Goal: Information Seeking & Learning: Learn about a topic

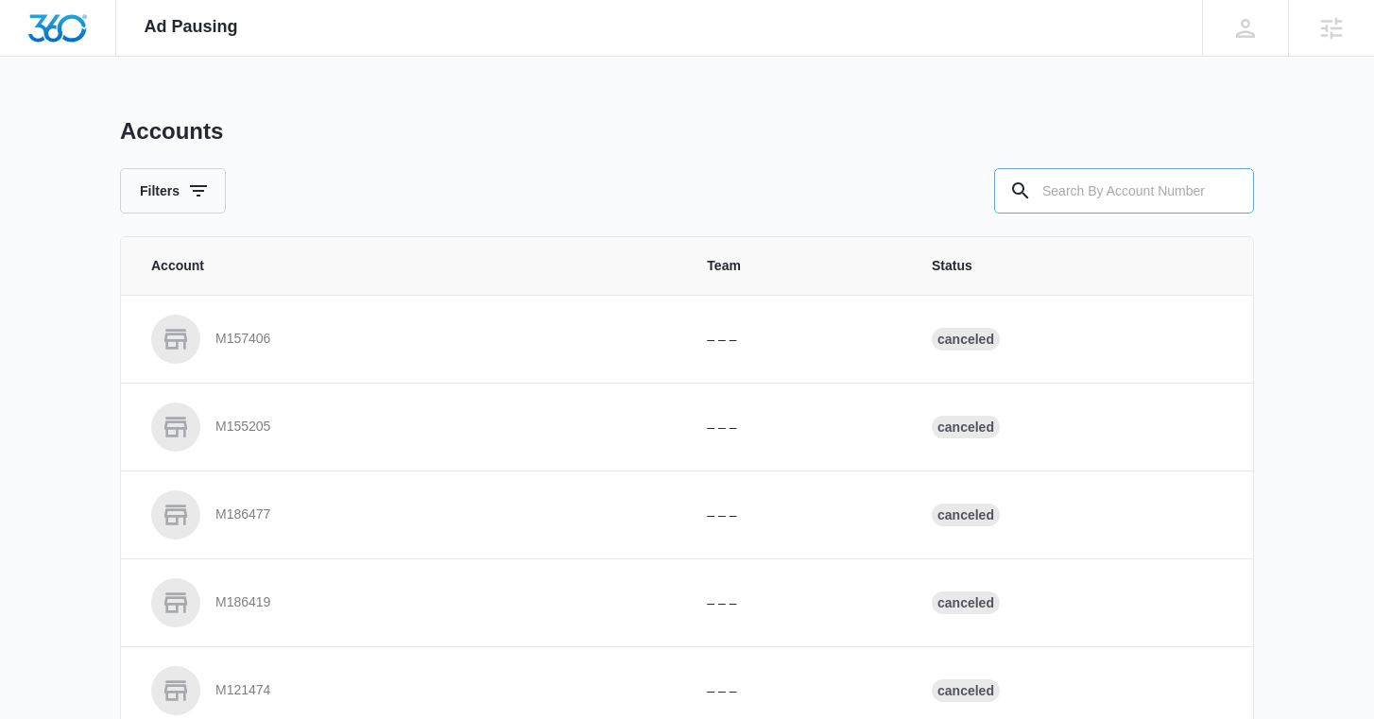
click at [1115, 185] on input "text" at bounding box center [1124, 190] width 260 height 45
type input "Chucks Flooring"
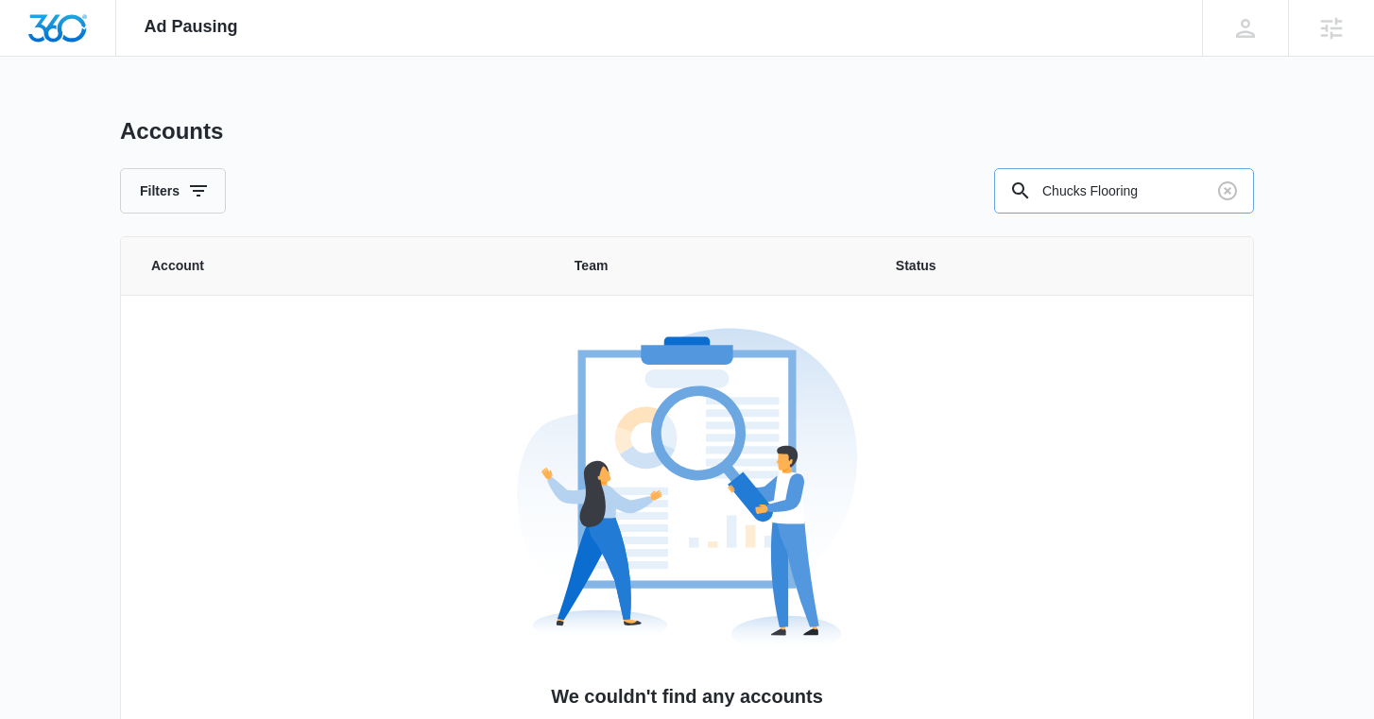
drag, startPoint x: 1170, startPoint y: 195, endPoint x: 1116, endPoint y: 192, distance: 53.9
click at [1116, 193] on input "Chucks Flooring" at bounding box center [1124, 190] width 260 height 45
click at [1116, 192] on input "Chucks Flooring" at bounding box center [1124, 190] width 260 height 45
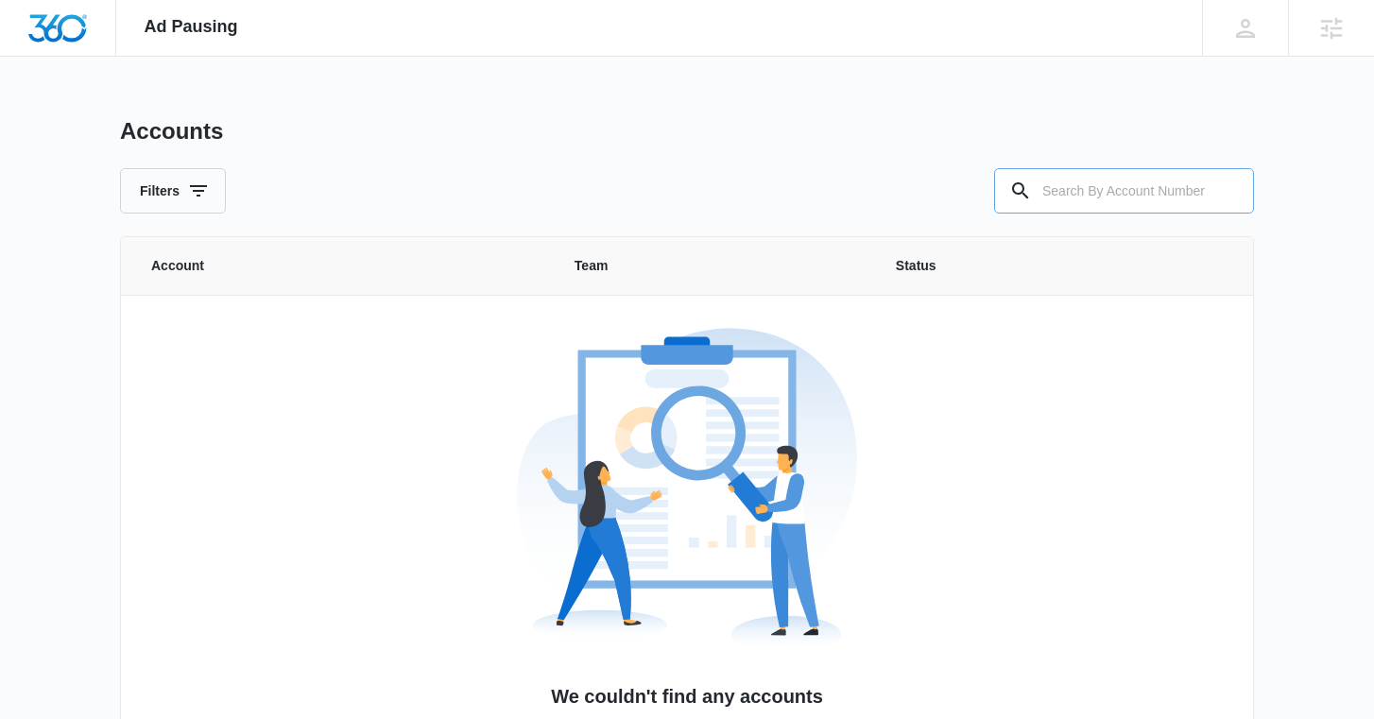
paste input "M322601"
type input "M322601"
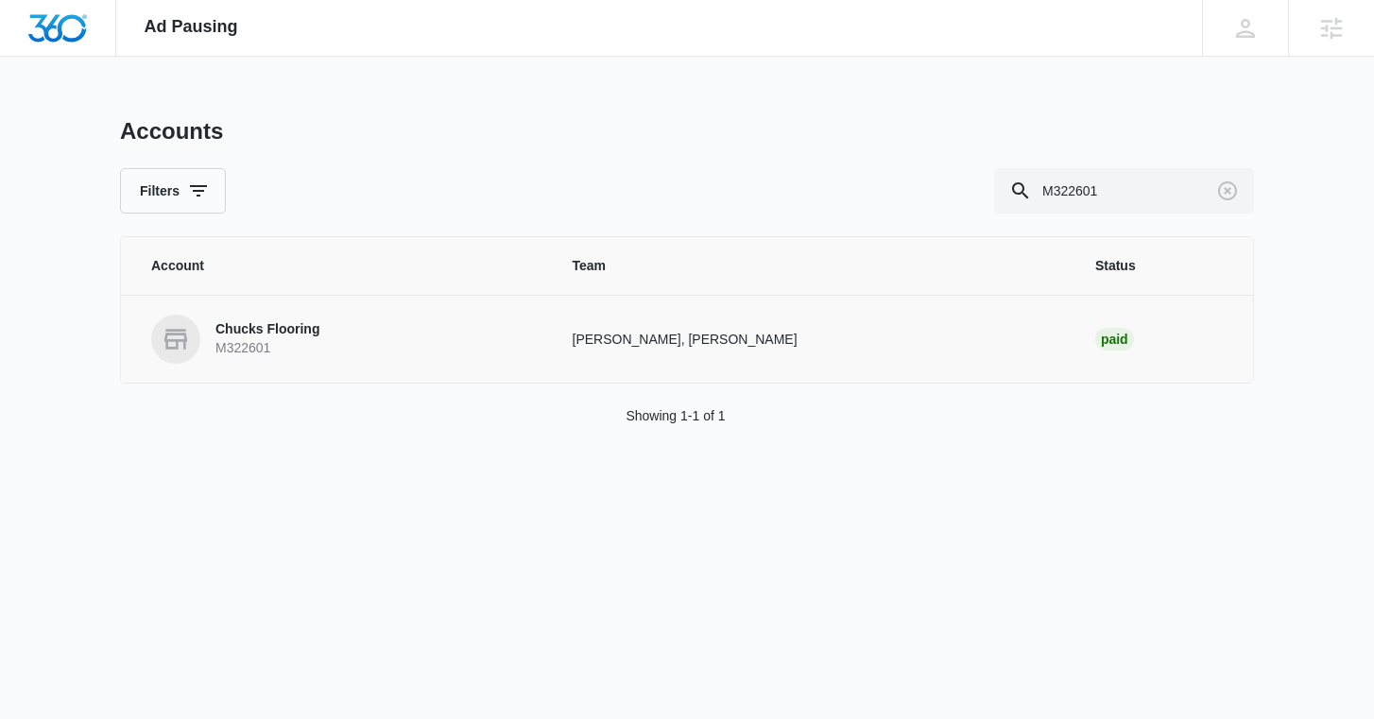
click at [262, 324] on p "Chucks Flooring" at bounding box center [267, 329] width 104 height 19
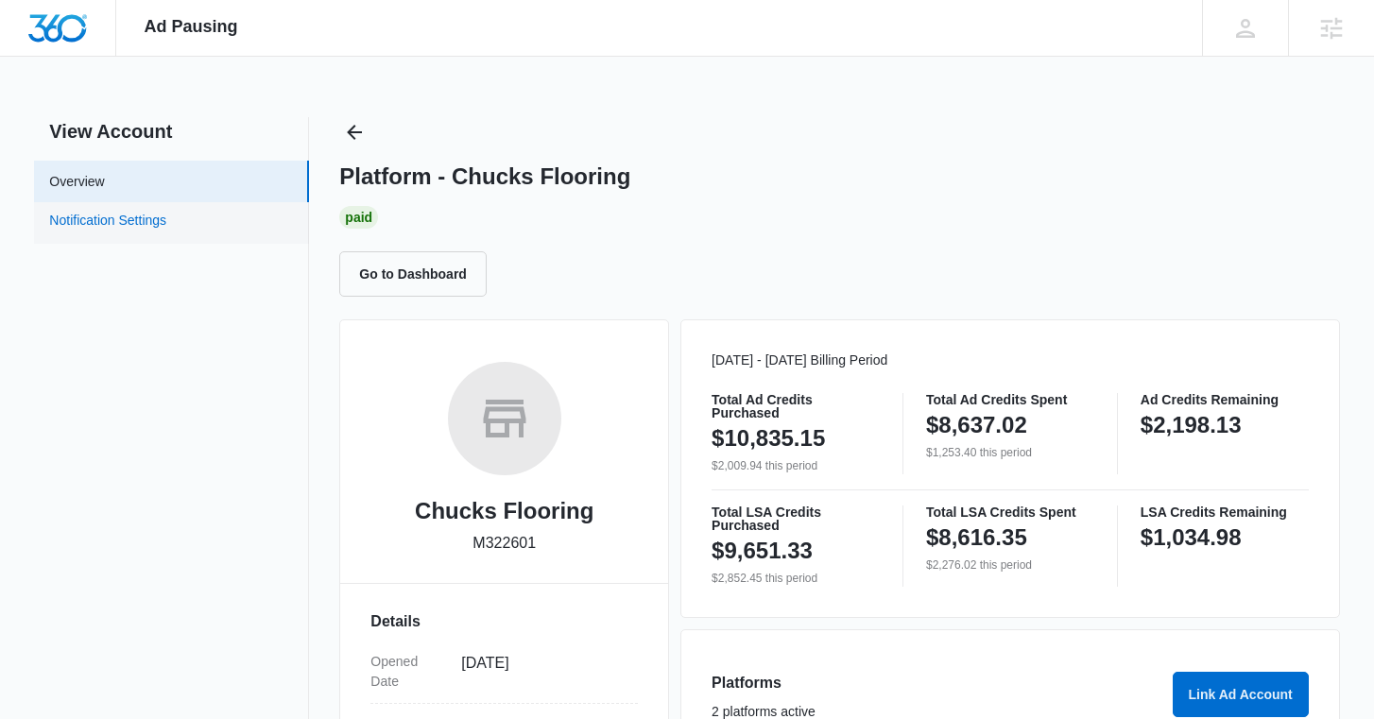
click at [166, 221] on link "Notification Settings" at bounding box center [107, 223] width 117 height 25
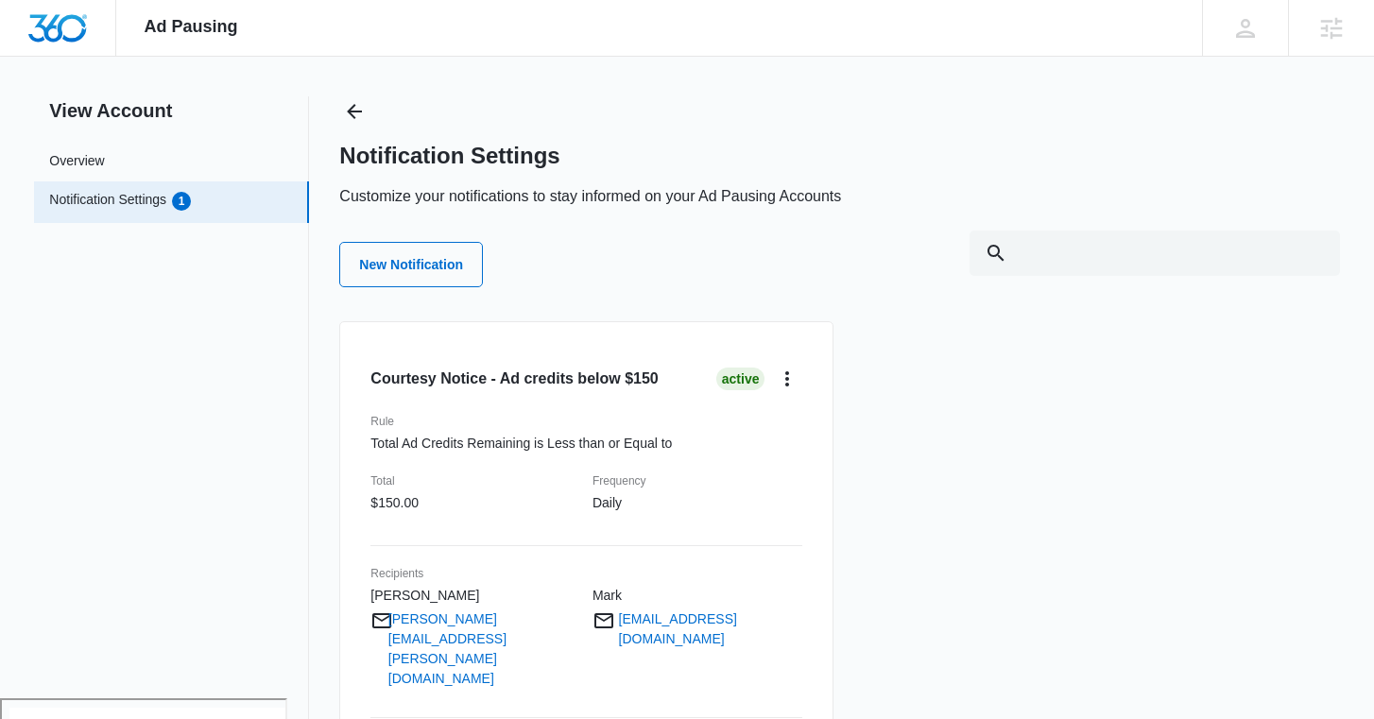
scroll to position [109, 0]
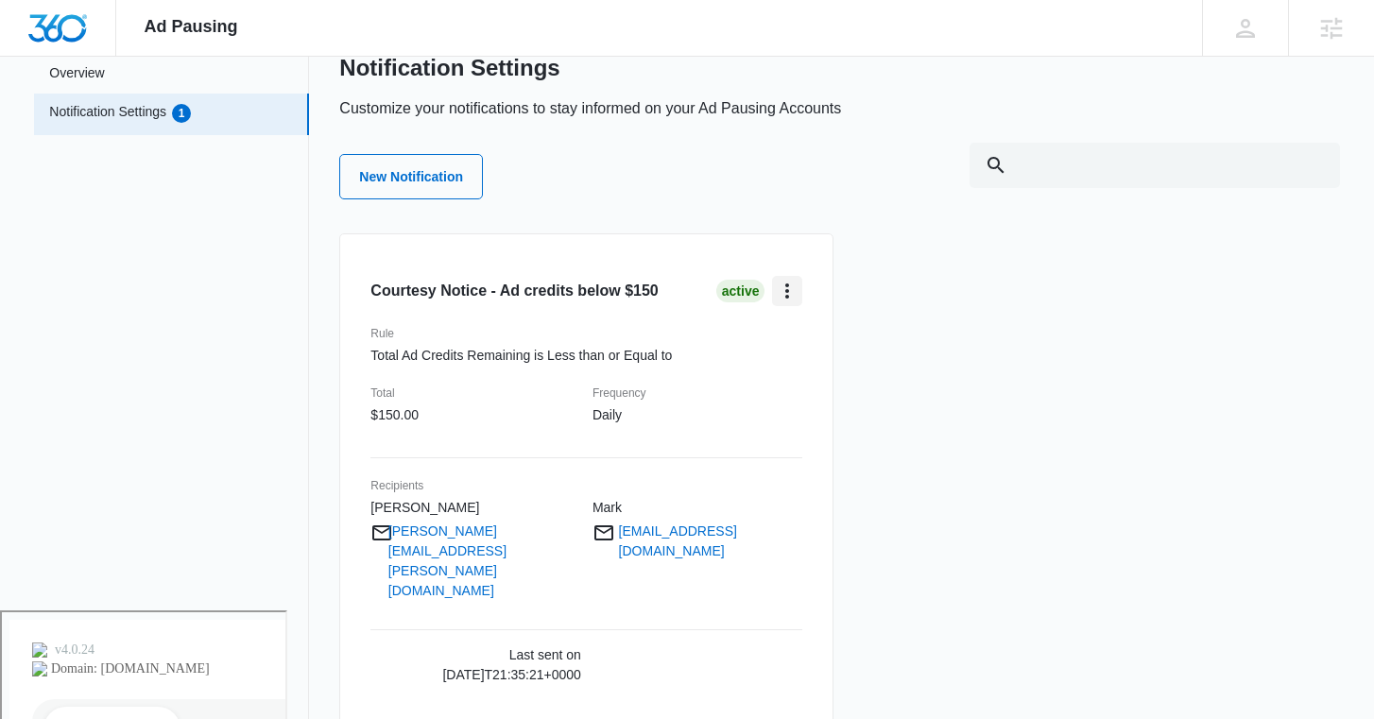
click at [782, 282] on icon "card.dropdown.label" at bounding box center [787, 291] width 23 height 23
click at [816, 350] on div "Edit" at bounding box center [823, 343] width 55 height 13
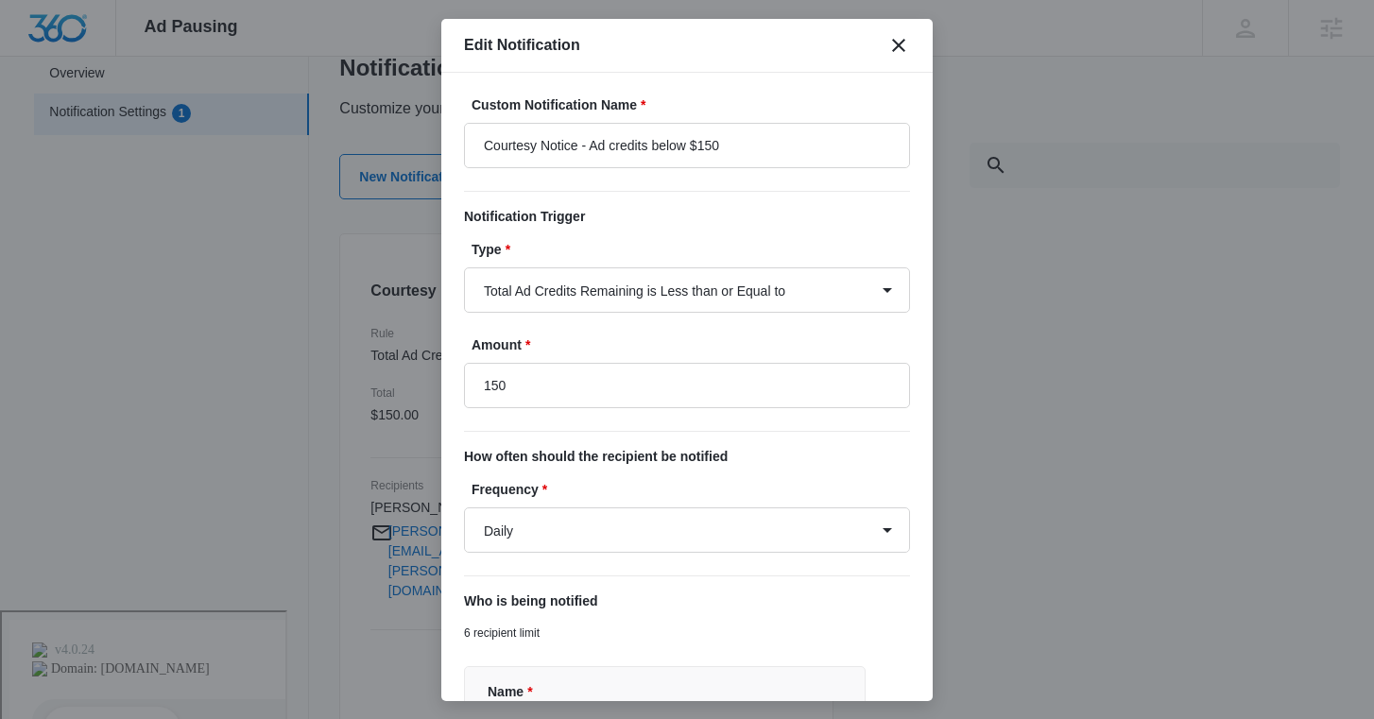
type input "$150.00"
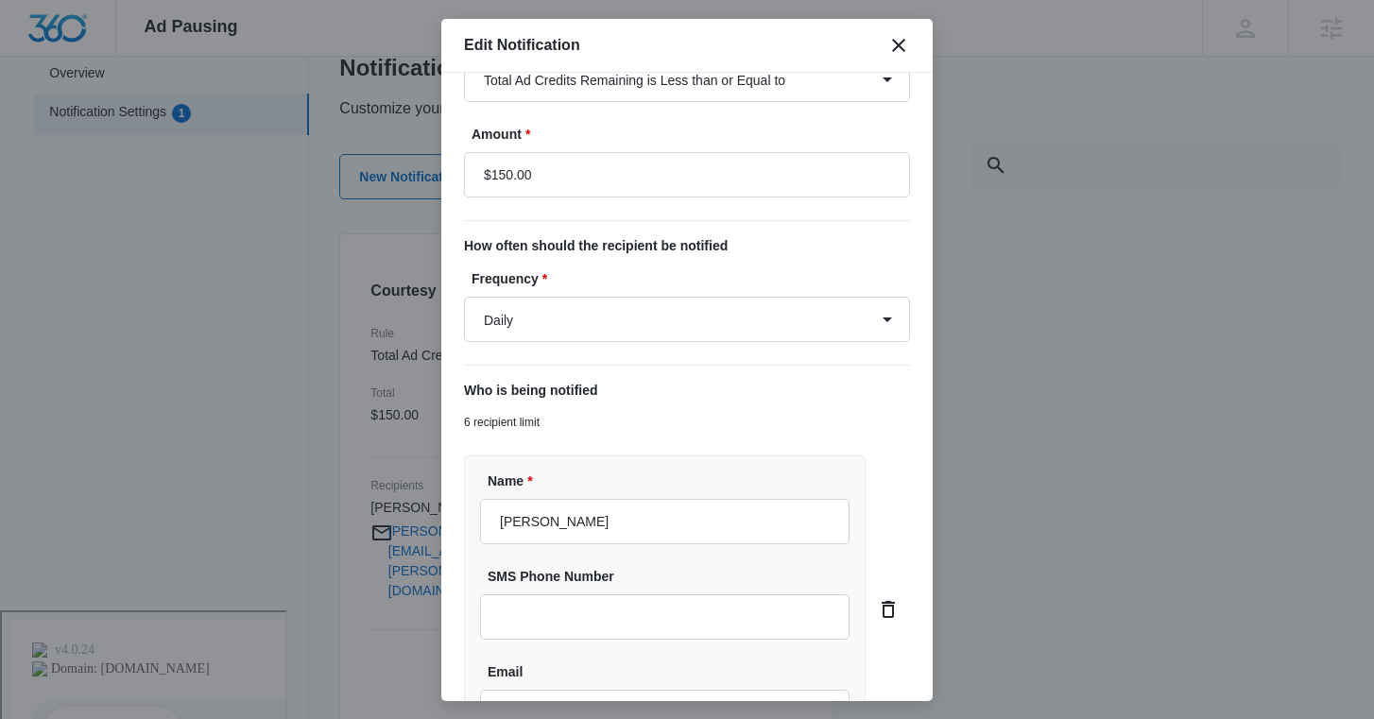
scroll to position [0, 0]
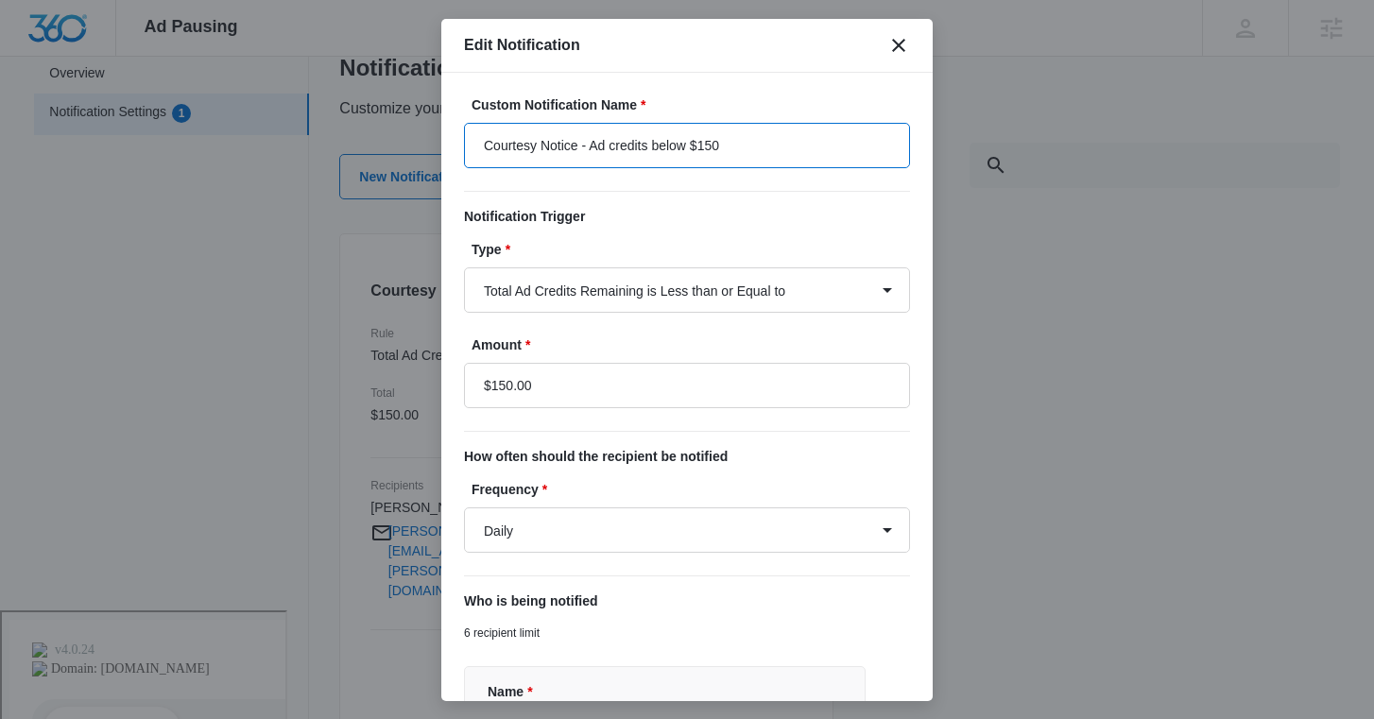
click at [813, 134] on input "Courtesy Notice - Ad credits below $150" at bounding box center [687, 145] width 446 height 45
type input "Courtesy Notice - Ad credits below $300"
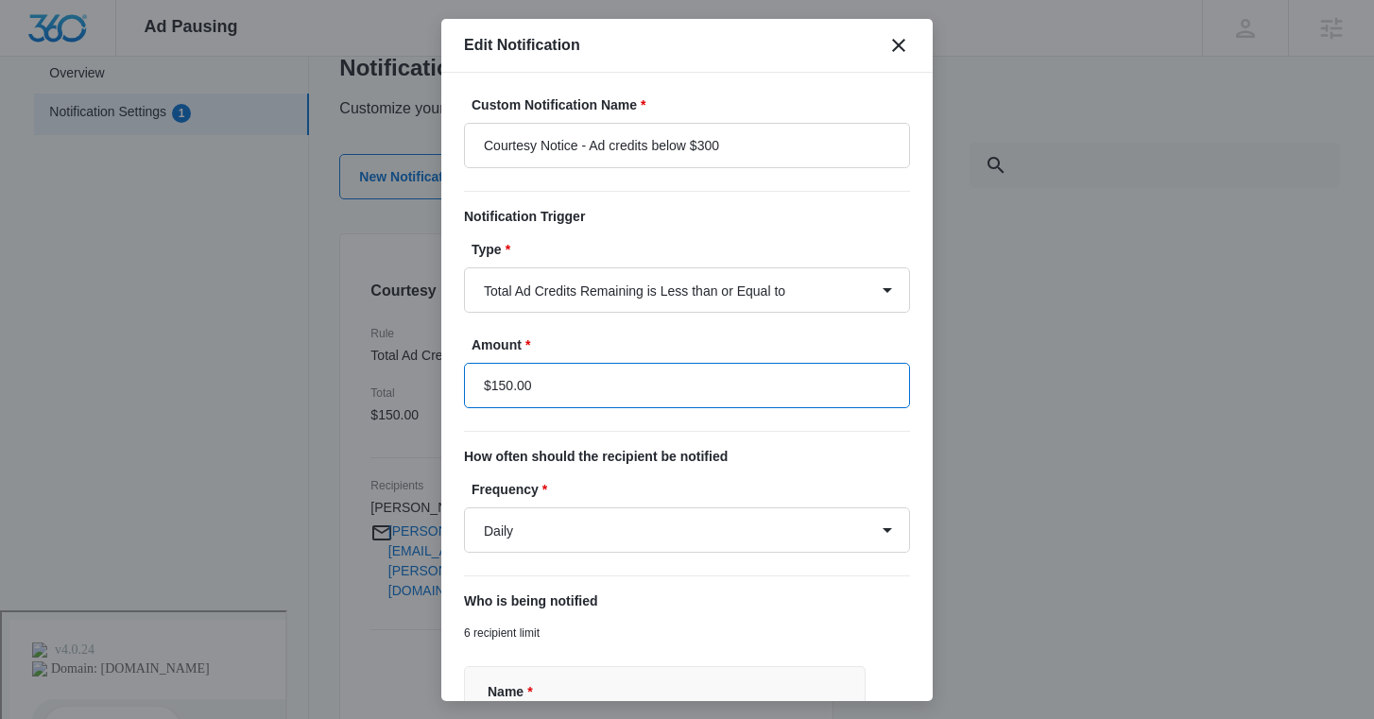
click at [651, 380] on input "$150.00" at bounding box center [687, 385] width 446 height 45
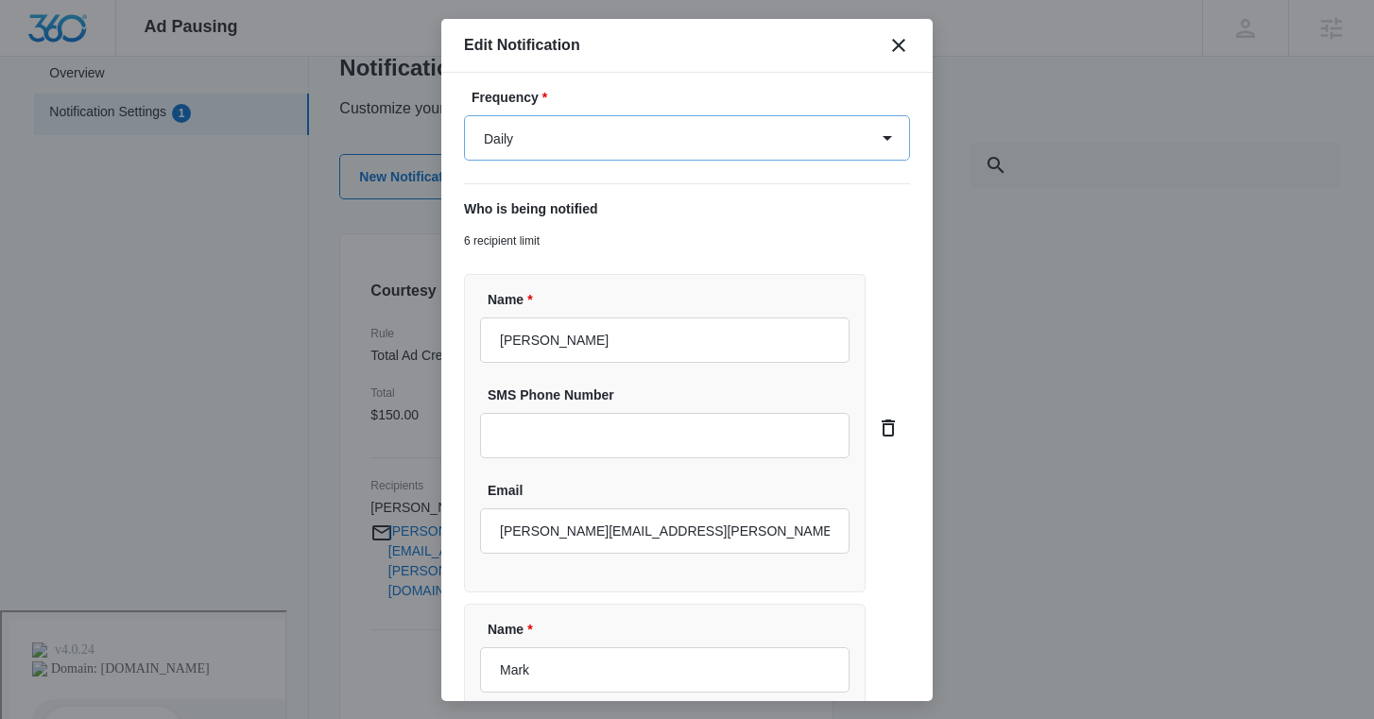
scroll to position [522, 0]
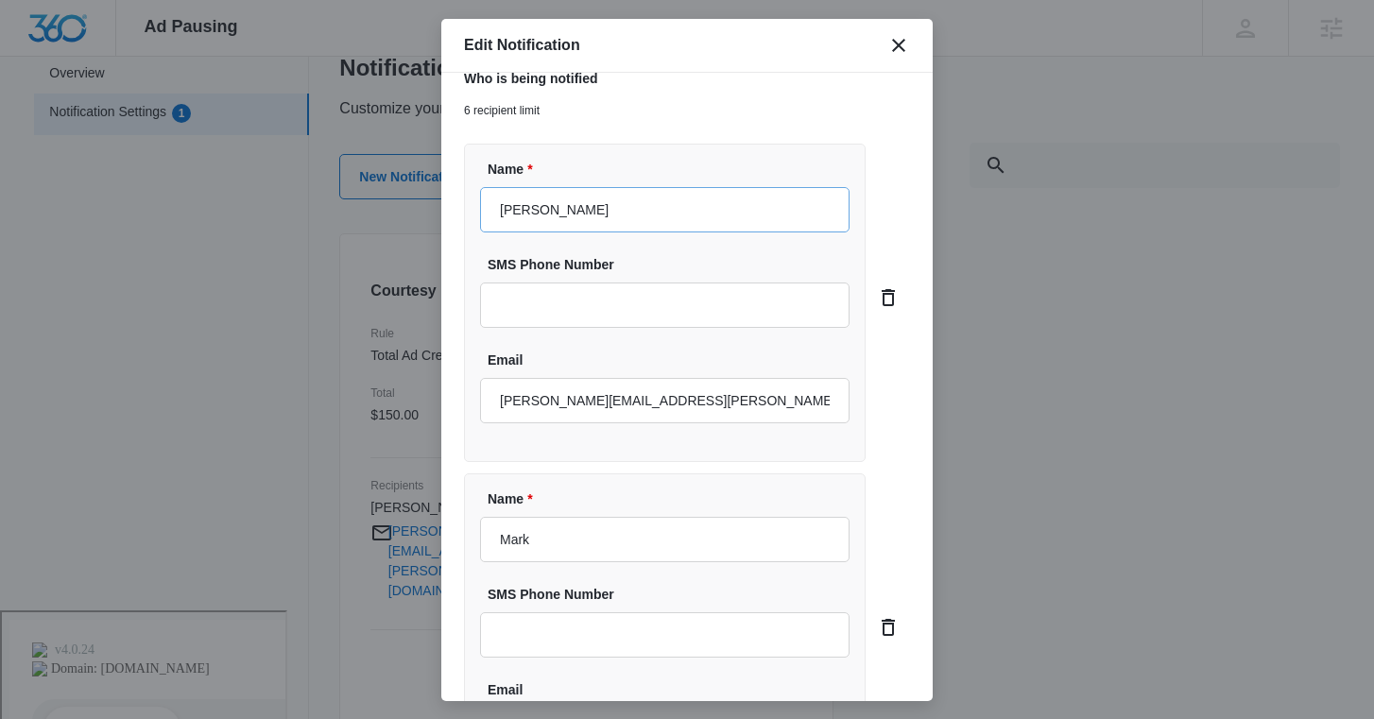
type input "$300.00"
click at [646, 218] on input "Kathy" at bounding box center [664, 209] width 369 height 45
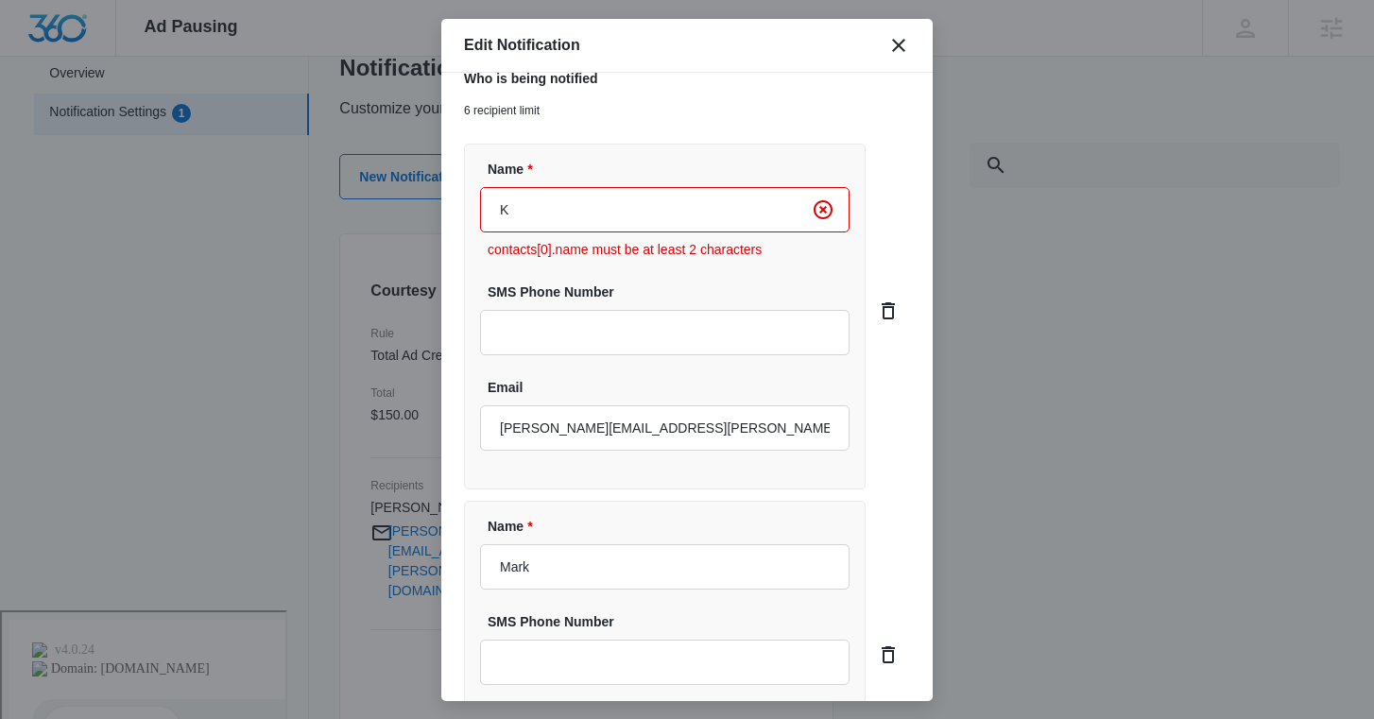
type input "[PERSON_NAME]"
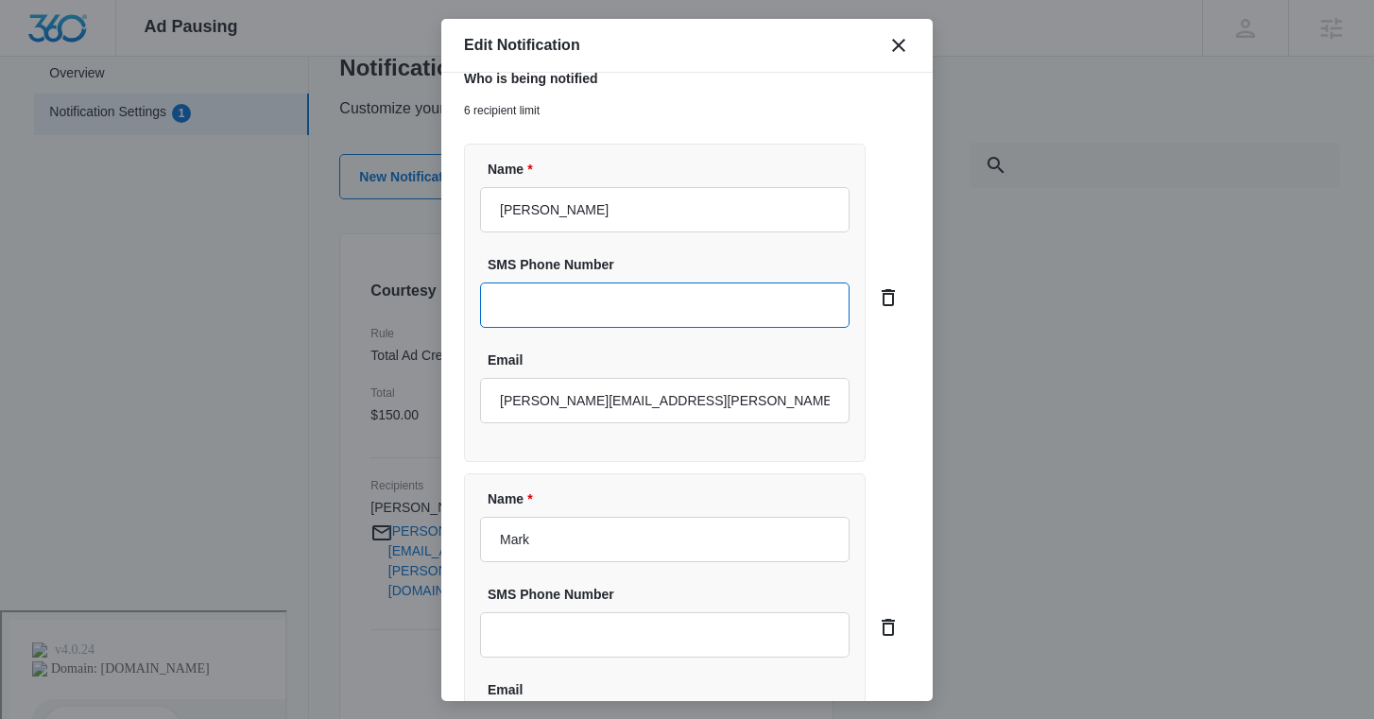
click at [586, 302] on input "SMS Phone Number" at bounding box center [664, 304] width 369 height 45
type input "(970) 614-1238"
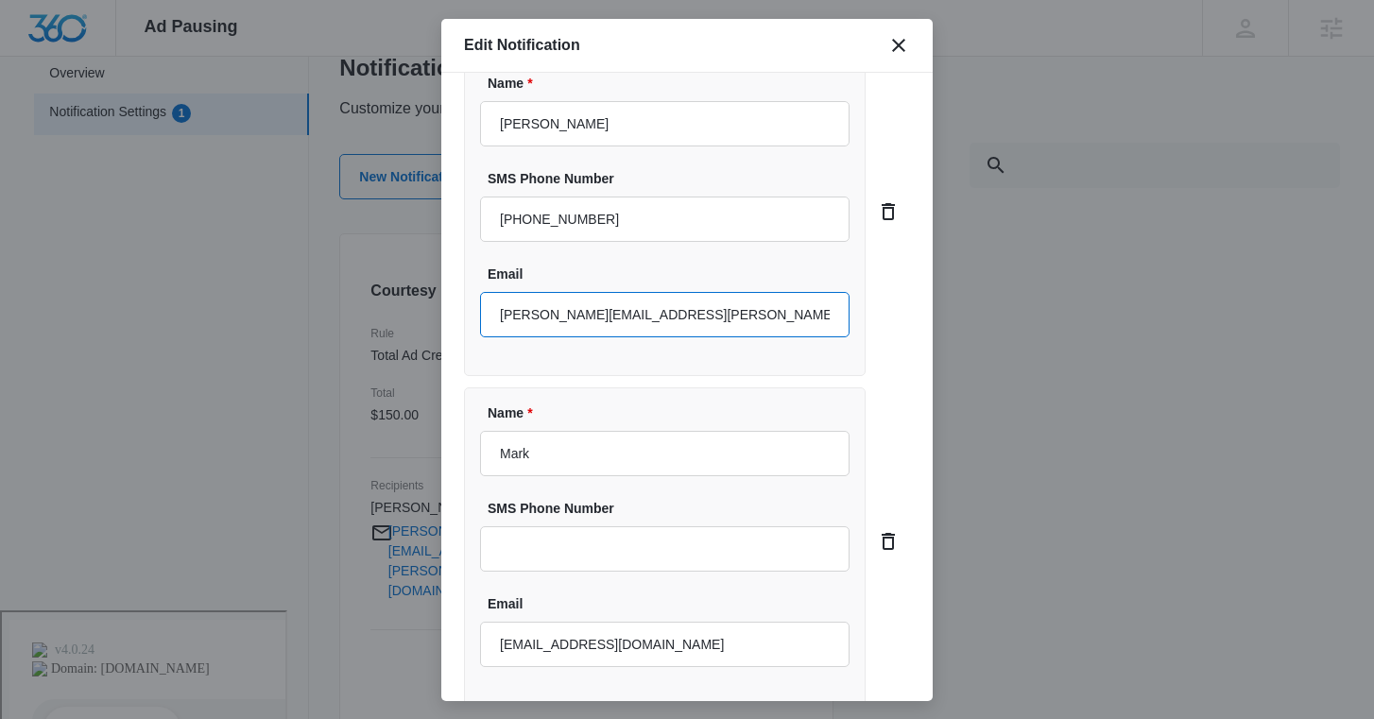
click at [628, 317] on input "kathy.huska@madwire.com" at bounding box center [664, 314] width 369 height 45
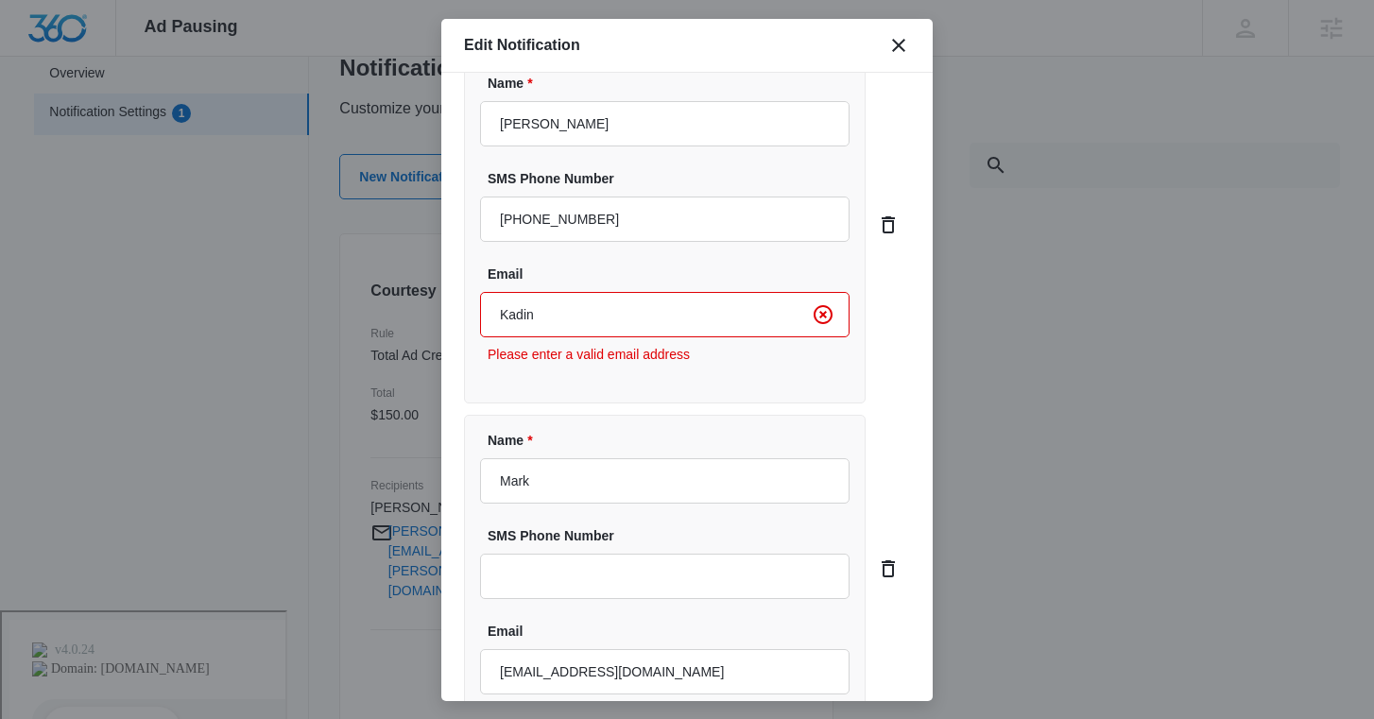
type input "Kadin.Cathey@madwire.com"
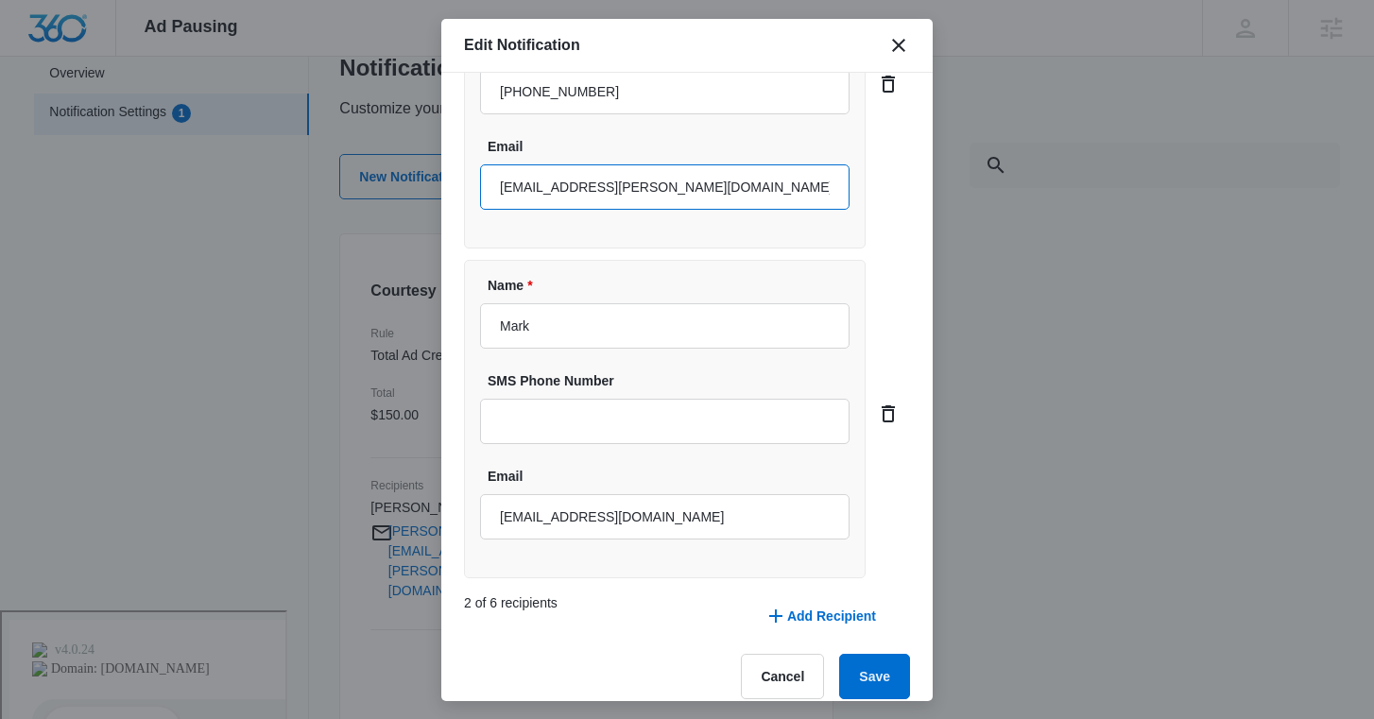
scroll to position [757, 0]
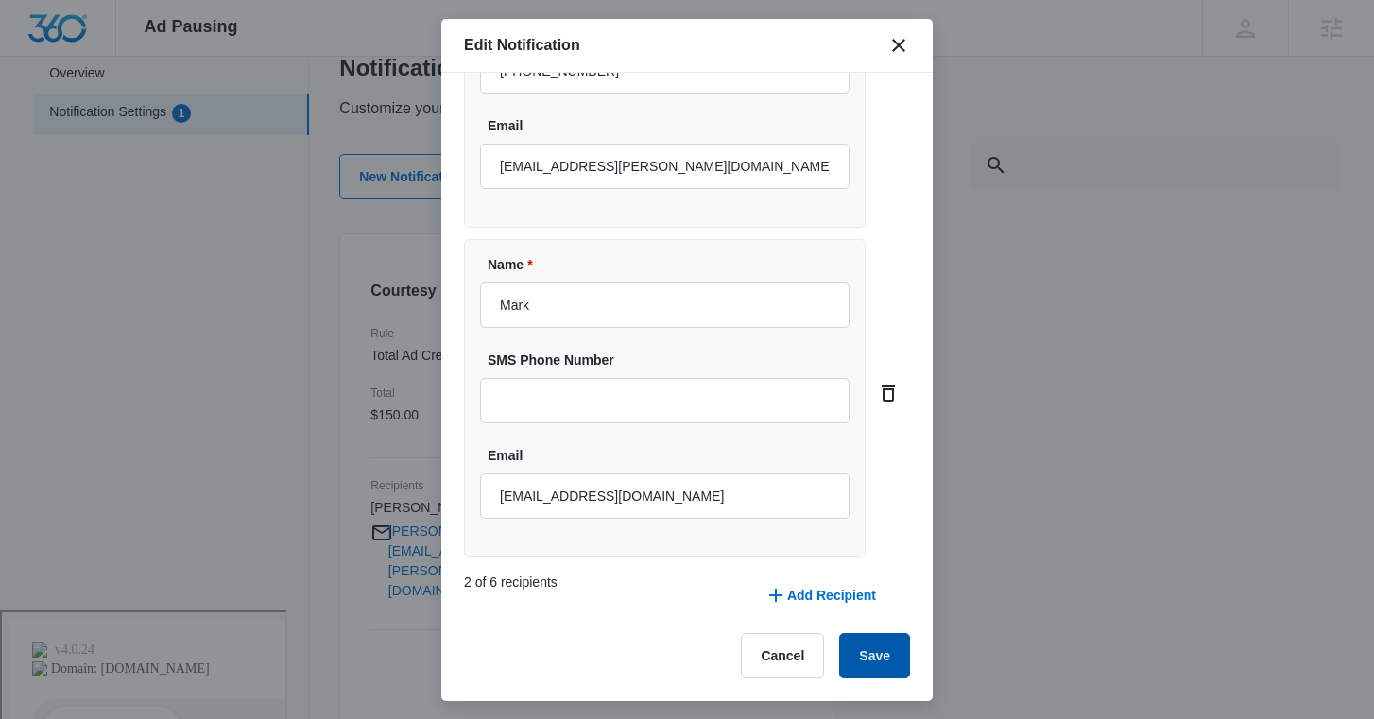
click at [864, 642] on button "Save" at bounding box center [874, 655] width 71 height 45
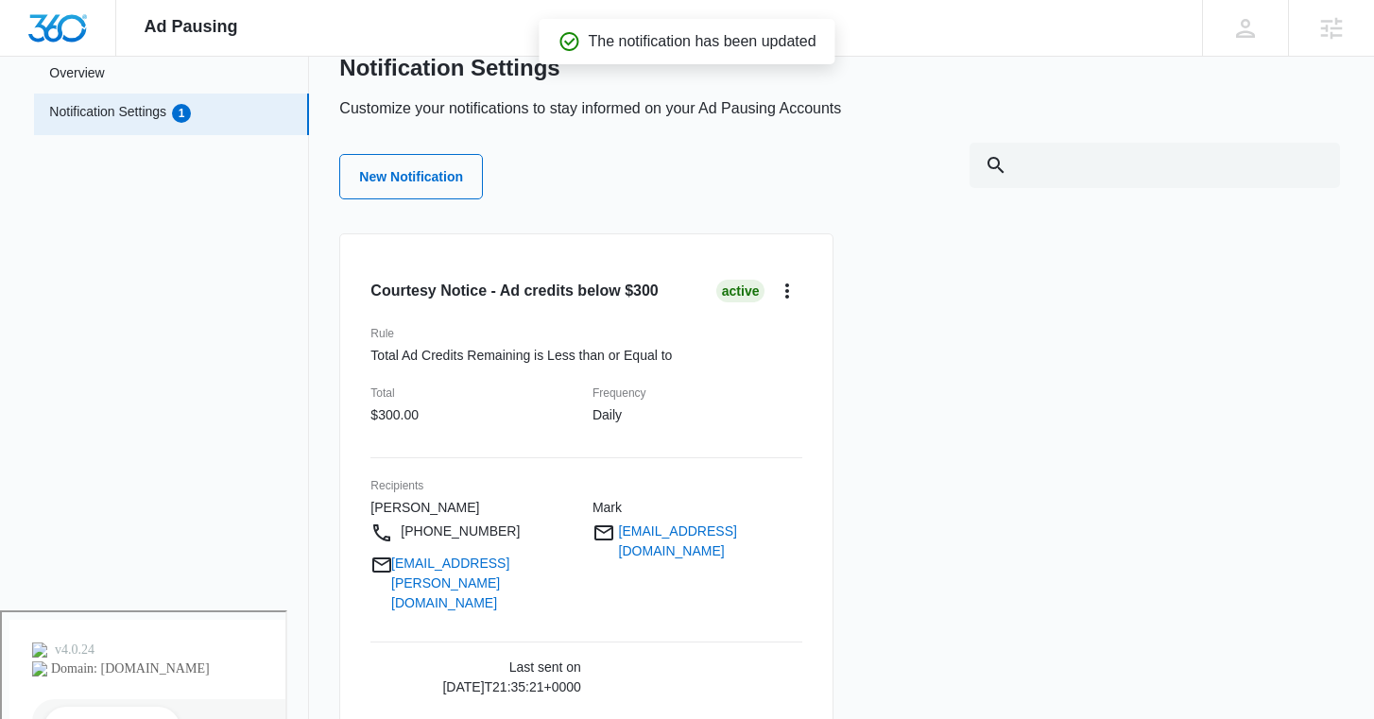
scroll to position [0, 0]
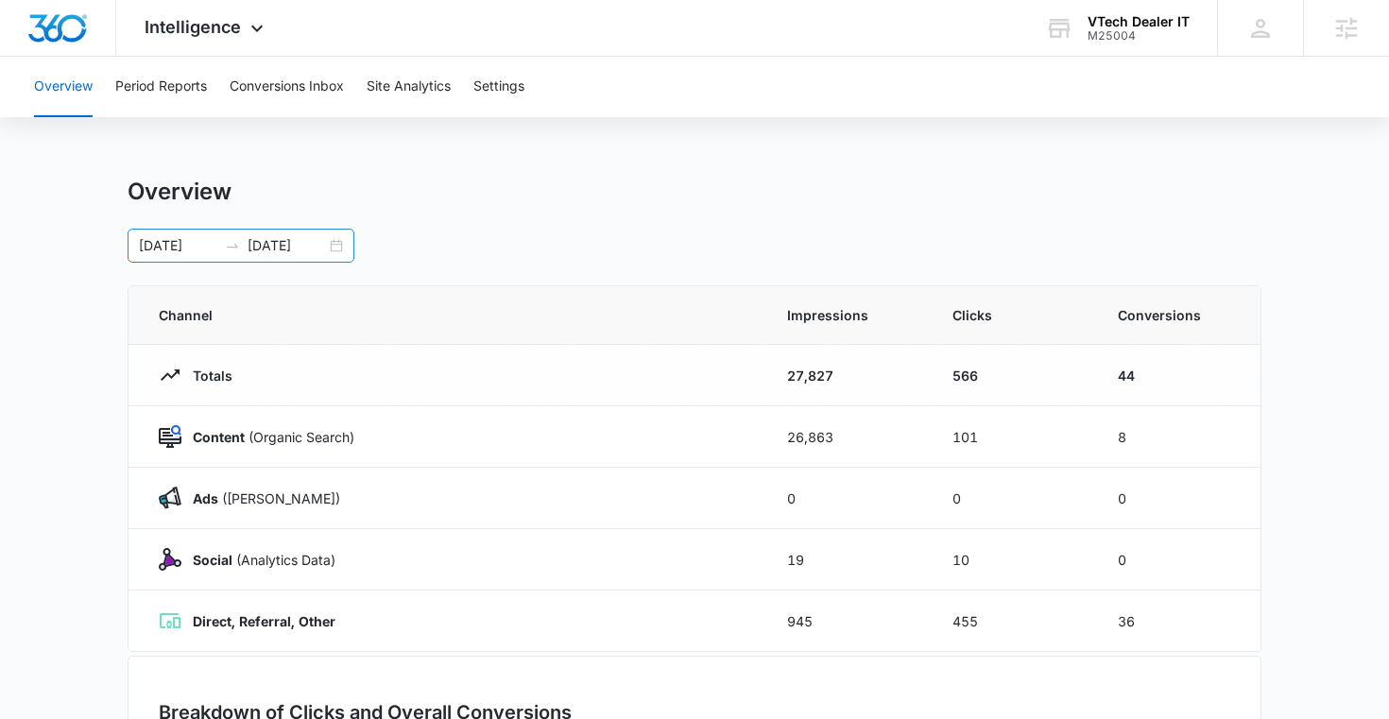
click at [337, 248] on div "[DATE] [DATE]" at bounding box center [241, 246] width 227 height 34
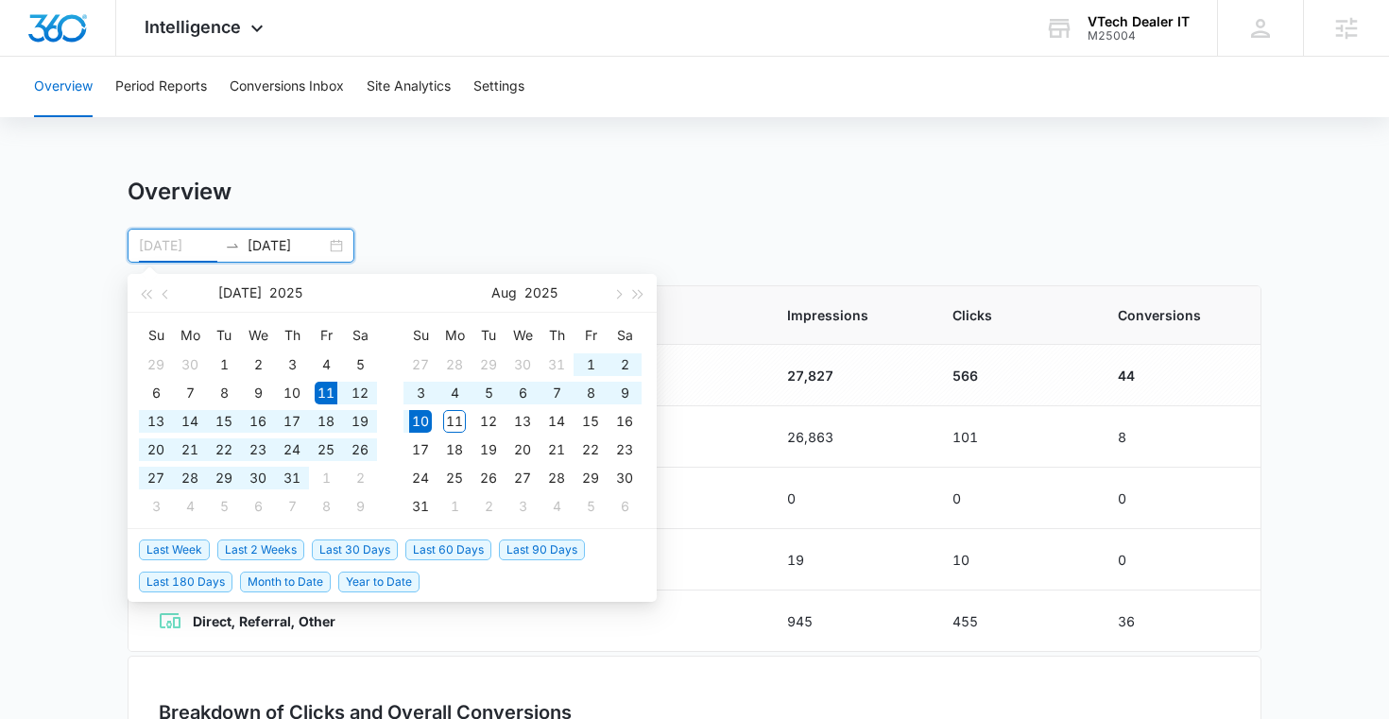
type input "[DATE]"
click at [366, 547] on span "Last 30 Days" at bounding box center [355, 549] width 86 height 21
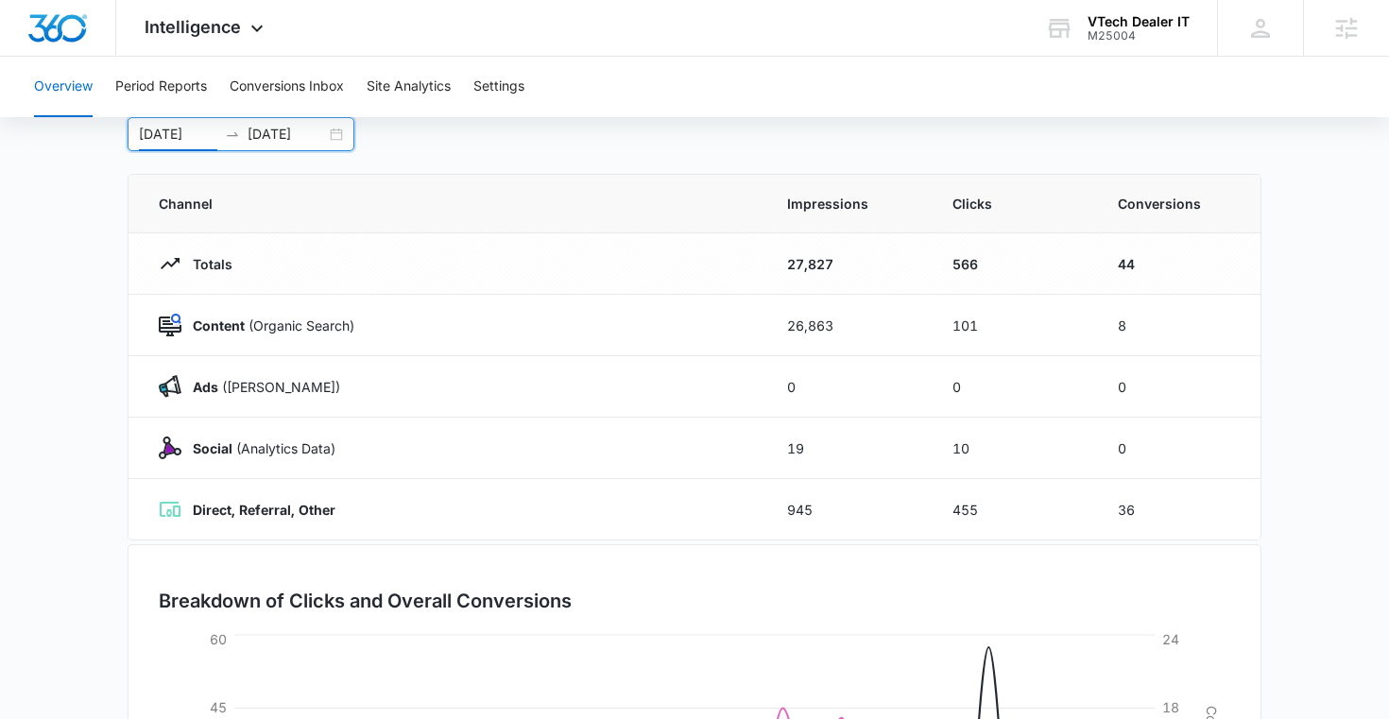
scroll to position [128, 0]
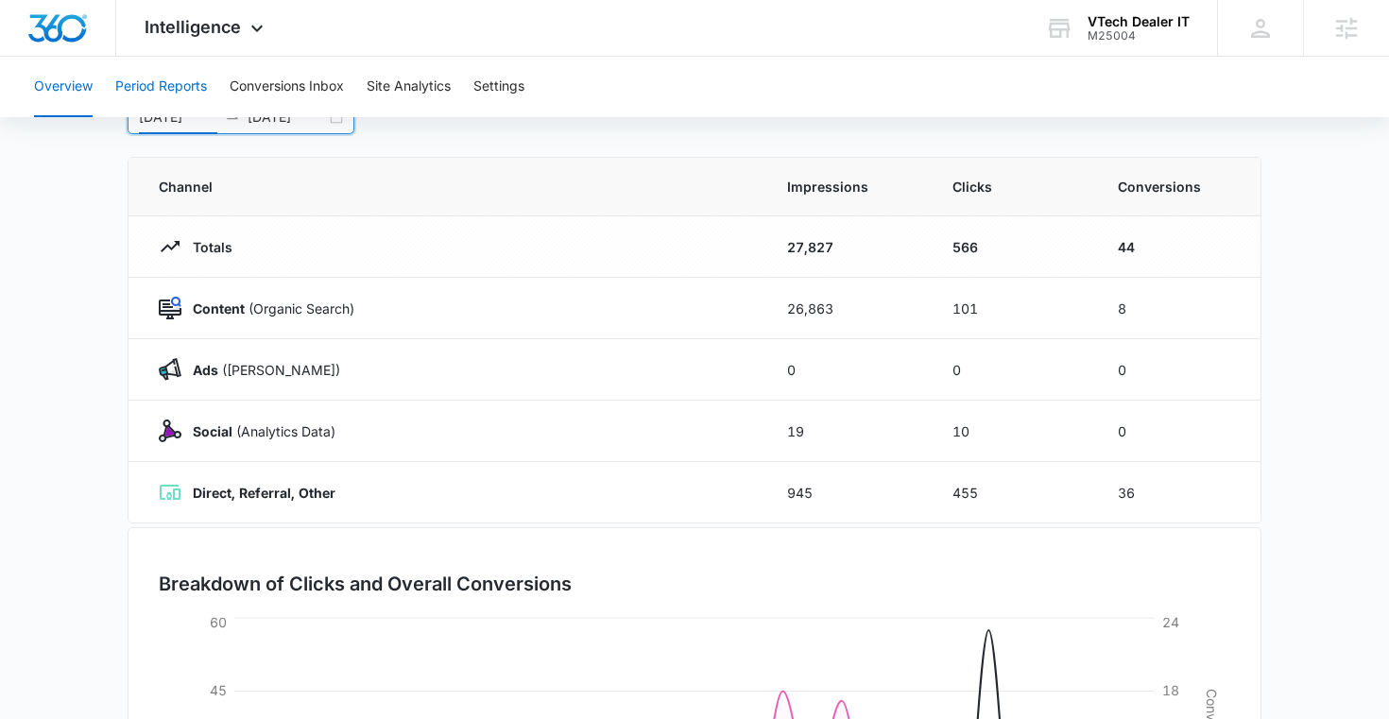
click at [154, 78] on button "Period Reports" at bounding box center [161, 87] width 92 height 60
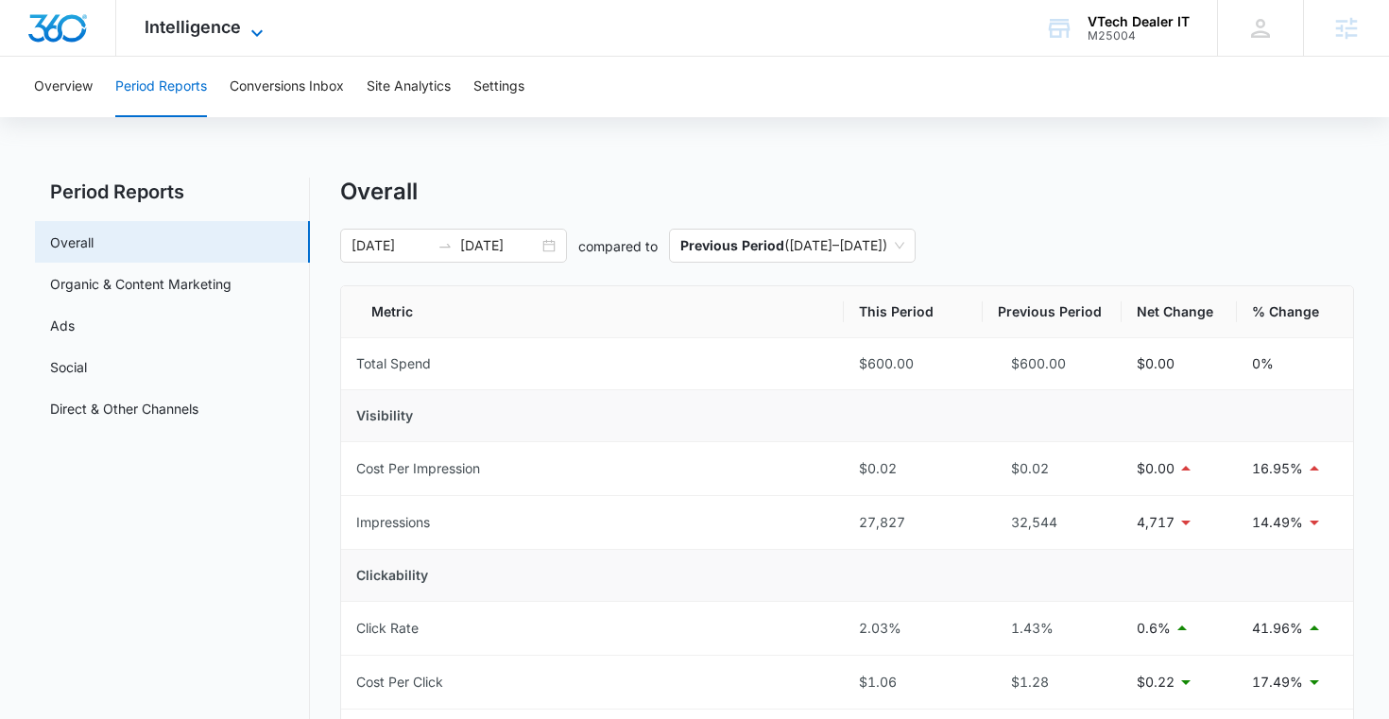
click at [214, 30] on span "Intelligence" at bounding box center [193, 27] width 96 height 20
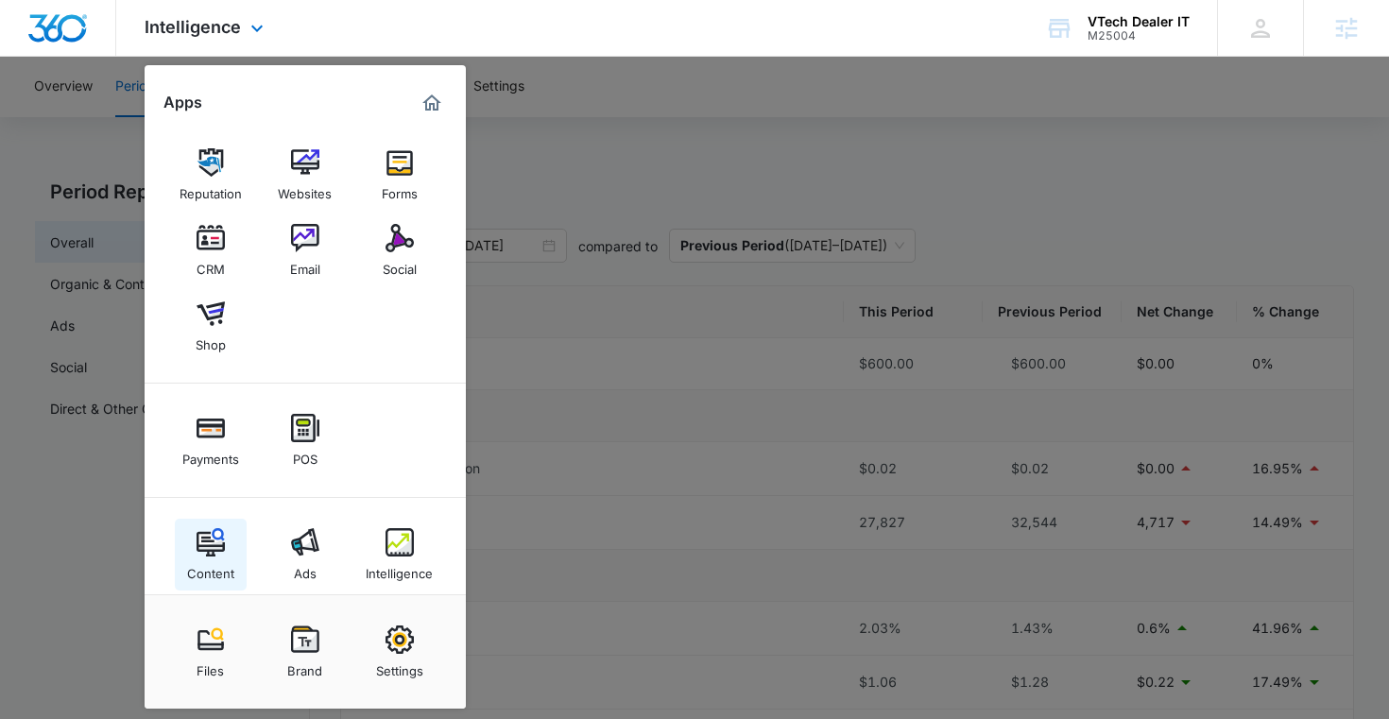
click at [219, 530] on img at bounding box center [211, 542] width 28 height 28
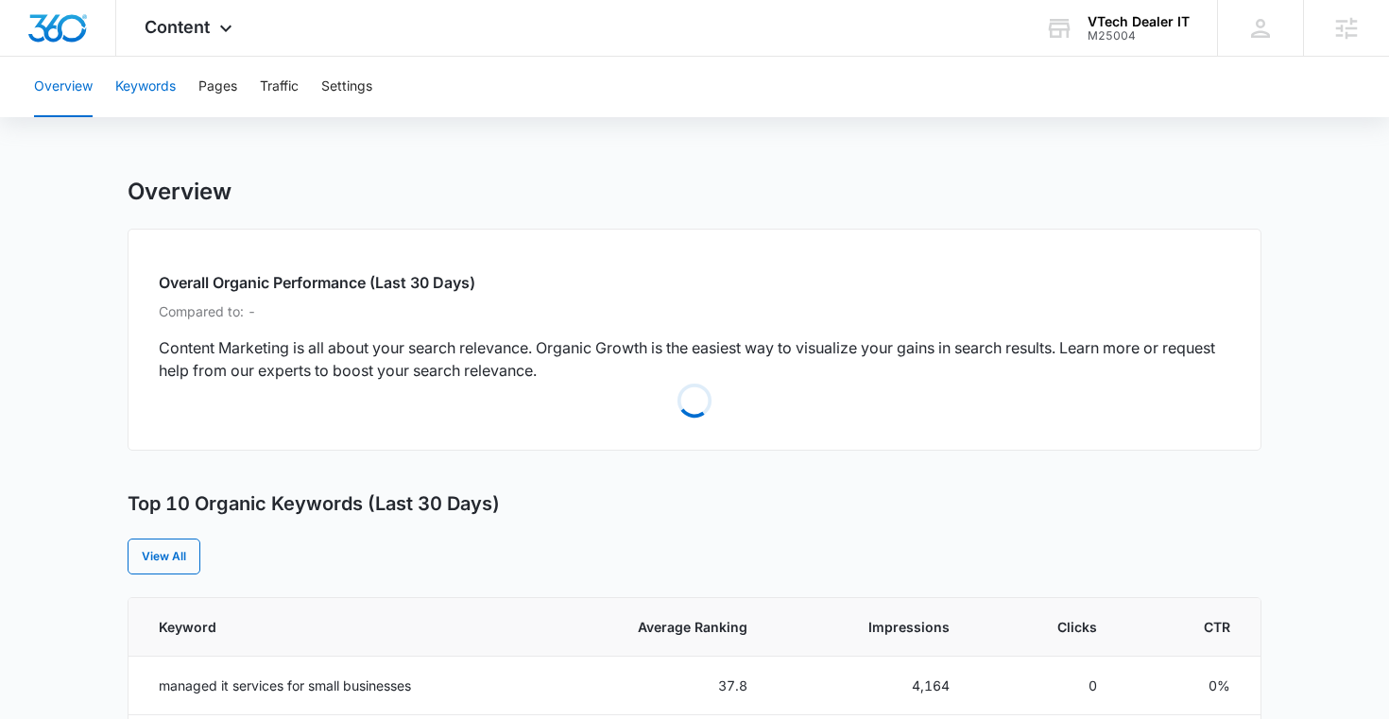
click at [158, 82] on button "Keywords" at bounding box center [145, 87] width 60 height 60
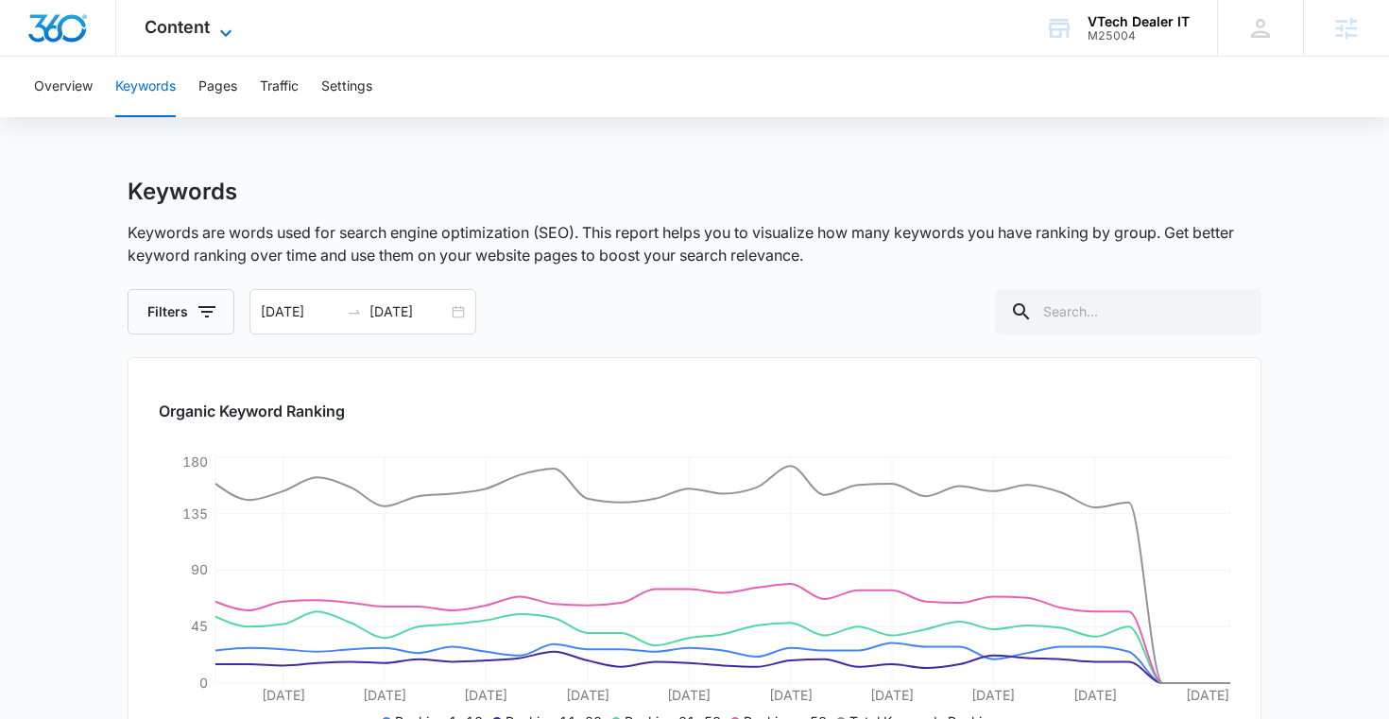
click at [189, 20] on span "Content" at bounding box center [177, 27] width 65 height 20
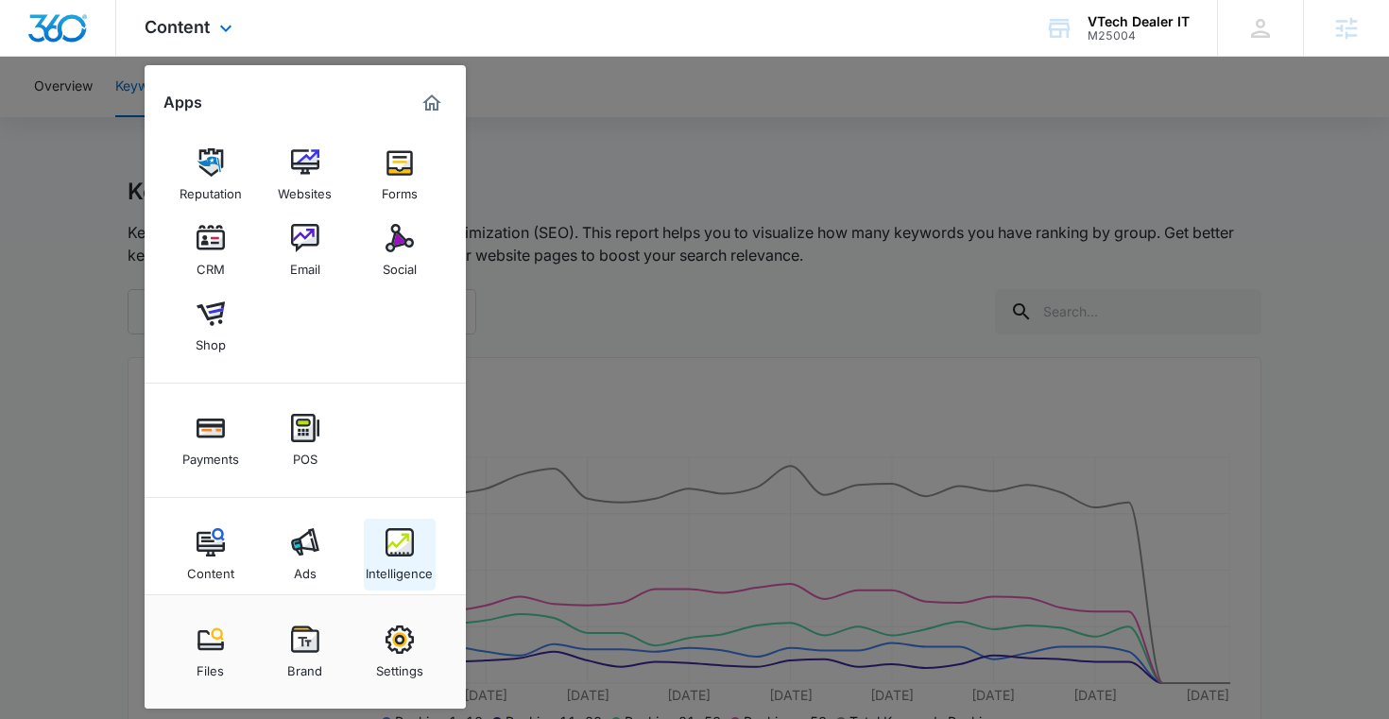
click at [399, 548] on img at bounding box center [399, 542] width 28 height 28
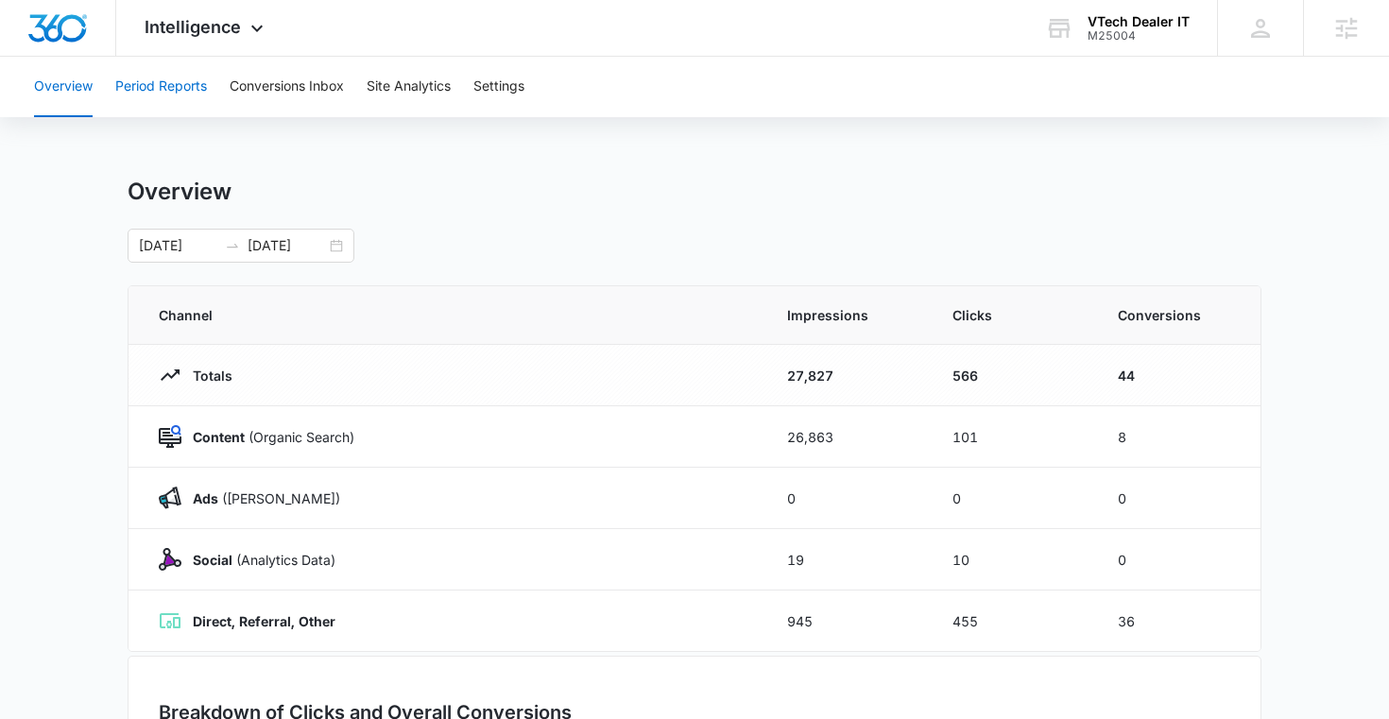
click at [168, 98] on button "Period Reports" at bounding box center [161, 87] width 92 height 60
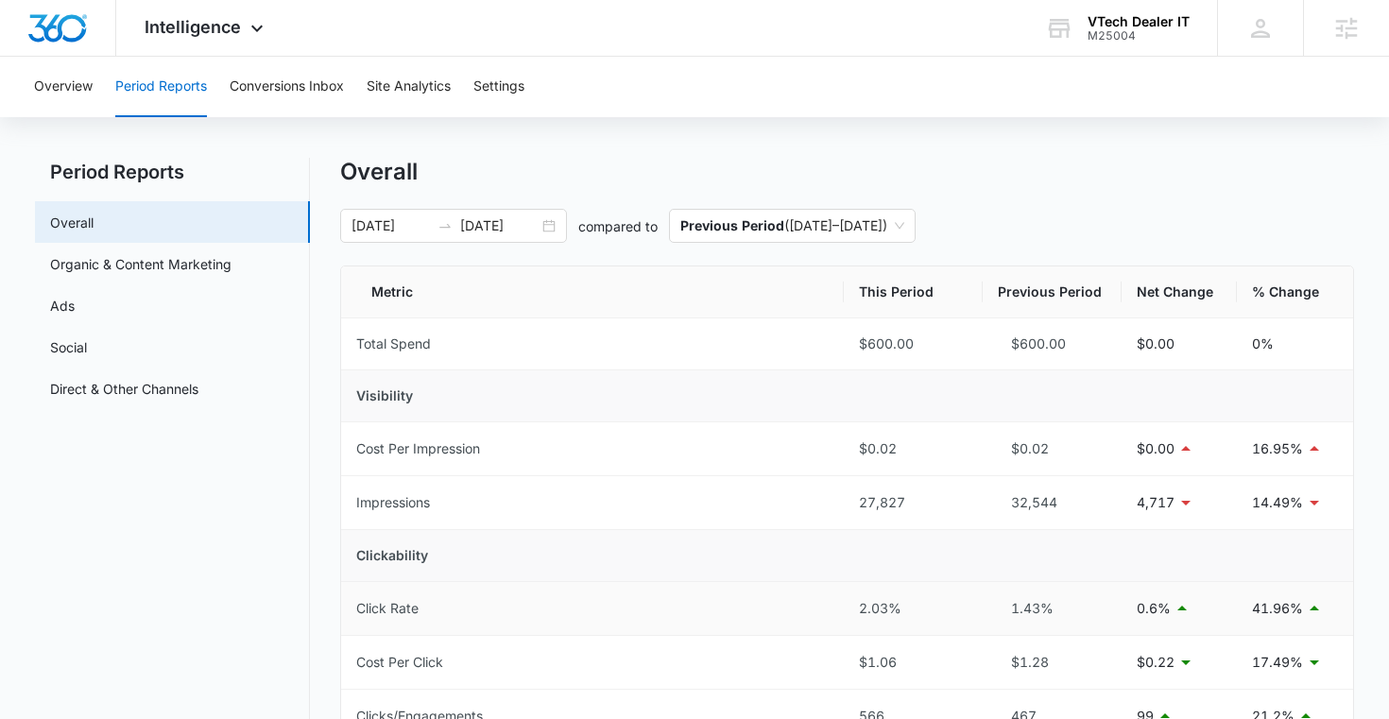
scroll to position [15, 0]
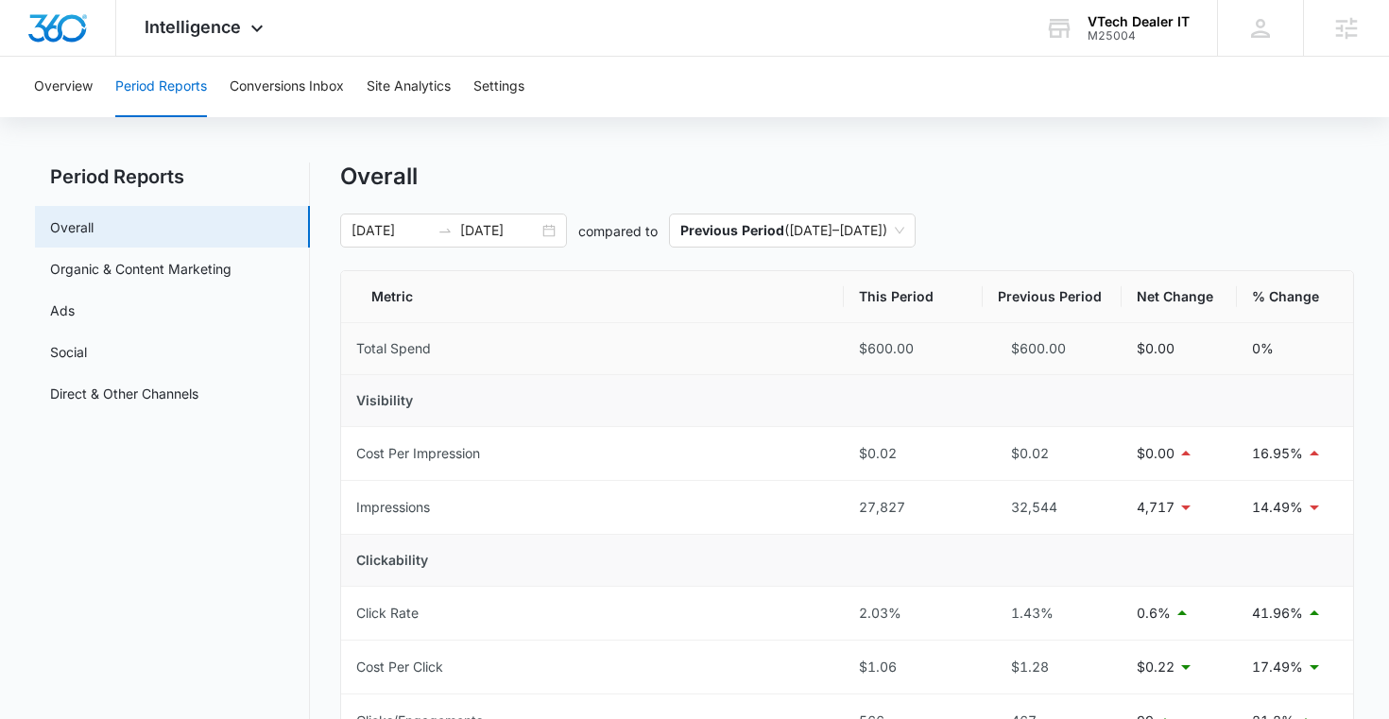
click at [857, 342] on td "$600.00" at bounding box center [913, 349] width 139 height 52
click at [855, 344] on td "$600.00" at bounding box center [913, 349] width 139 height 52
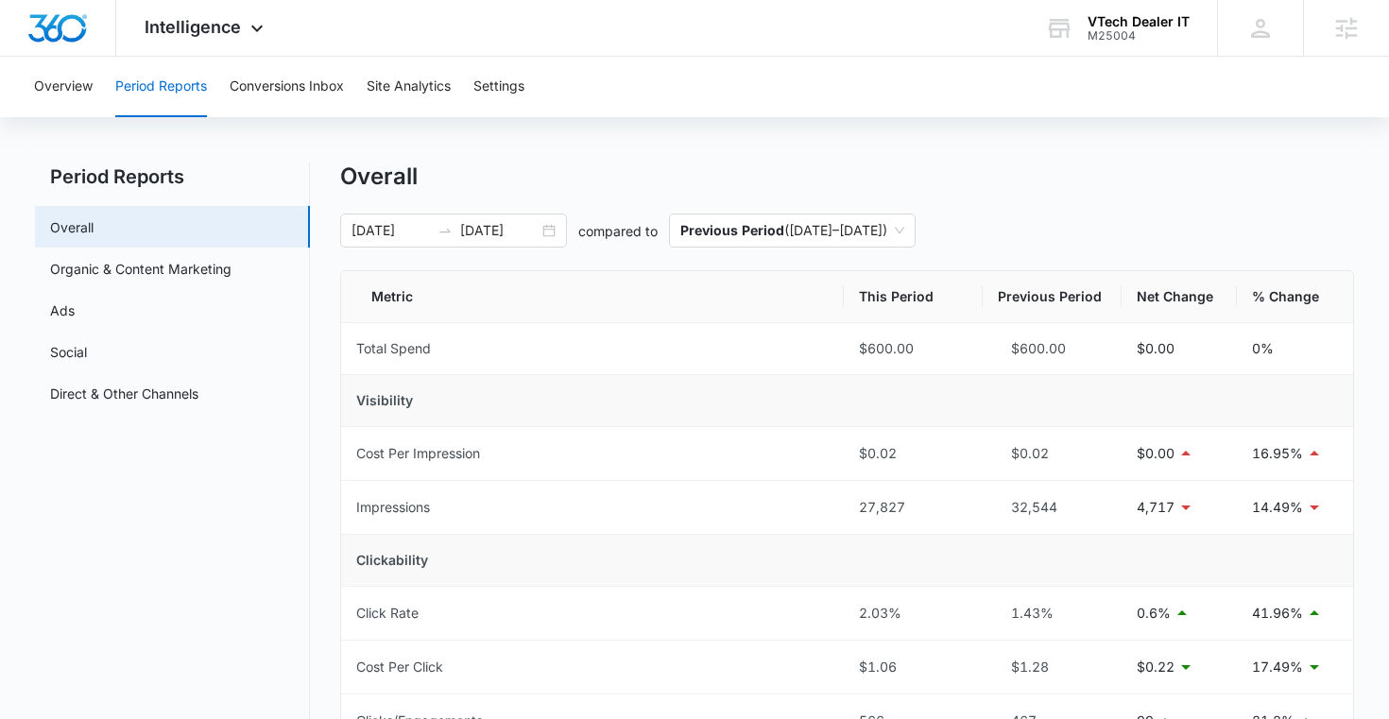
click at [780, 546] on td "Clickability" at bounding box center [847, 561] width 1013 height 52
drag, startPoint x: 849, startPoint y: 505, endPoint x: 951, endPoint y: 505, distance: 102.0
click at [951, 505] on td "27,827" at bounding box center [913, 508] width 139 height 54
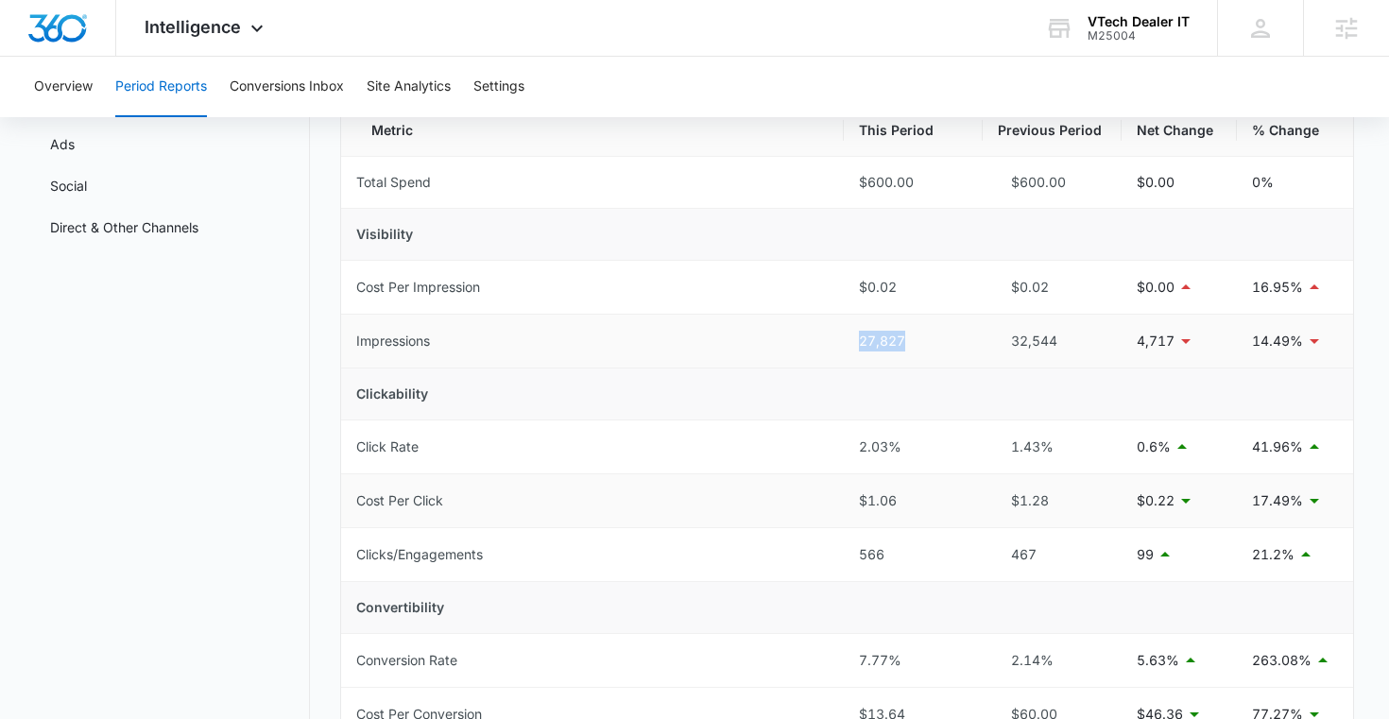
scroll to position [254, 0]
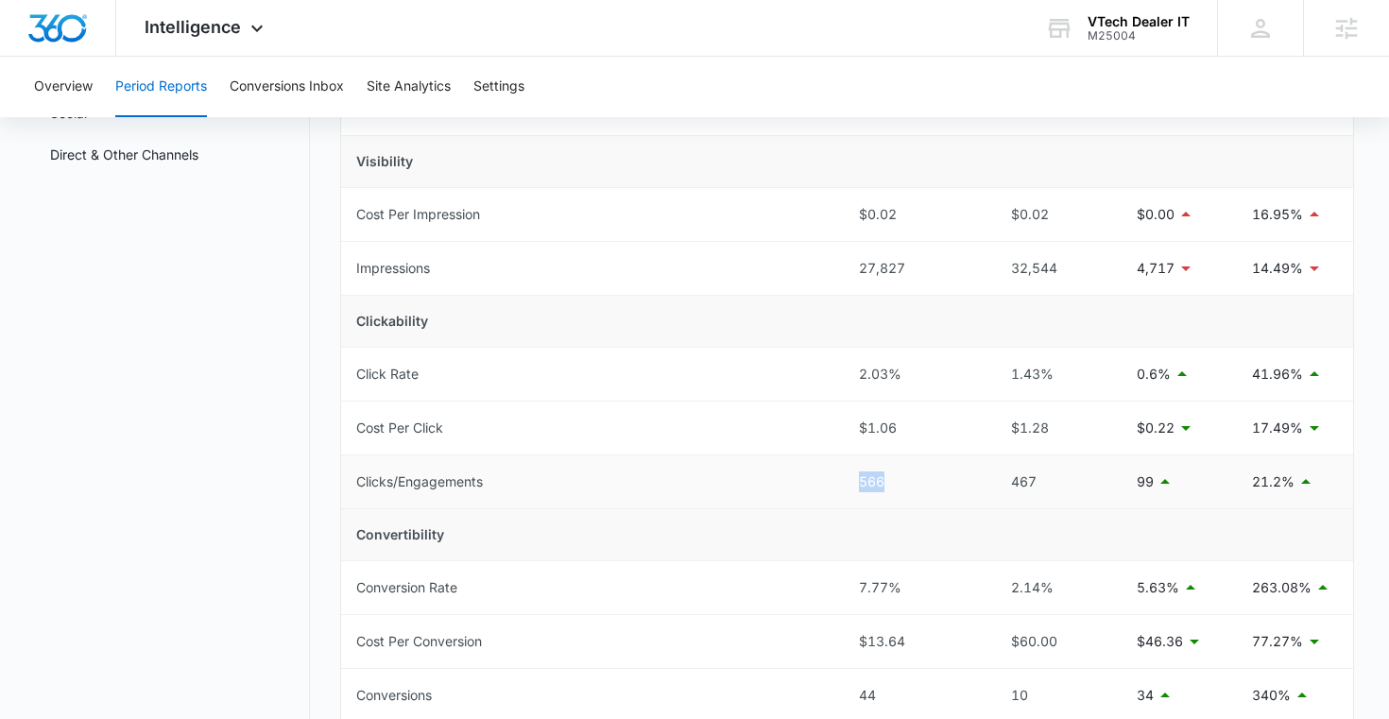
drag, startPoint x: 858, startPoint y: 482, endPoint x: 888, endPoint y: 482, distance: 30.2
click at [888, 482] on td "566" at bounding box center [913, 482] width 139 height 54
drag, startPoint x: 854, startPoint y: 370, endPoint x: 900, endPoint y: 376, distance: 46.6
click at [900, 376] on td "2.03%" at bounding box center [913, 375] width 139 height 54
drag, startPoint x: 853, startPoint y: 272, endPoint x: 914, endPoint y: 274, distance: 60.5
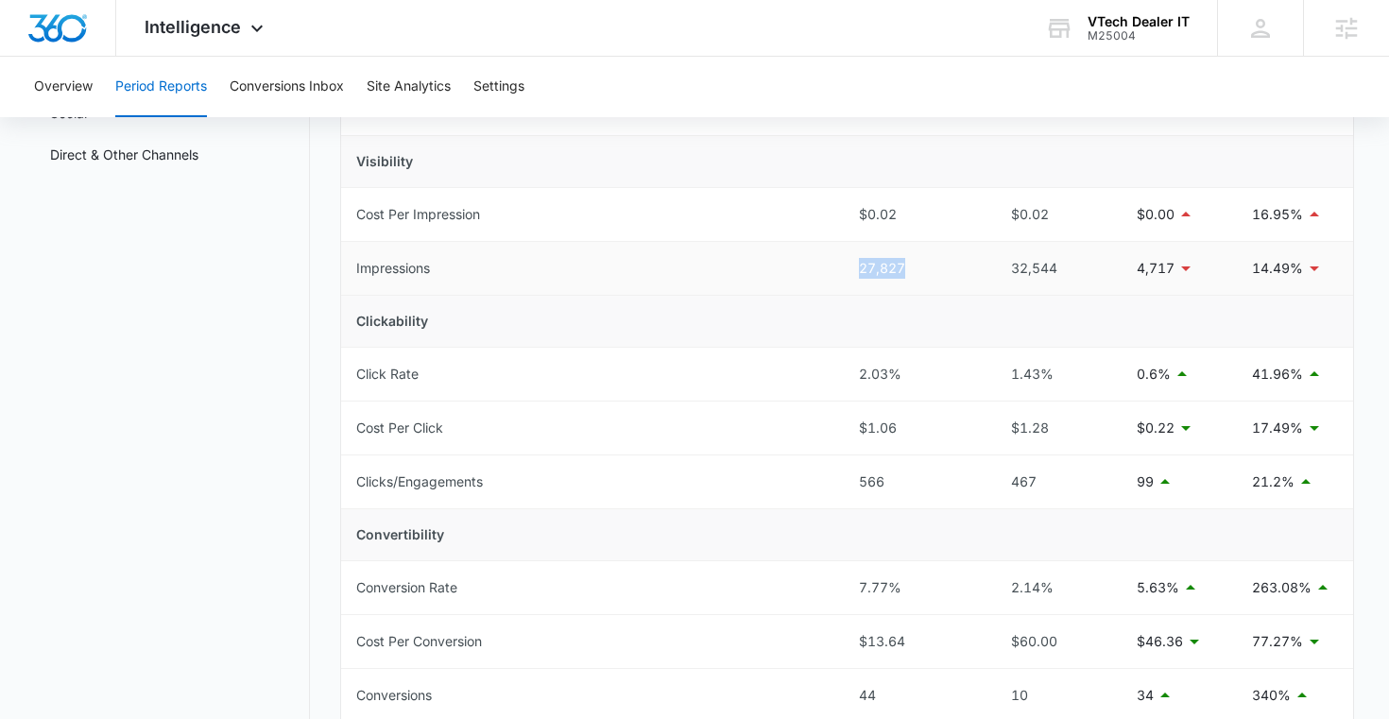
click at [914, 274] on td "27,827" at bounding box center [913, 269] width 139 height 54
click at [870, 317] on td "Clickability" at bounding box center [847, 322] width 1013 height 52
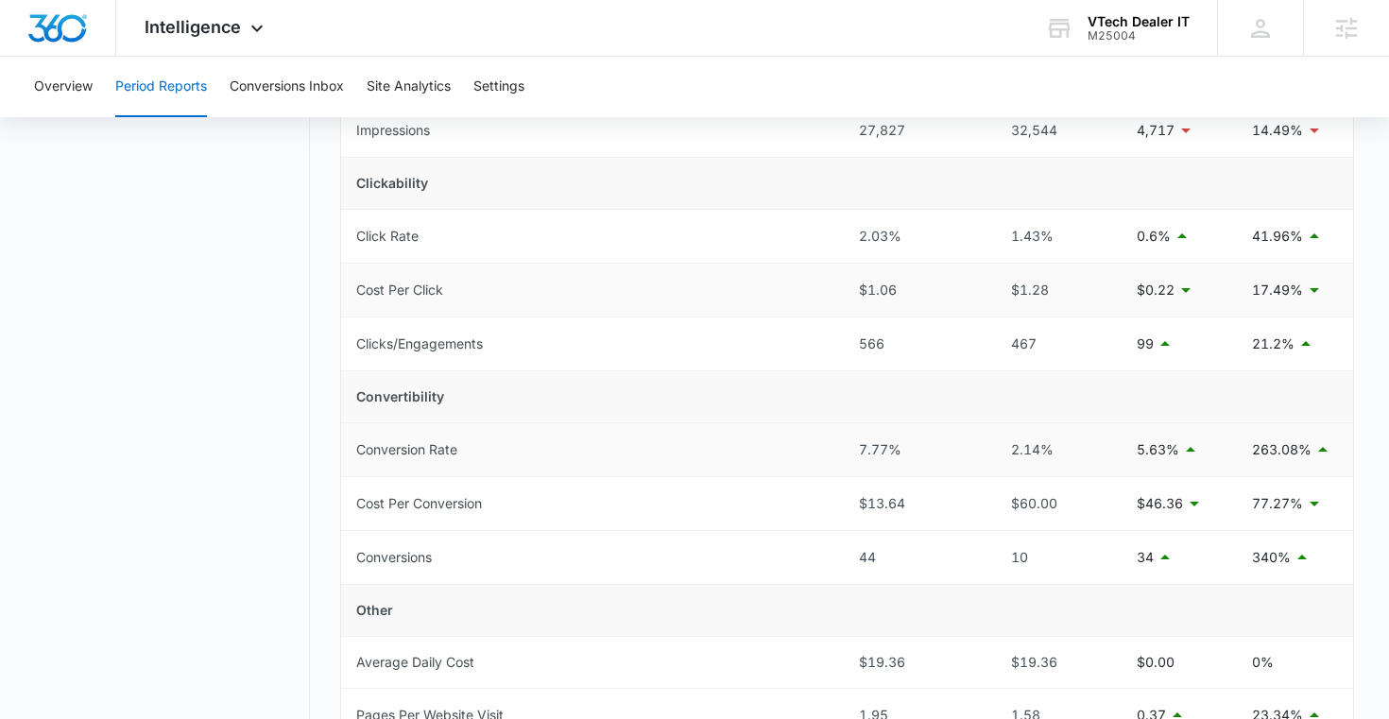
scroll to position [395, 0]
drag, startPoint x: 851, startPoint y: 454, endPoint x: 911, endPoint y: 454, distance: 59.5
click at [911, 454] on td "7.77%" at bounding box center [913, 447] width 139 height 54
drag, startPoint x: 1003, startPoint y: 443, endPoint x: 1068, endPoint y: 443, distance: 64.2
click at [1068, 443] on div "2.14%" at bounding box center [1052, 446] width 109 height 21
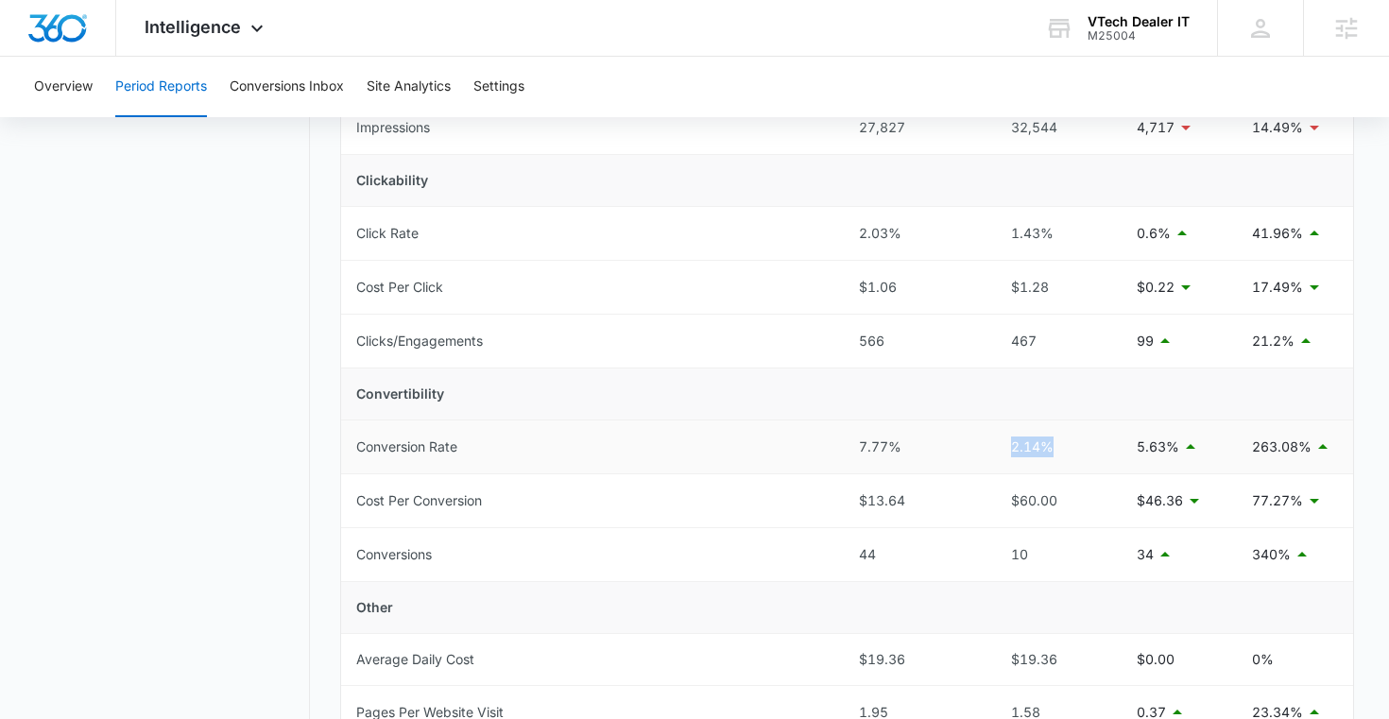
click at [1068, 443] on div "2.14%" at bounding box center [1052, 446] width 109 height 21
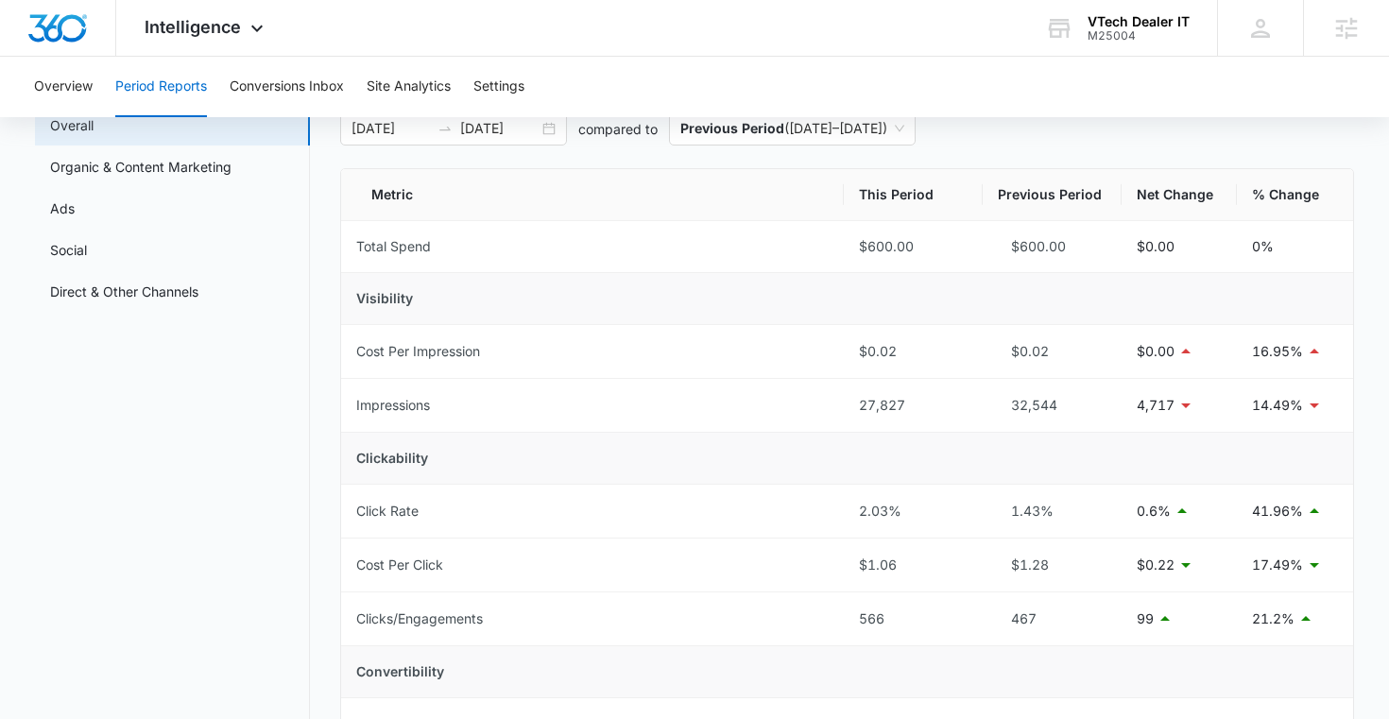
scroll to position [148, 0]
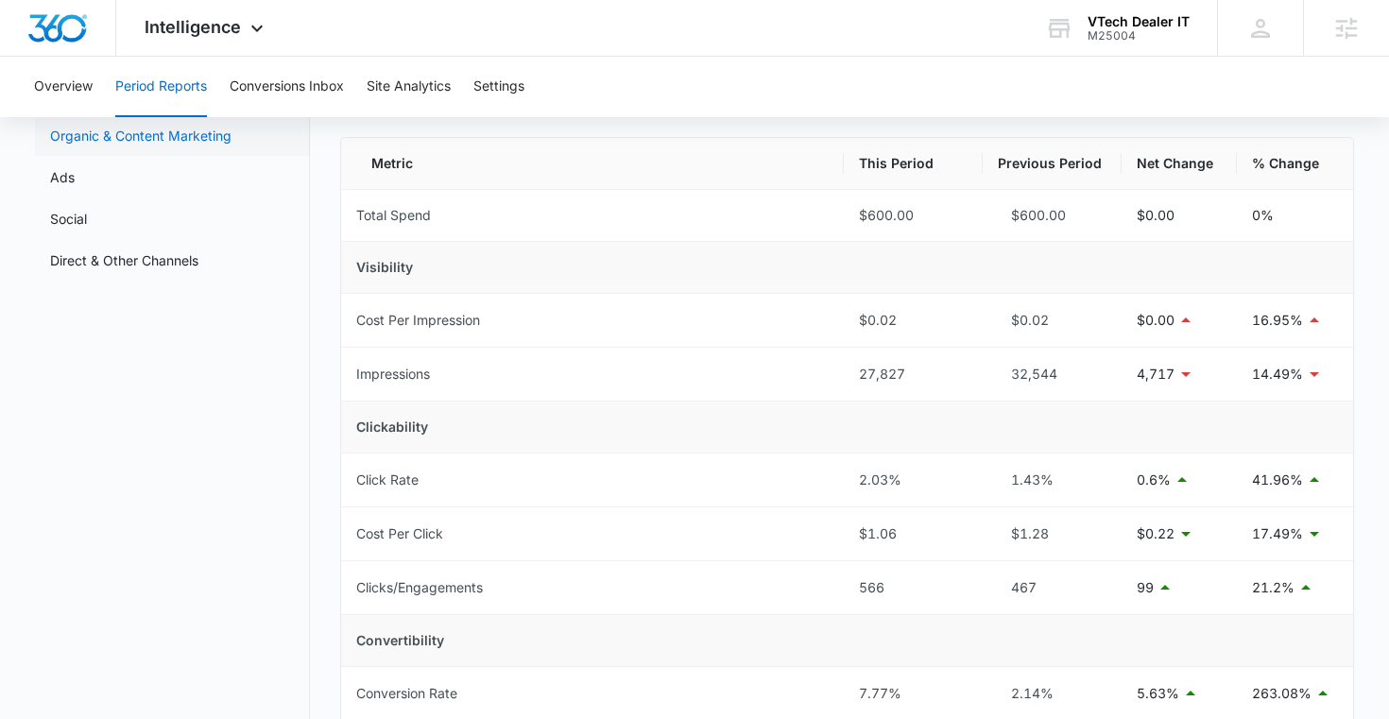
click at [197, 130] on link "Organic & Content Marketing" at bounding box center [140, 136] width 181 height 20
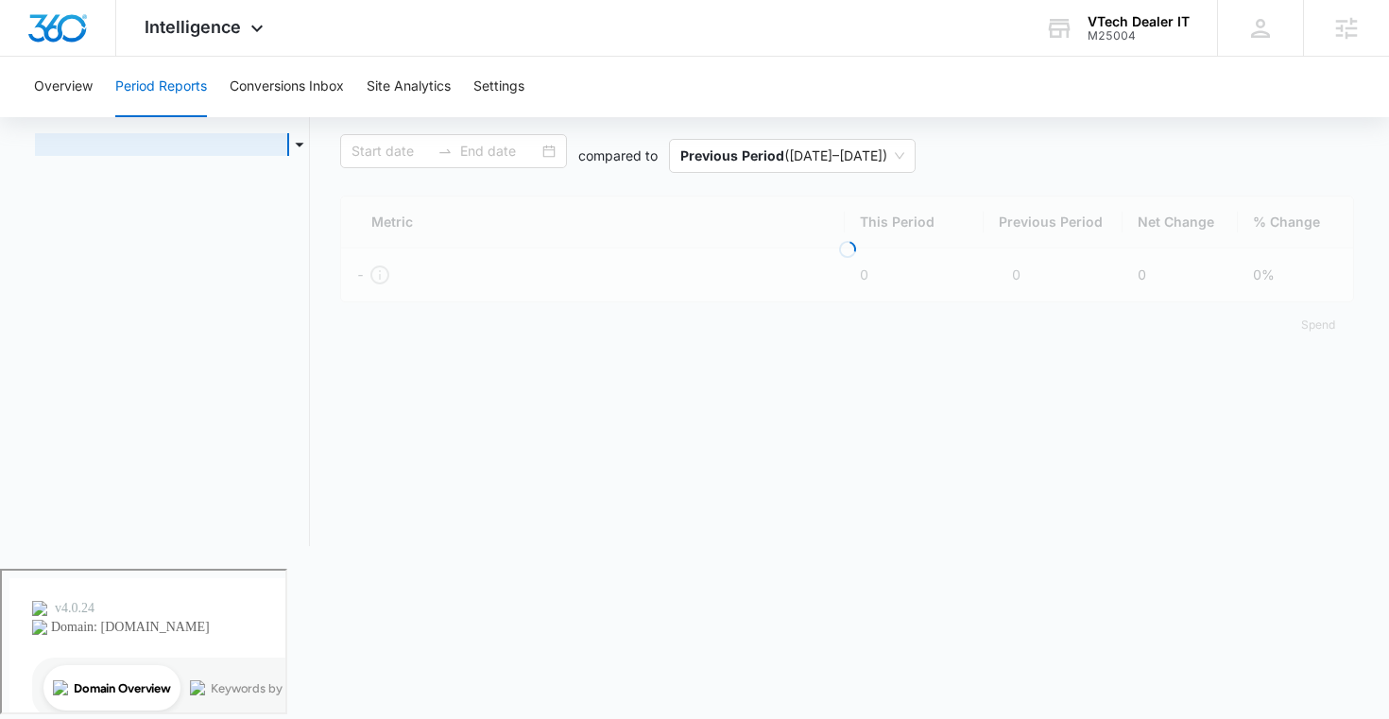
type input "[DATE]"
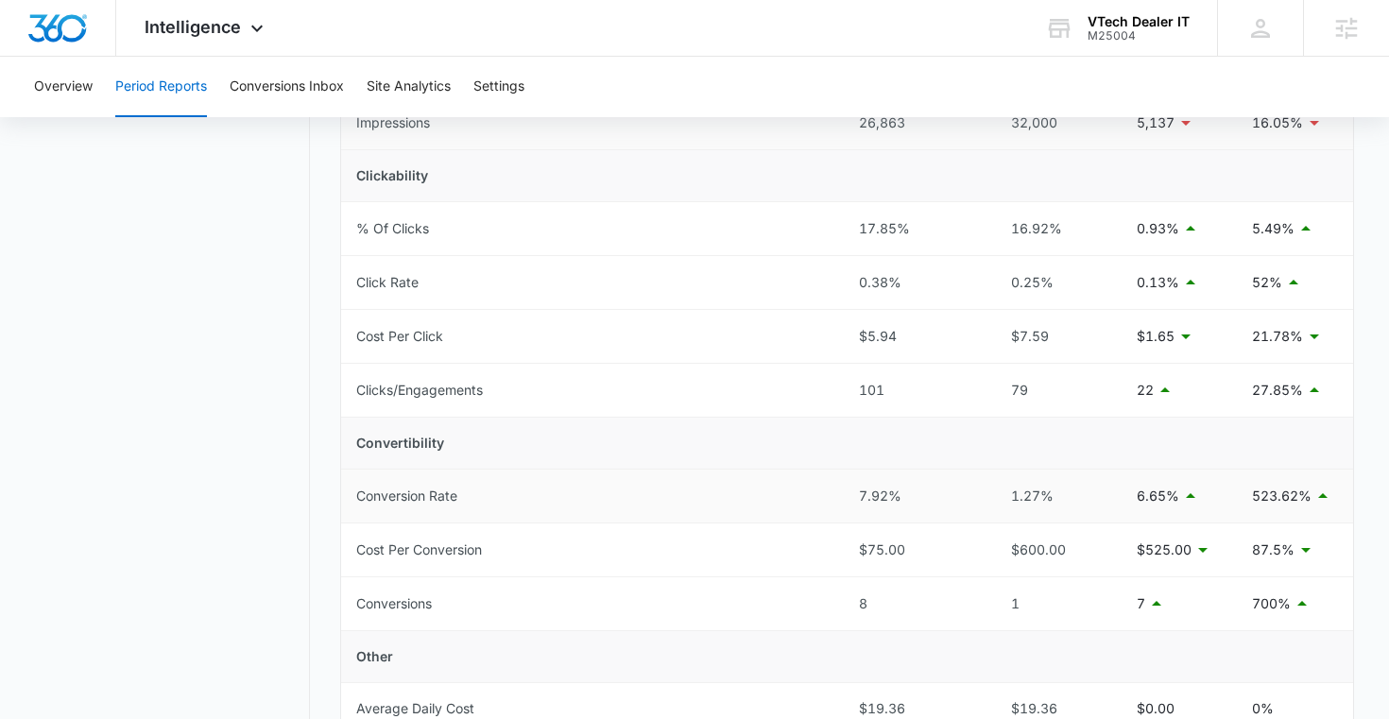
scroll to position [402, 0]
drag, startPoint x: 850, startPoint y: 592, endPoint x: 907, endPoint y: 592, distance: 56.7
click at [907, 592] on td "8" at bounding box center [913, 602] width 139 height 54
drag, startPoint x: 999, startPoint y: 601, endPoint x: 1033, endPoint y: 601, distance: 34.0
click at [1033, 601] on div "1" at bounding box center [1052, 601] width 109 height 21
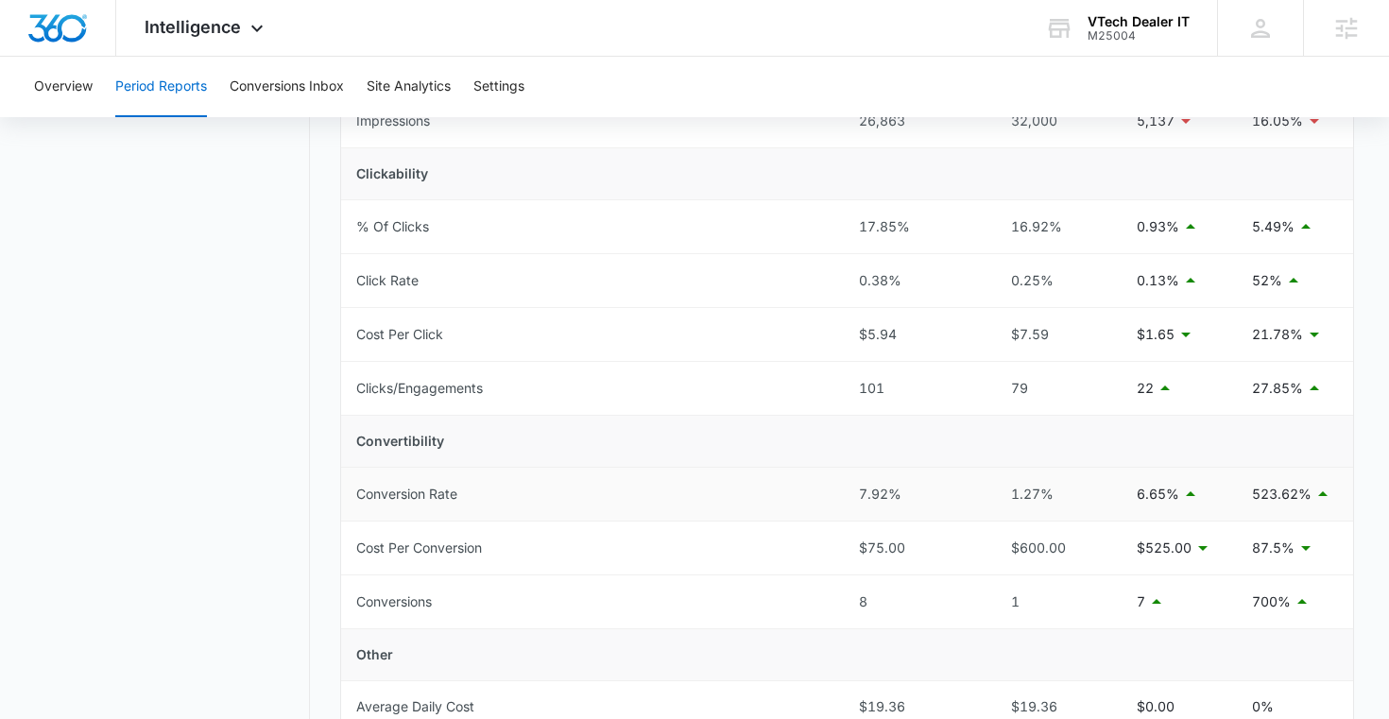
click at [776, 509] on td "Conversion Rate" at bounding box center [593, 495] width 504 height 54
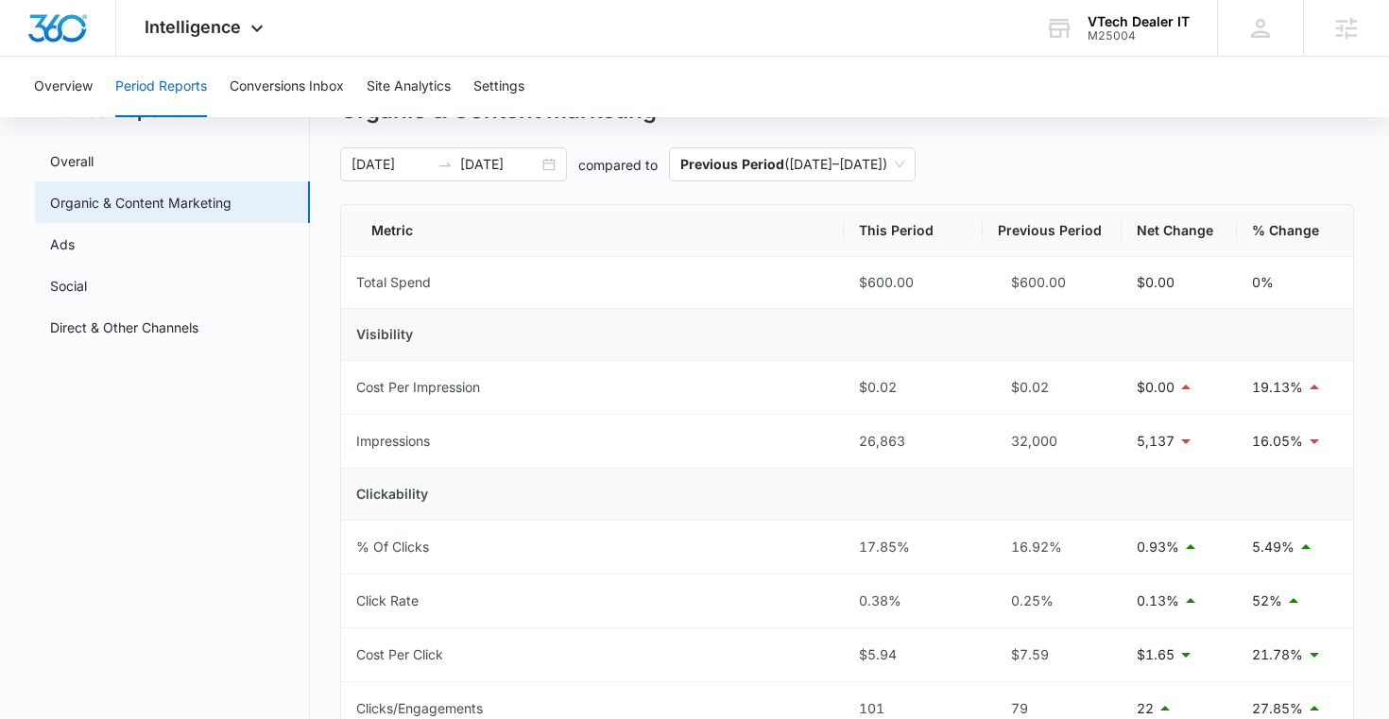
scroll to position [0, 0]
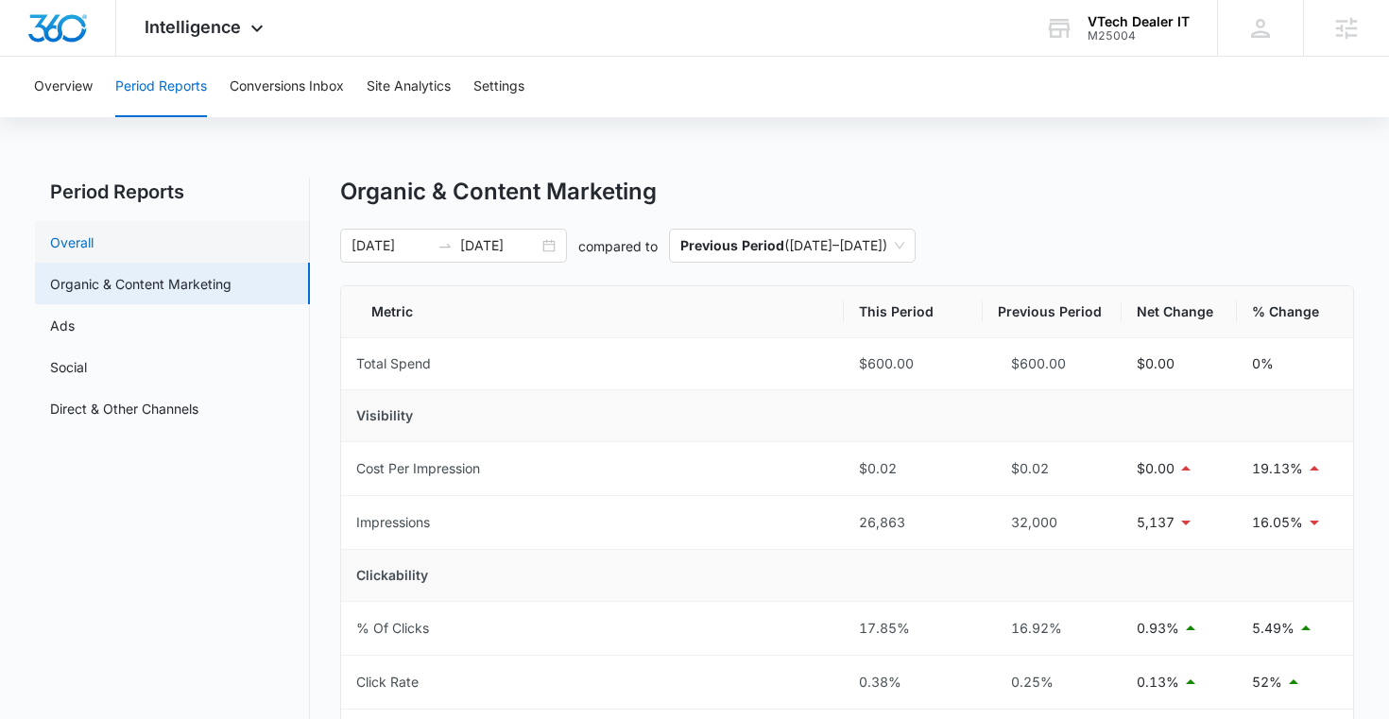
click at [94, 243] on link "Overall" at bounding box center [71, 242] width 43 height 20
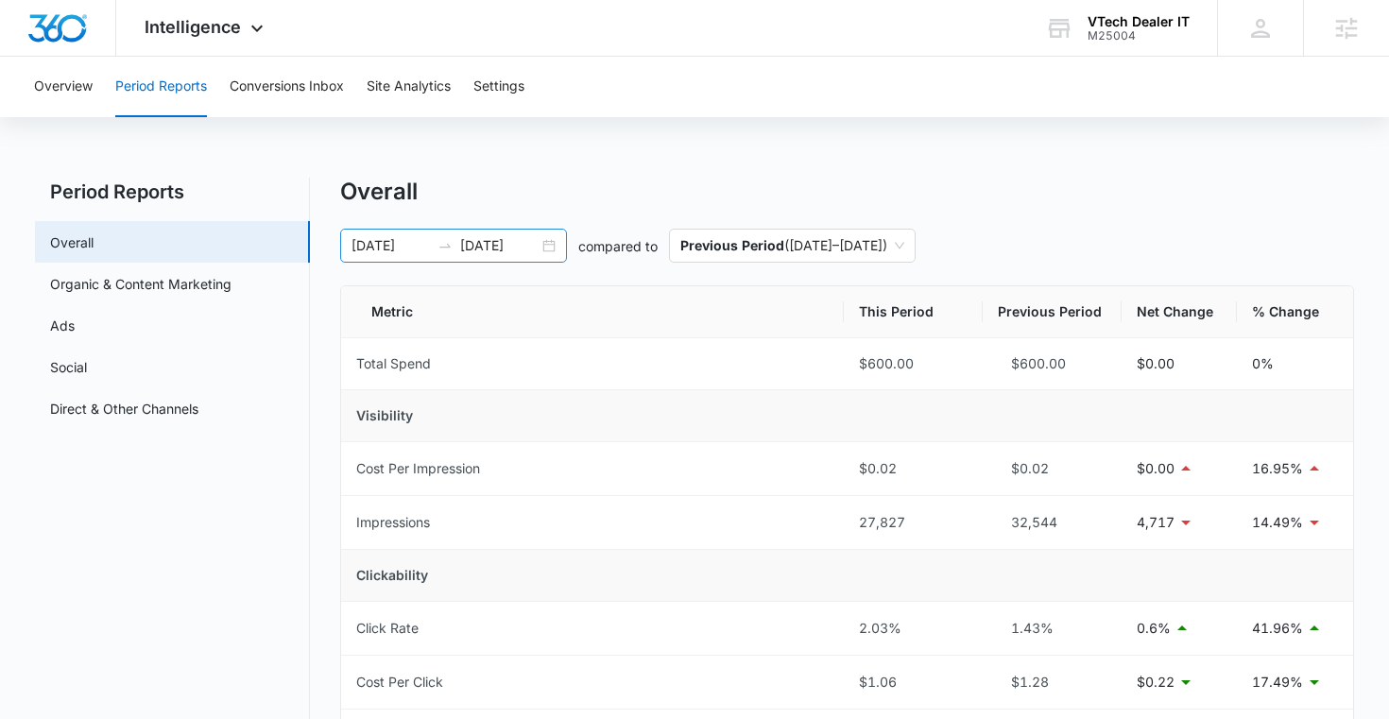
click at [539, 247] on div "[DATE] [DATE]" at bounding box center [453, 246] width 227 height 34
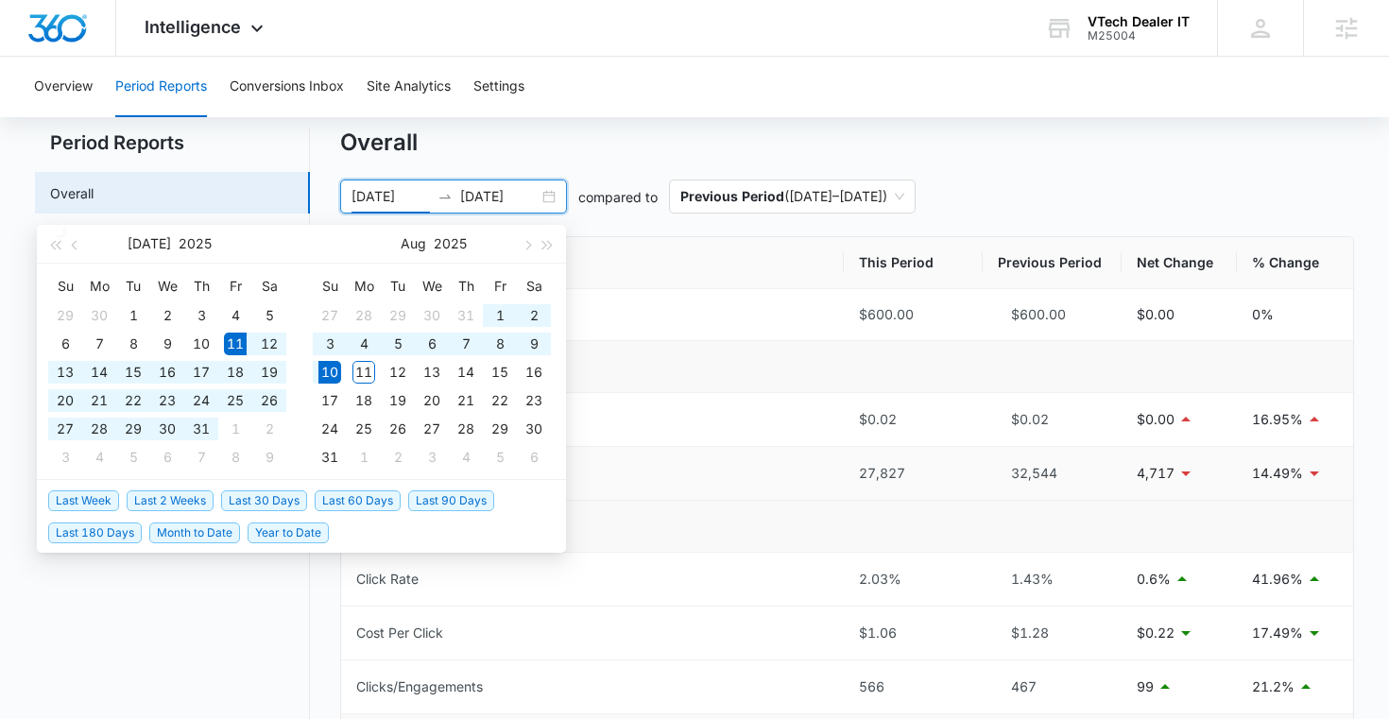
scroll to position [46, 0]
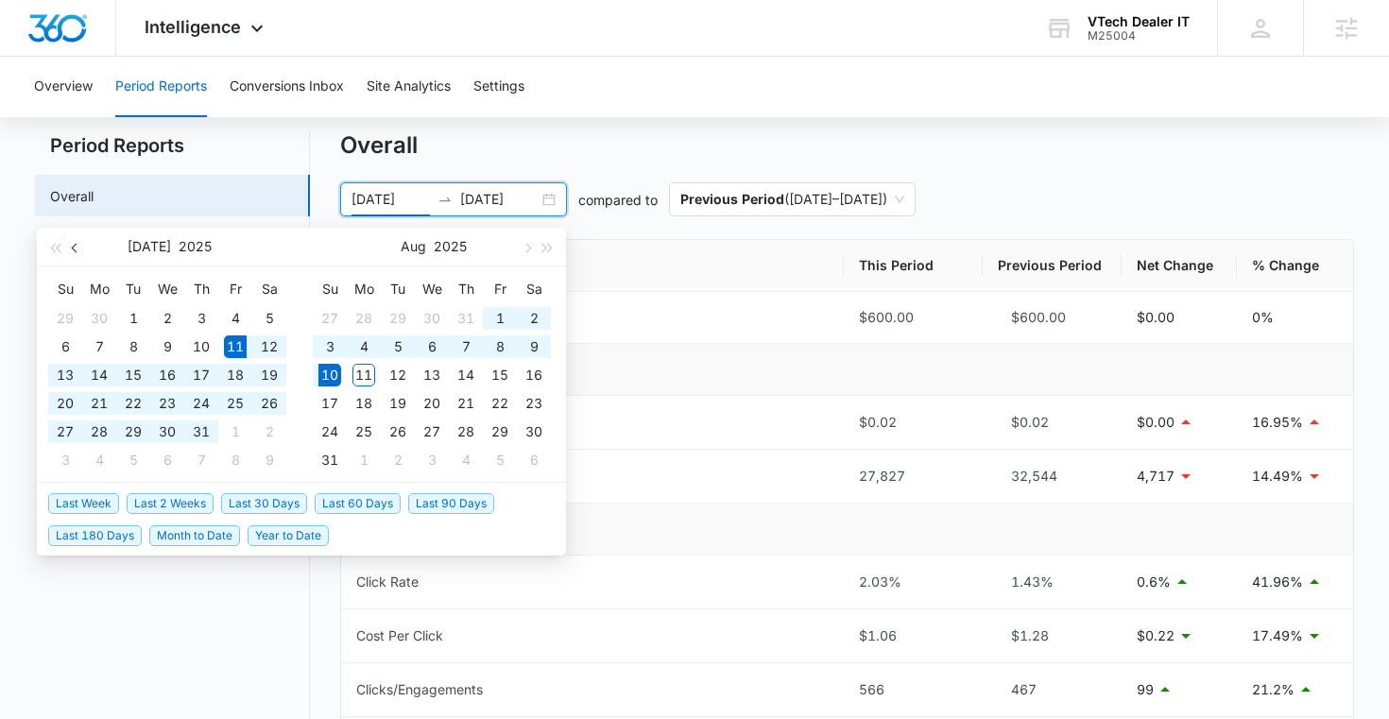
click at [77, 250] on button "button" at bounding box center [75, 247] width 21 height 38
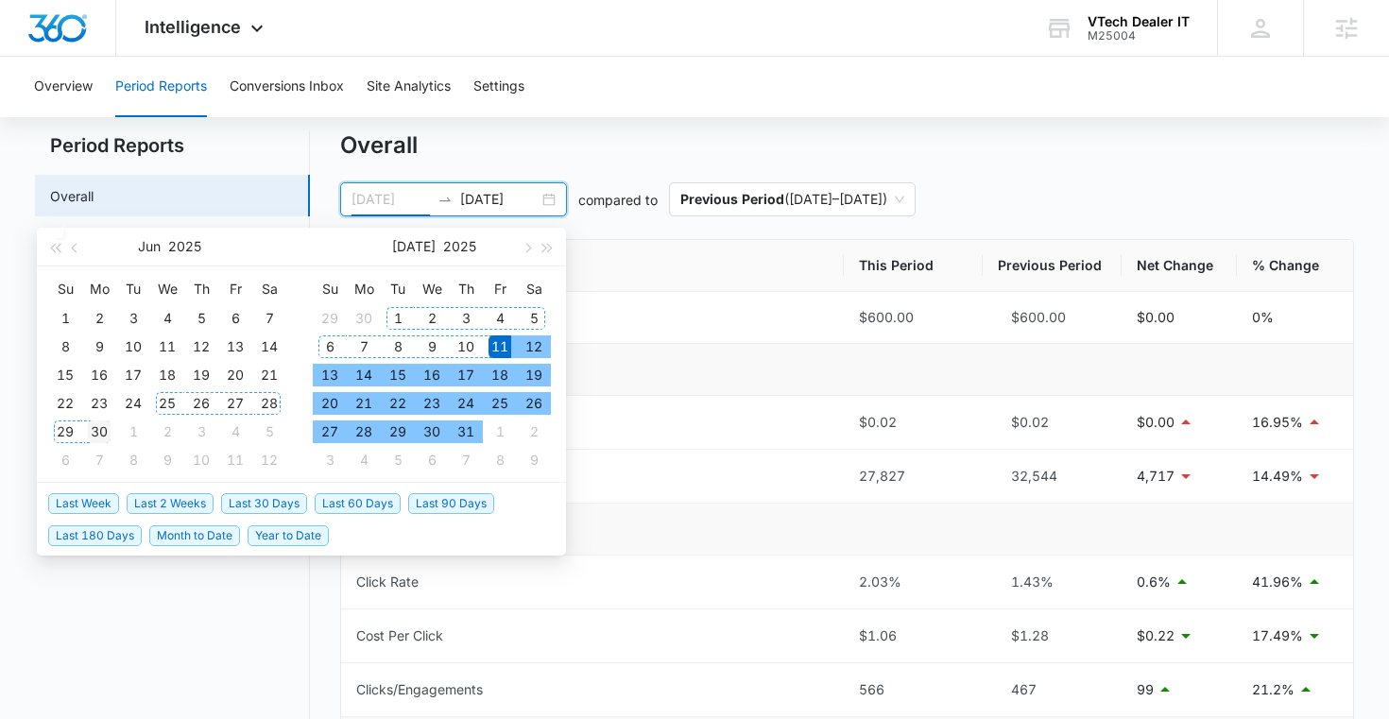
type input "[DATE]"
click at [103, 422] on div "30" at bounding box center [99, 431] width 23 height 23
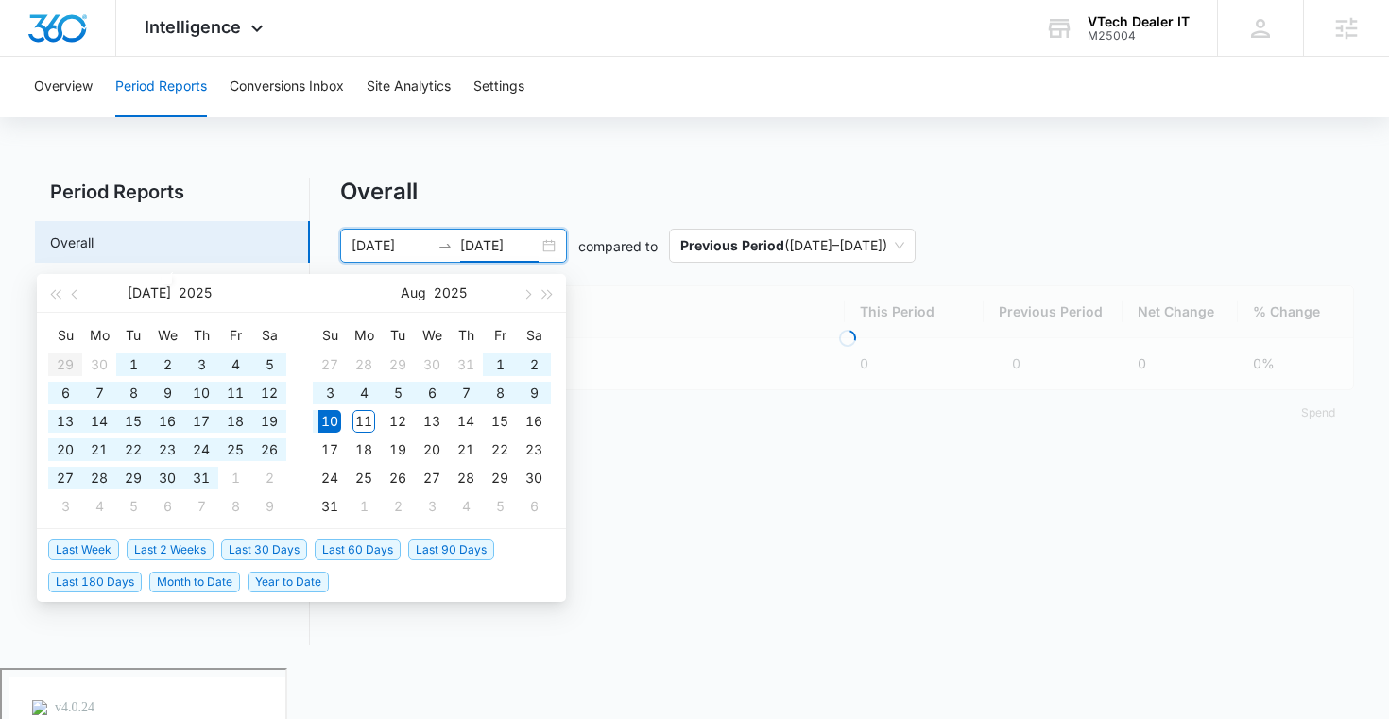
type input "[DATE]"
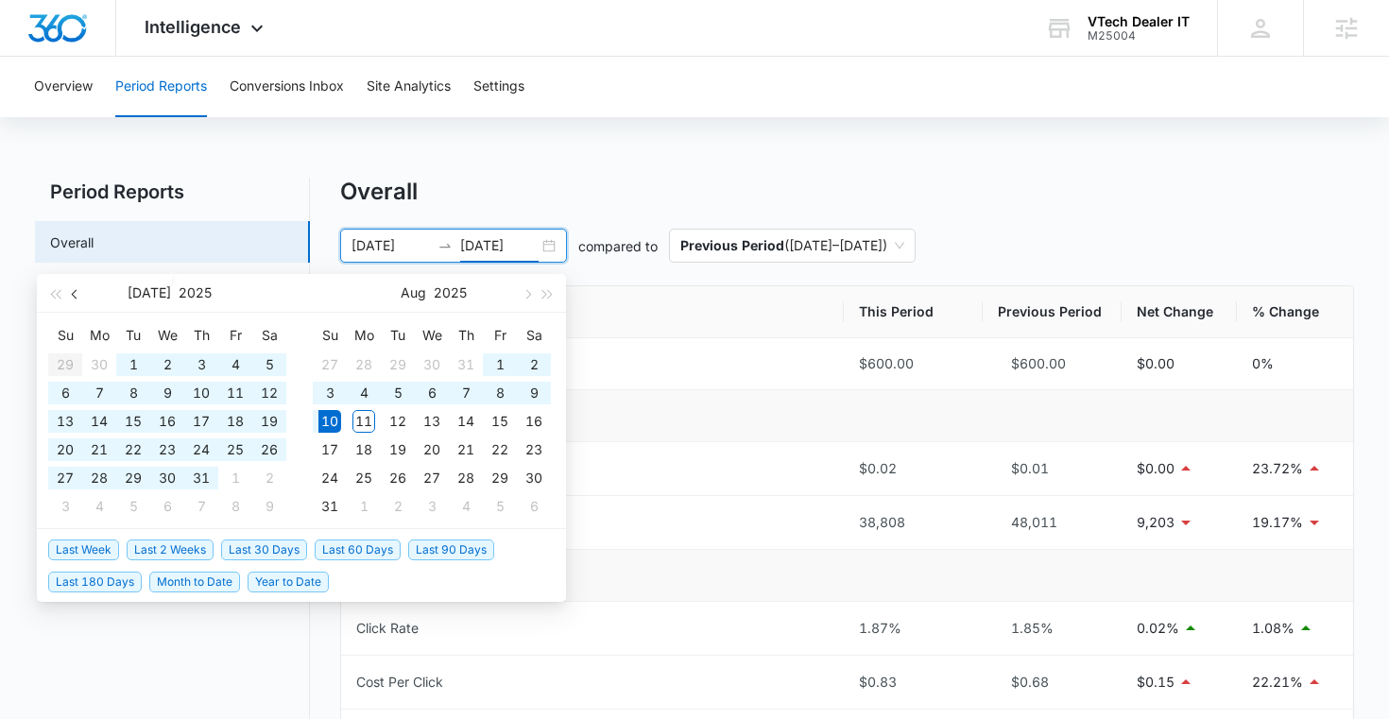
click at [75, 292] on span "button" at bounding box center [76, 293] width 9 height 9
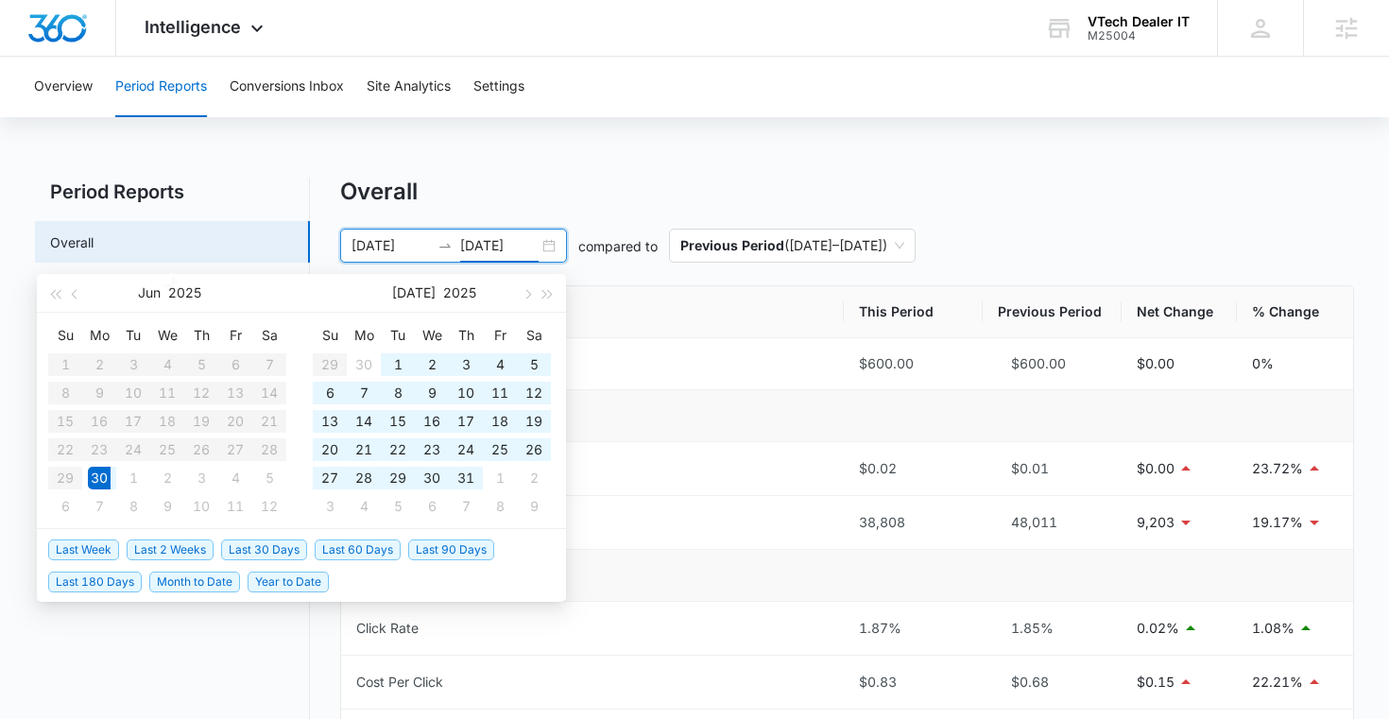
click at [368, 253] on input "[DATE]" at bounding box center [390, 245] width 78 height 21
type input "[DATE]"
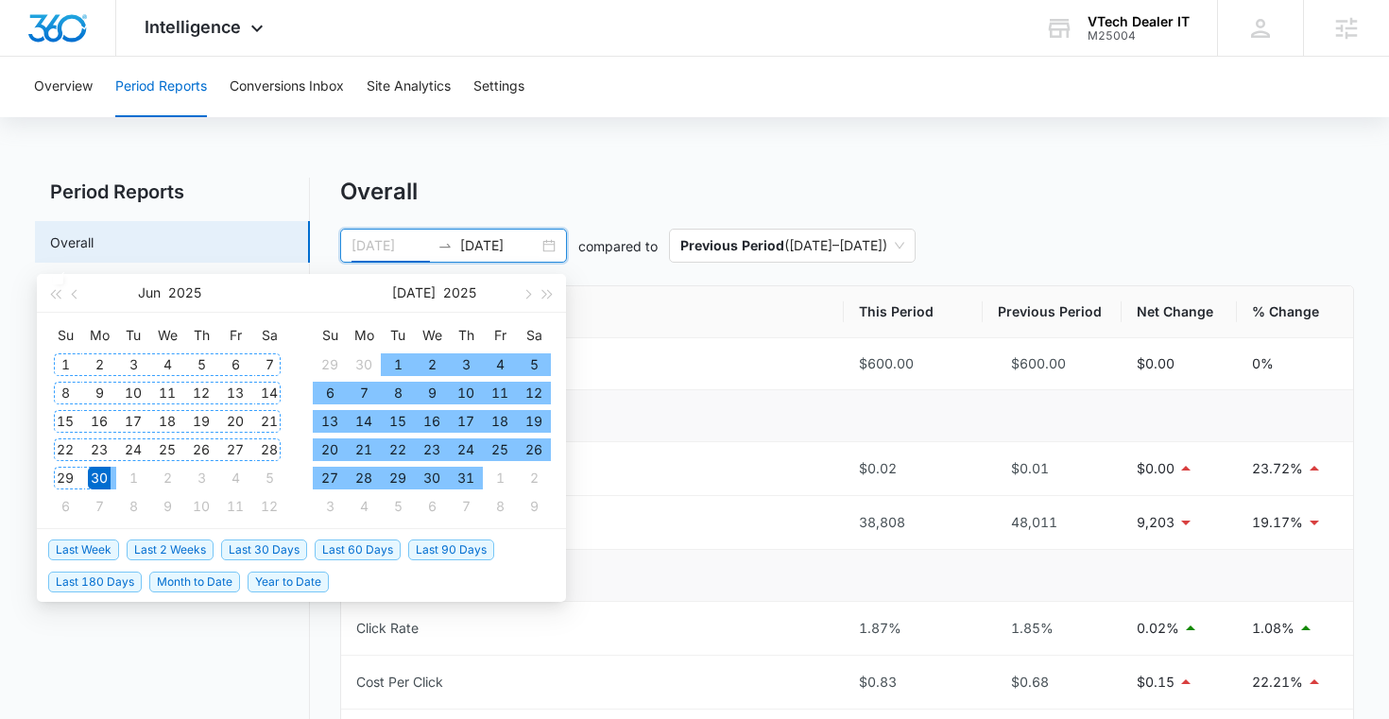
click at [60, 368] on div "1" at bounding box center [65, 364] width 23 height 23
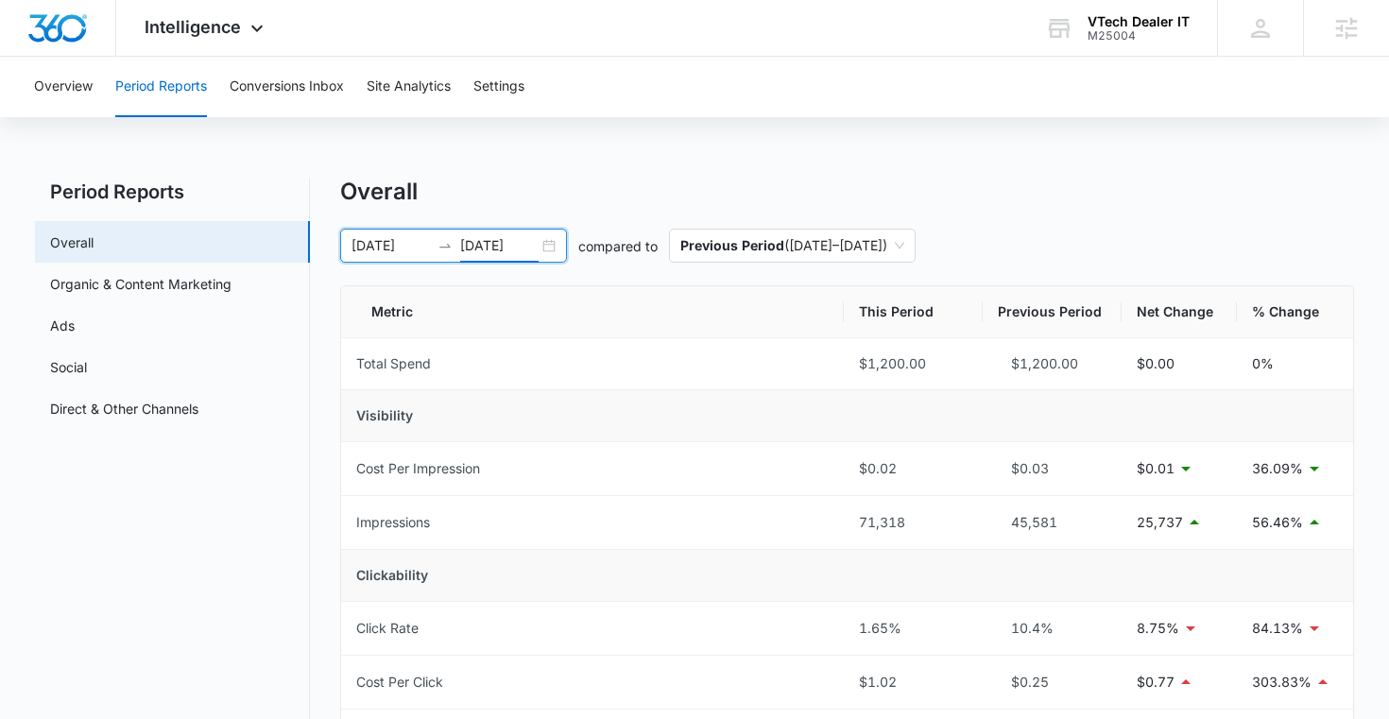
click at [506, 248] on input "[DATE]" at bounding box center [499, 245] width 78 height 21
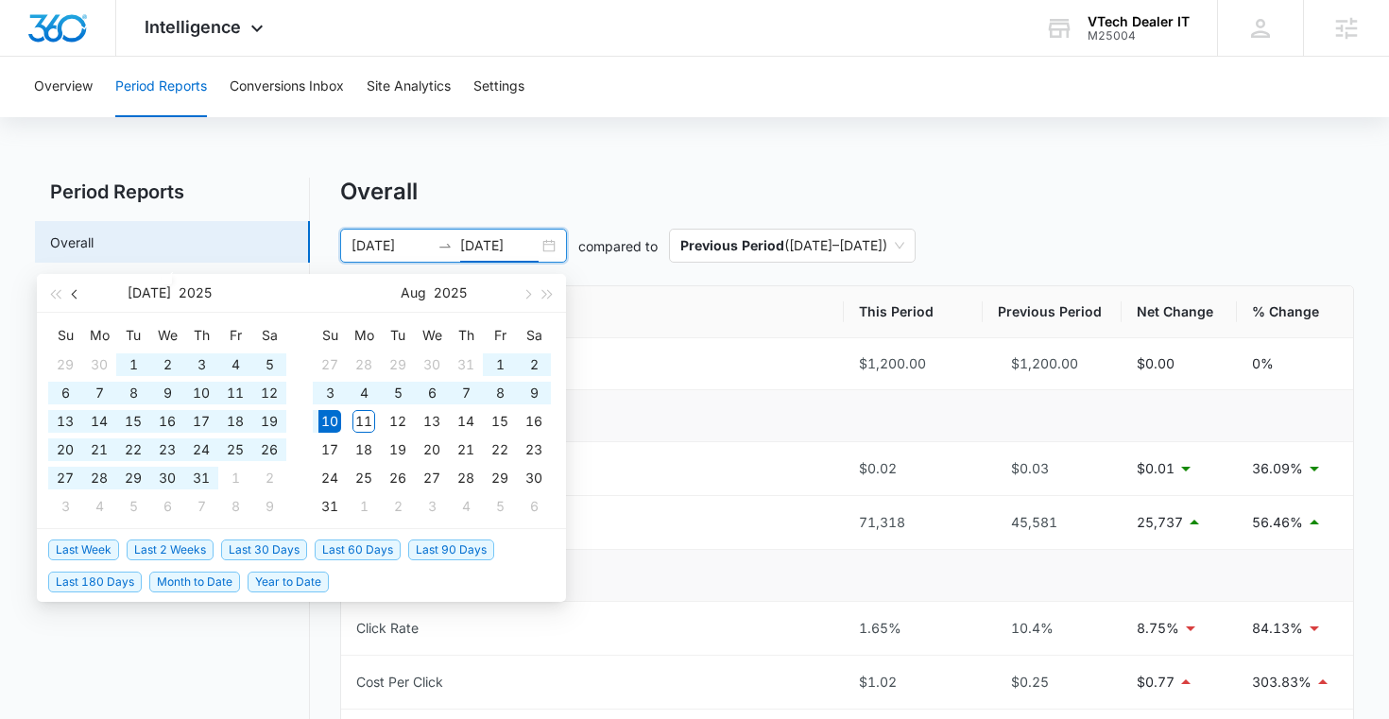
click at [75, 297] on span "button" at bounding box center [76, 293] width 9 height 9
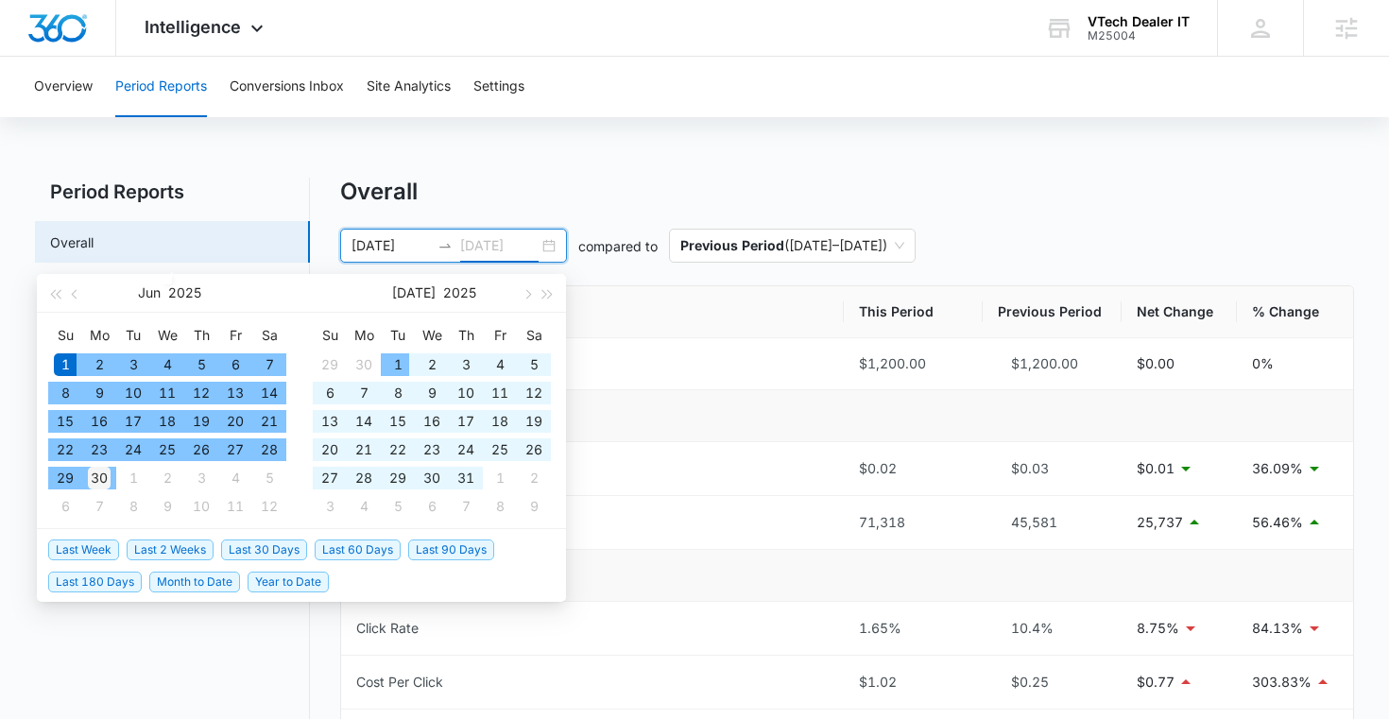
type input "[DATE]"
click at [103, 473] on div "30" at bounding box center [99, 478] width 23 height 23
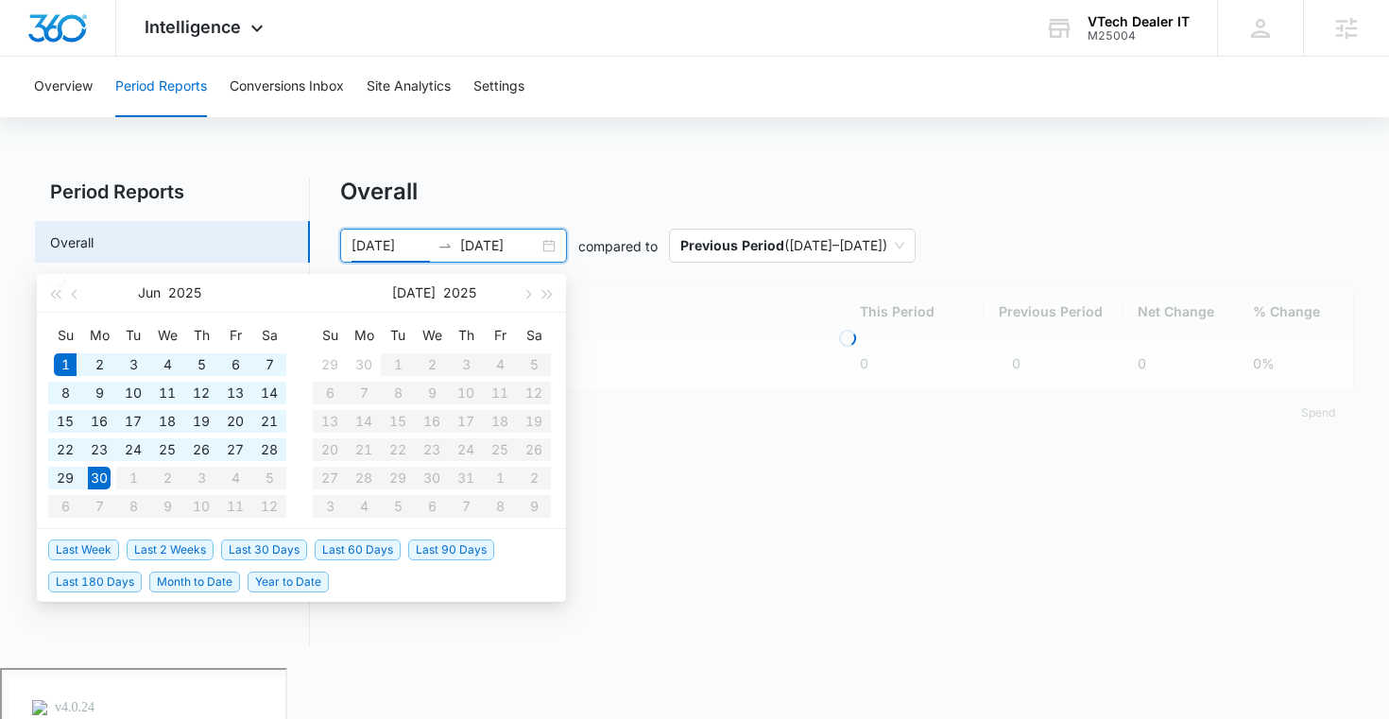
type input "[DATE]"
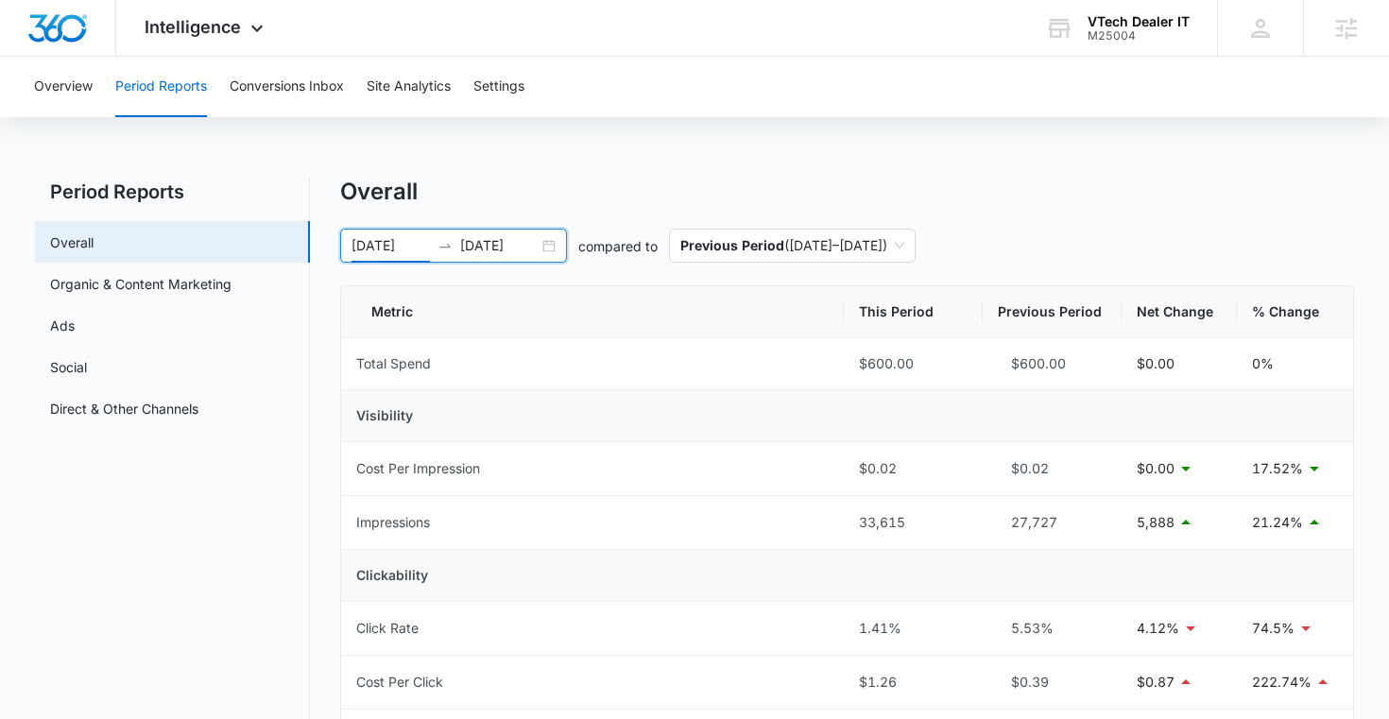
click at [711, 186] on div "Overall" at bounding box center [847, 192] width 1015 height 28
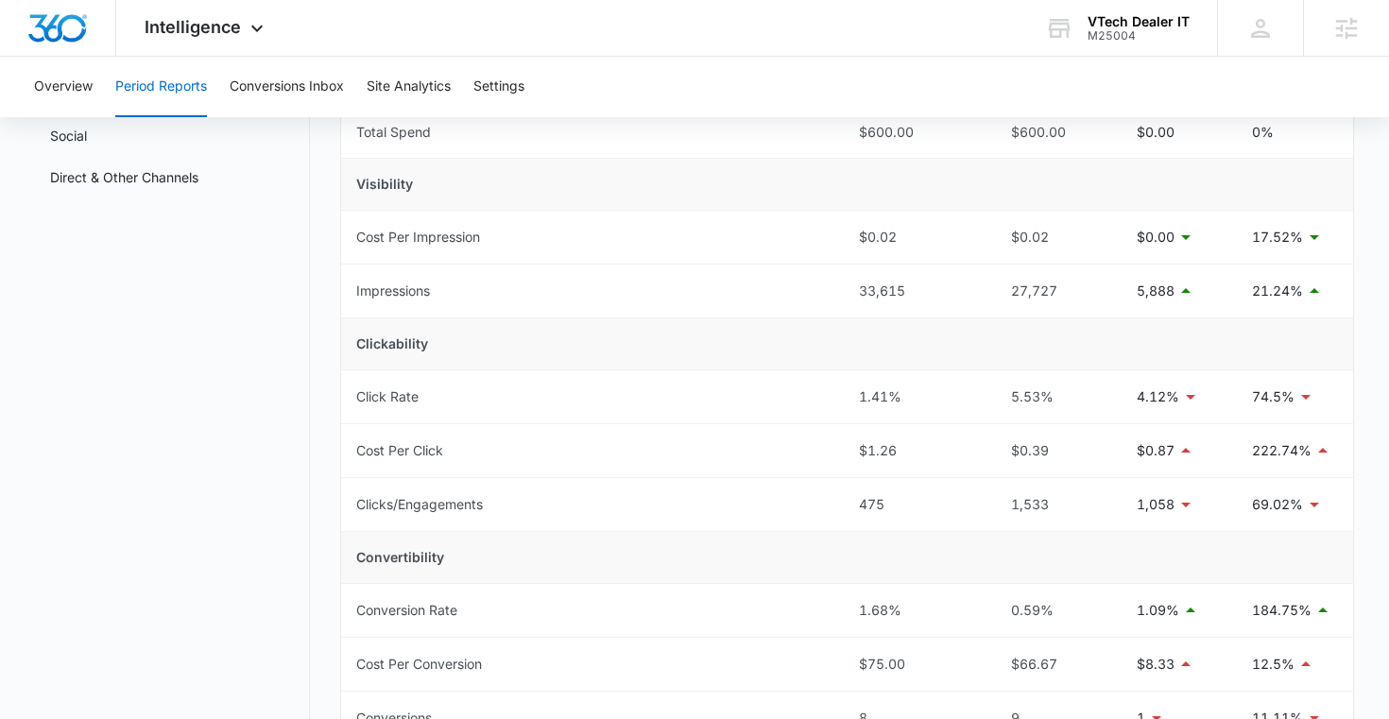
scroll to position [252, 0]
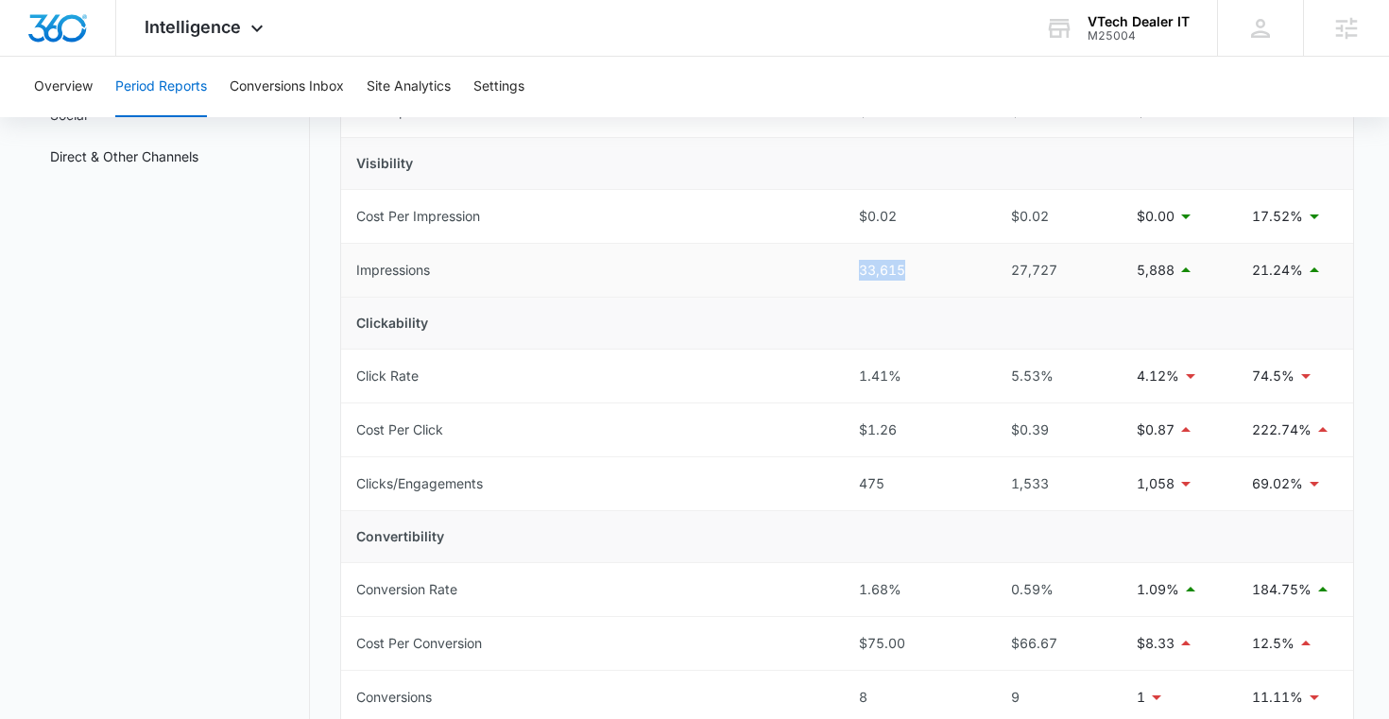
drag, startPoint x: 854, startPoint y: 271, endPoint x: 924, endPoint y: 271, distance: 69.9
click at [924, 271] on td "33,615" at bounding box center [913, 271] width 139 height 54
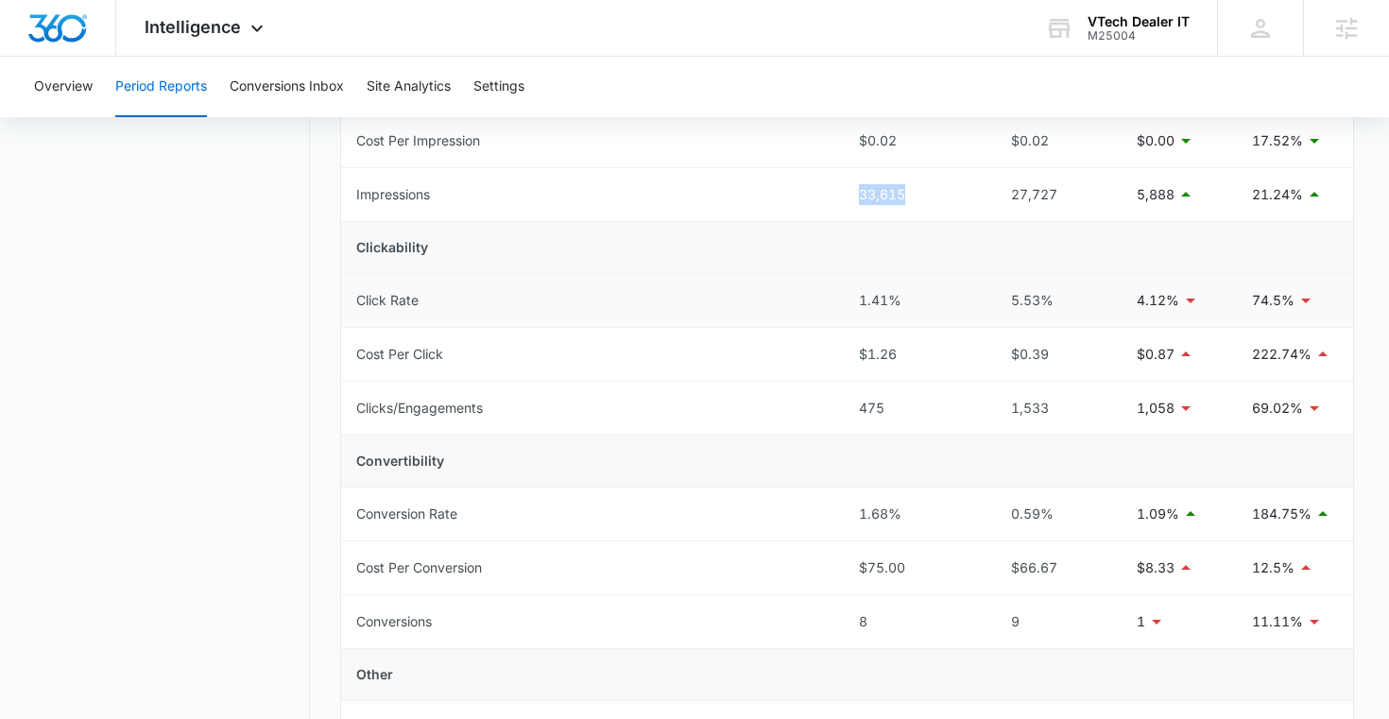
scroll to position [335, 0]
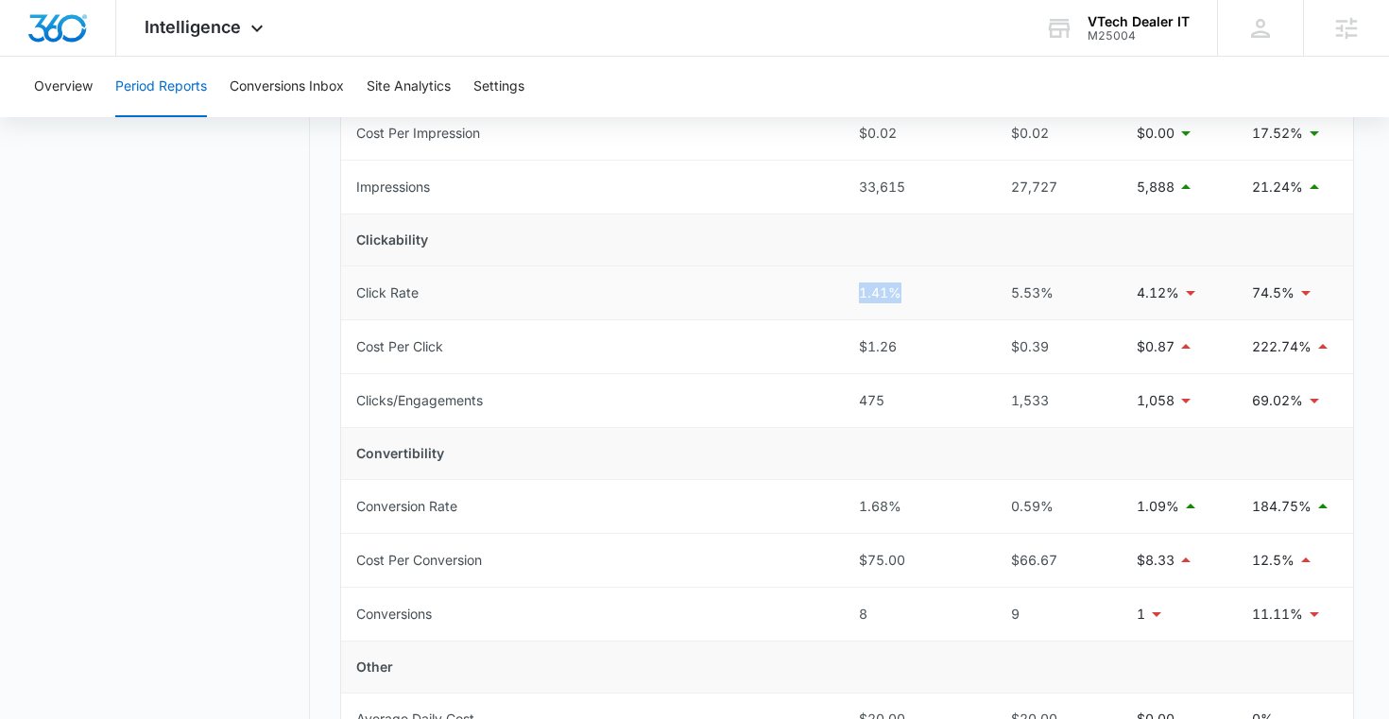
drag, startPoint x: 848, startPoint y: 295, endPoint x: 918, endPoint y: 295, distance: 69.9
click at [919, 295] on td "1.41%" at bounding box center [913, 293] width 139 height 54
drag, startPoint x: 853, startPoint y: 503, endPoint x: 966, endPoint y: 503, distance: 112.4
click at [966, 503] on td "1.68%" at bounding box center [913, 507] width 139 height 54
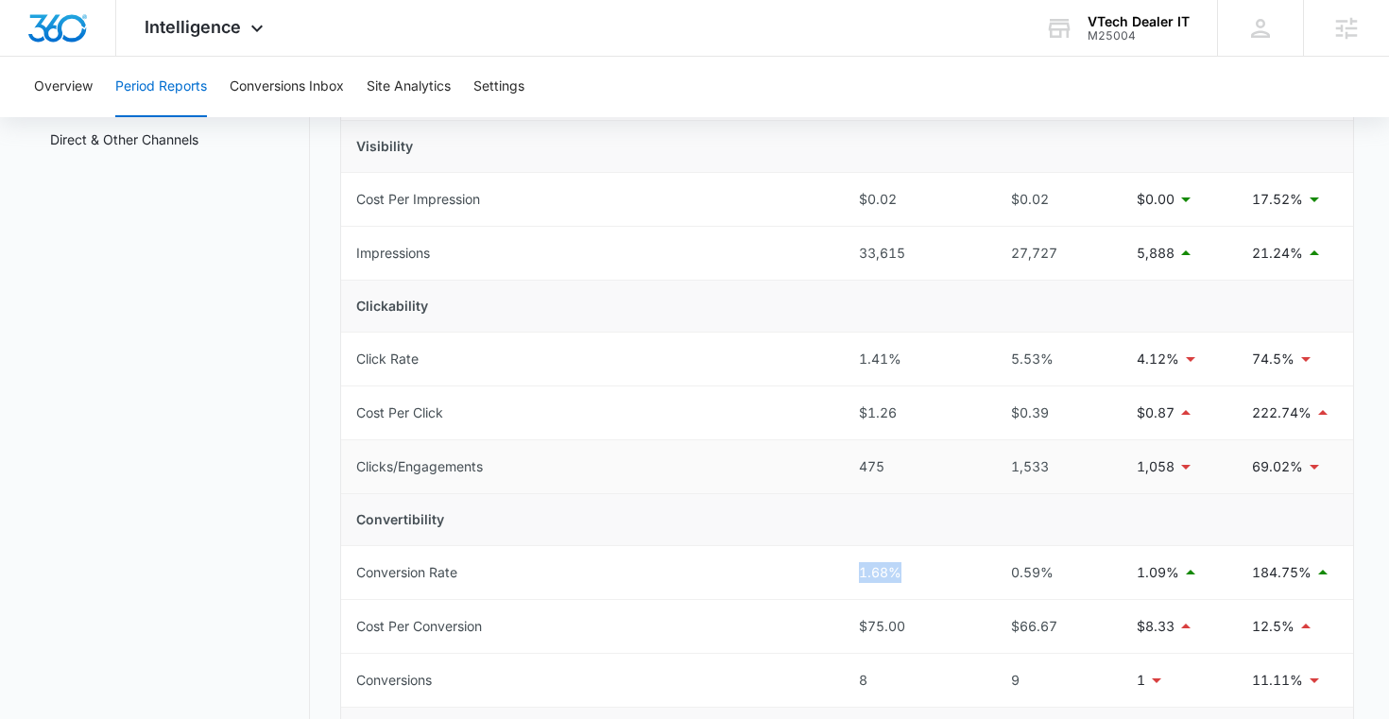
scroll to position [279, 0]
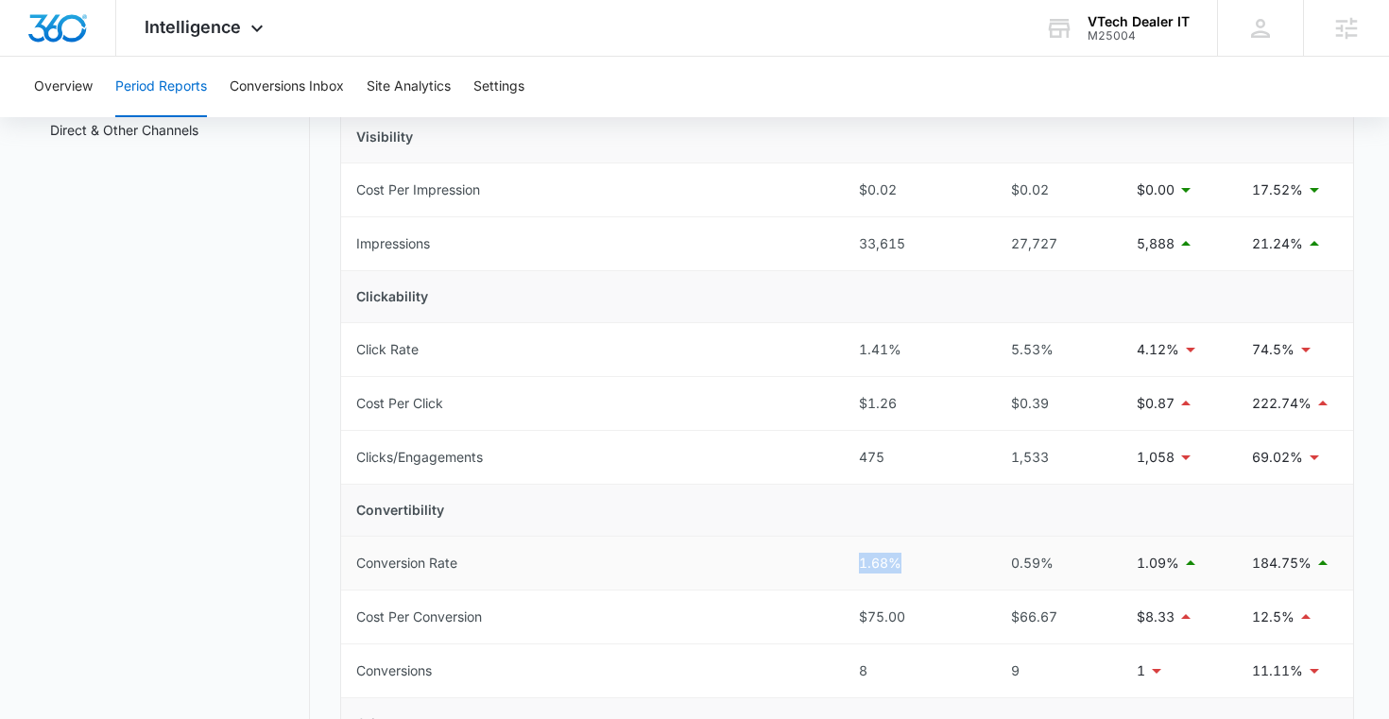
click at [847, 578] on td "1.68%" at bounding box center [913, 564] width 139 height 54
drag, startPoint x: 849, startPoint y: 351, endPoint x: 926, endPoint y: 354, distance: 76.6
click at [926, 354] on td "1.41%" at bounding box center [913, 350] width 139 height 54
drag, startPoint x: 855, startPoint y: 459, endPoint x: 886, endPoint y: 459, distance: 31.2
click at [886, 459] on td "475" at bounding box center [913, 458] width 139 height 54
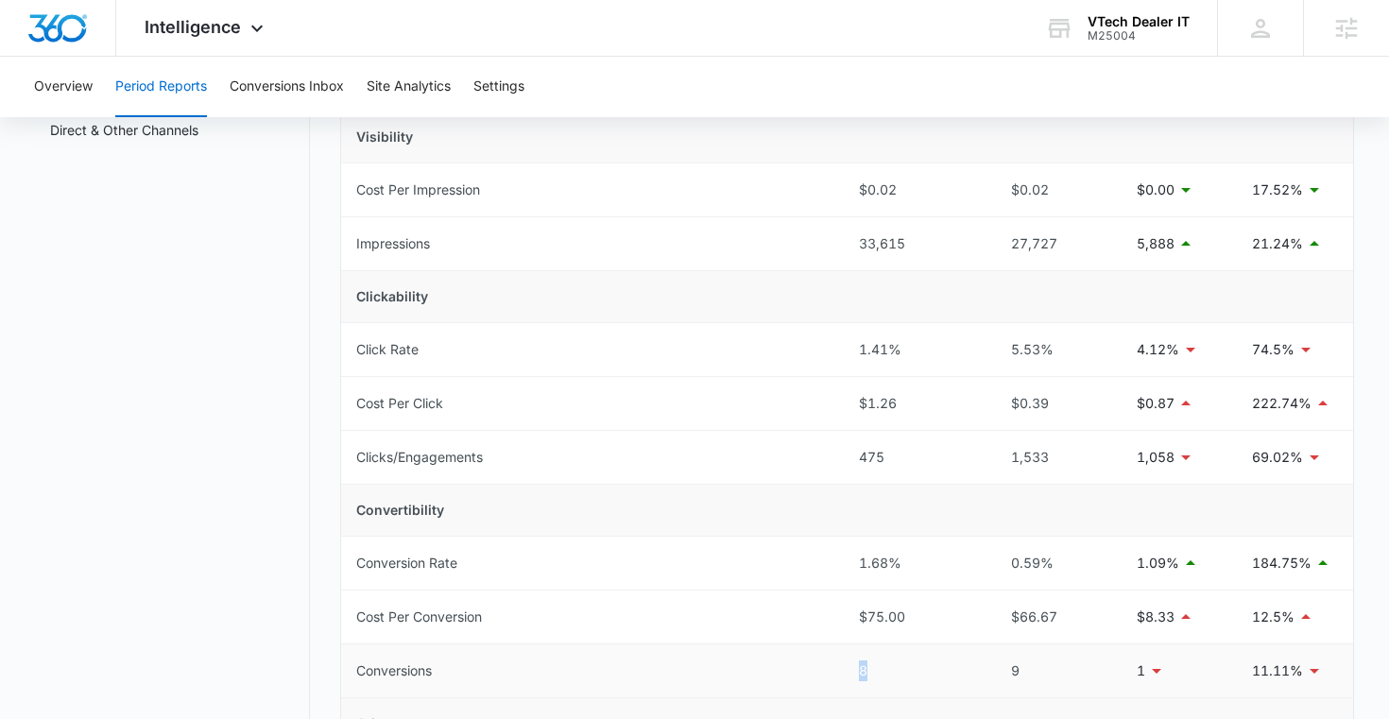
drag, startPoint x: 847, startPoint y: 670, endPoint x: 889, endPoint y: 667, distance: 42.6
click at [889, 669] on td "8" at bounding box center [913, 671] width 139 height 54
drag, startPoint x: 843, startPoint y: 566, endPoint x: 931, endPoint y: 565, distance: 87.9
click at [932, 565] on tr "Conversion Rate 1.68% 0.59% 1.09% 184.75%" at bounding box center [847, 564] width 1013 height 54
click at [922, 564] on div "1.68%" at bounding box center [913, 563] width 109 height 21
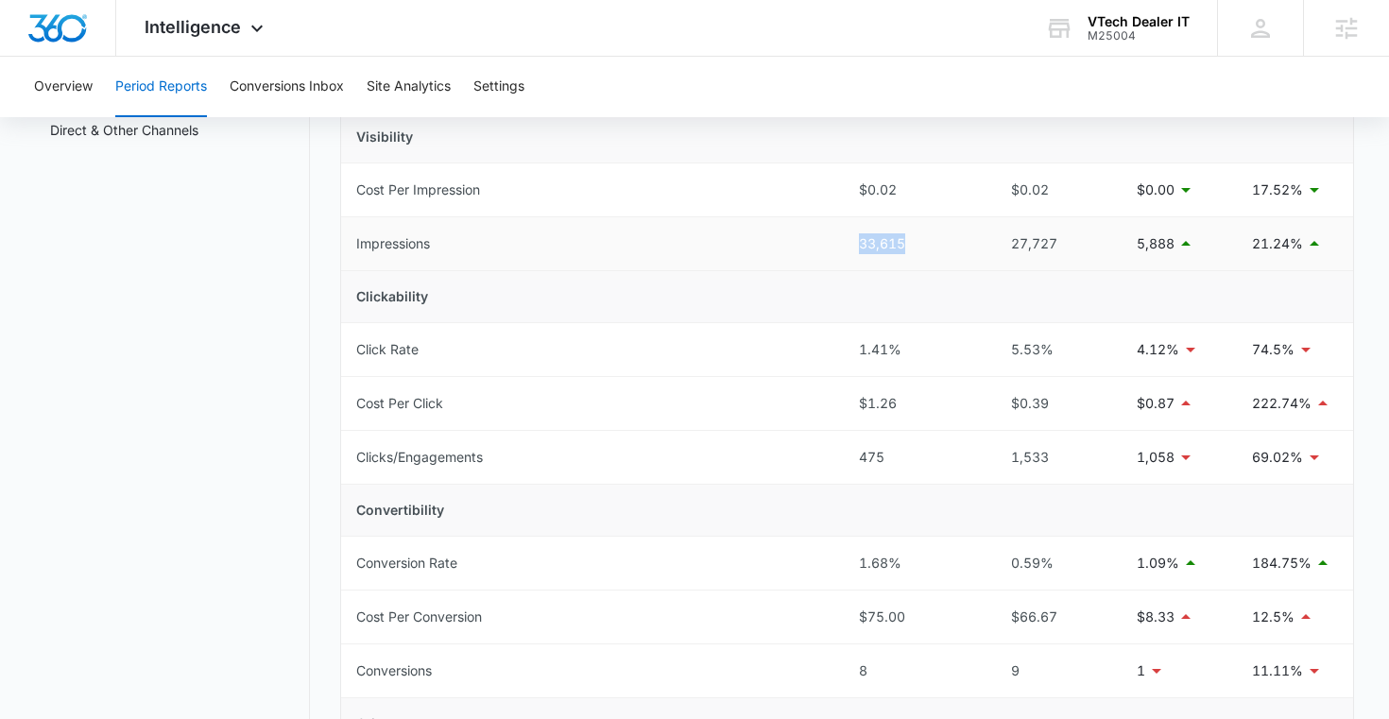
drag, startPoint x: 846, startPoint y: 246, endPoint x: 906, endPoint y: 245, distance: 60.5
click at [906, 245] on td "33,615" at bounding box center [913, 244] width 139 height 54
drag, startPoint x: 847, startPoint y: 458, endPoint x: 897, endPoint y: 458, distance: 49.1
click at [897, 458] on td "475" at bounding box center [913, 458] width 139 height 54
drag, startPoint x: 853, startPoint y: 255, endPoint x: 919, endPoint y: 255, distance: 66.1
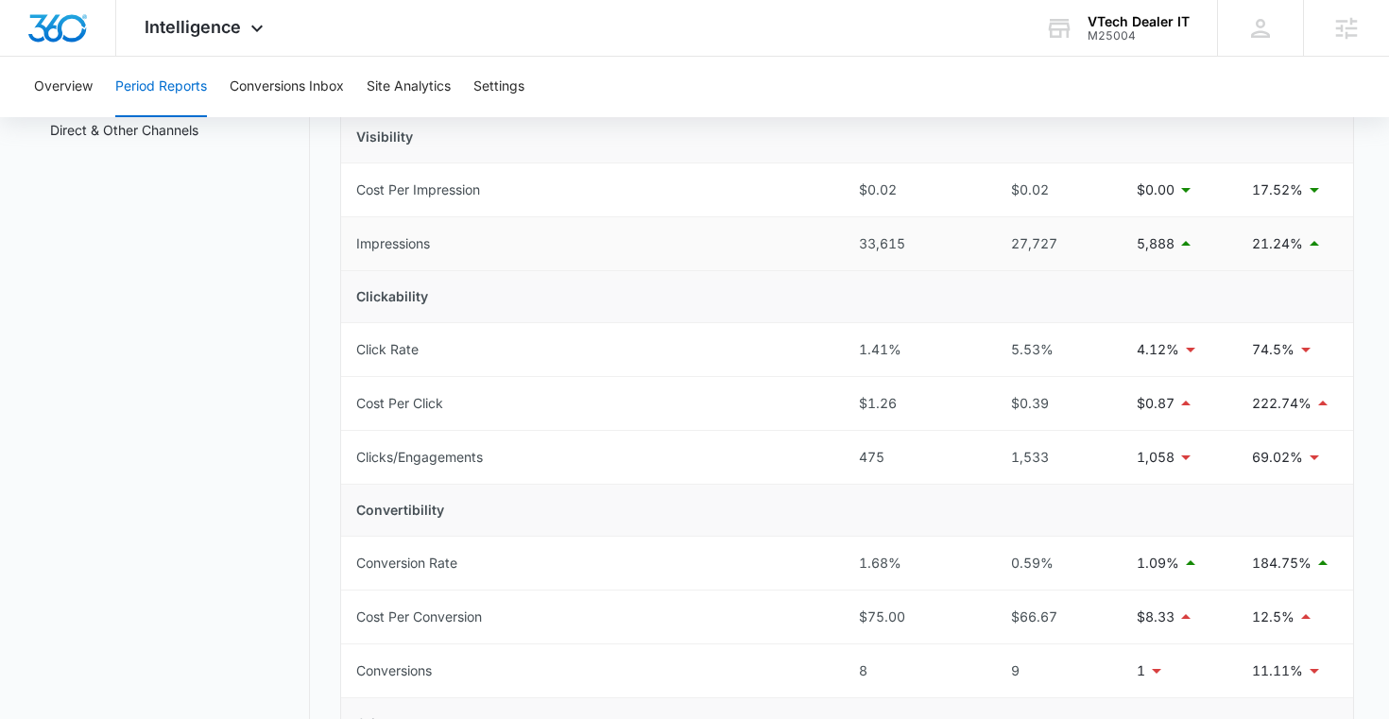
click at [919, 255] on td "33,615" at bounding box center [913, 244] width 139 height 54
drag, startPoint x: 919, startPoint y: 252, endPoint x: 820, endPoint y: 250, distance: 99.2
click at [820, 250] on tr "Impressions 33,615 27,727 5,888 21.24%" at bounding box center [847, 244] width 1013 height 54
click at [848, 251] on td "33,615" at bounding box center [913, 244] width 139 height 54
drag, startPoint x: 853, startPoint y: 246, endPoint x: 907, endPoint y: 246, distance: 53.9
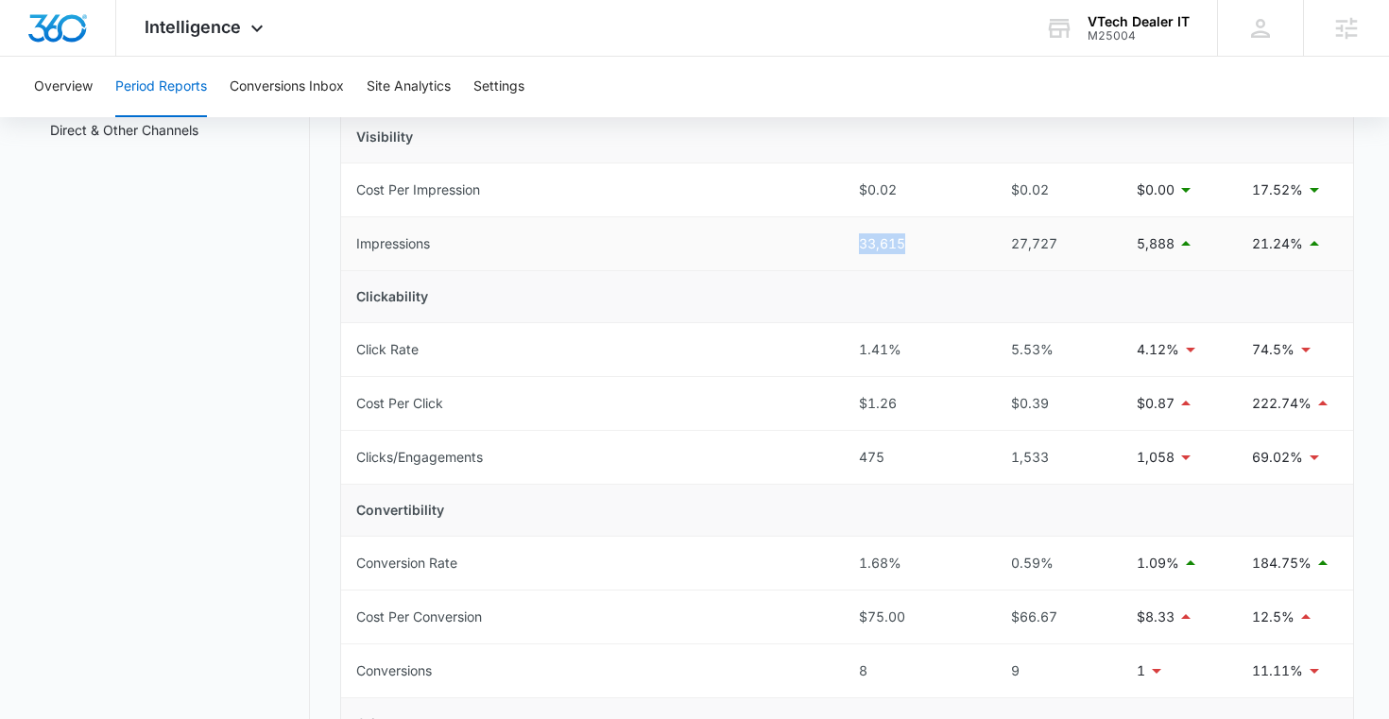
click at [907, 246] on td "33,615" at bounding box center [913, 244] width 139 height 54
drag, startPoint x: 848, startPoint y: 452, endPoint x: 938, endPoint y: 452, distance: 89.8
click at [937, 452] on td "475" at bounding box center [913, 458] width 139 height 54
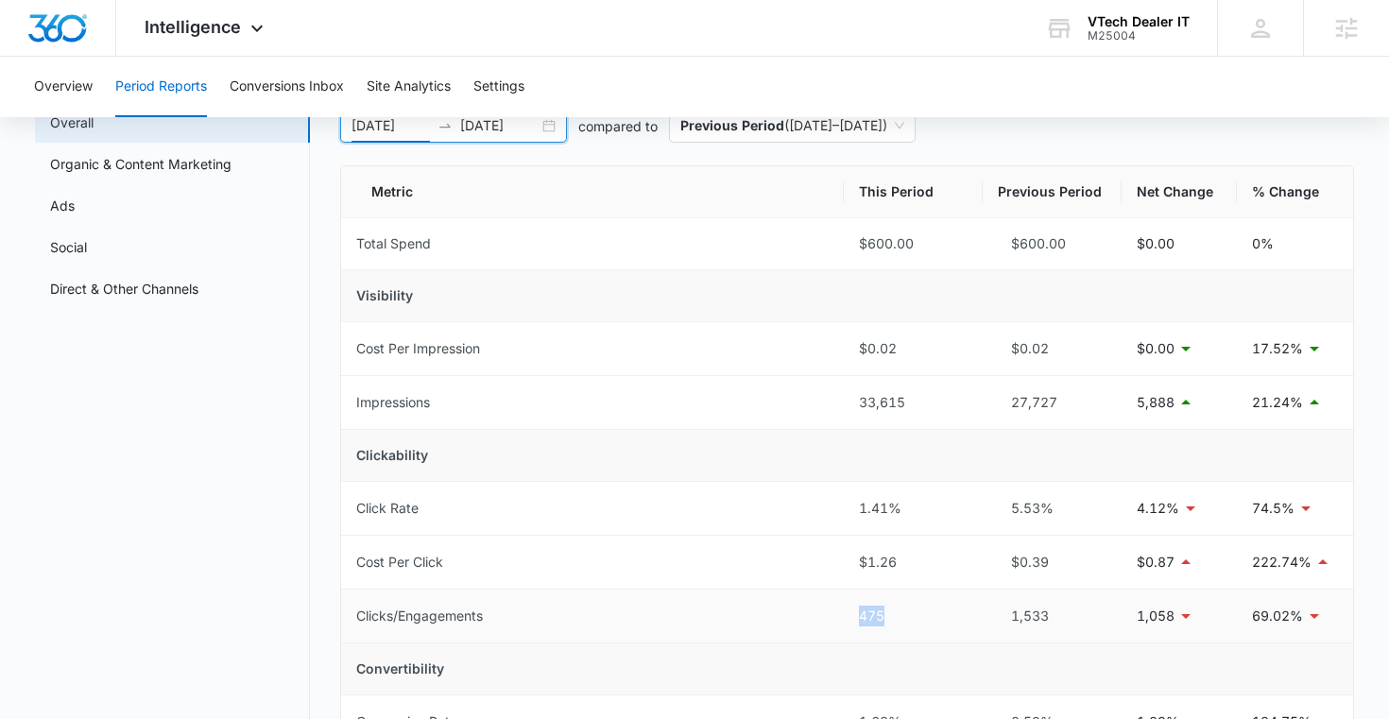
scroll to position [0, 0]
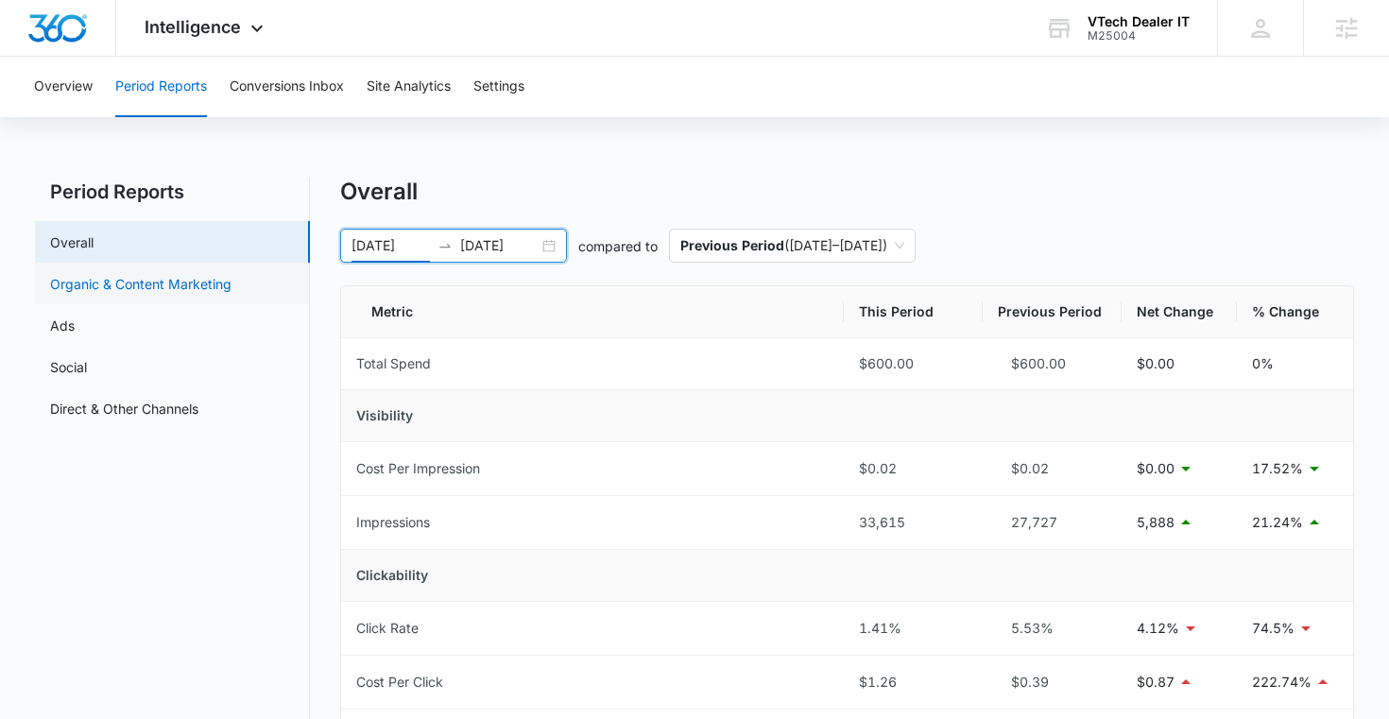
click at [153, 294] on link "Organic & Content Marketing" at bounding box center [140, 284] width 181 height 20
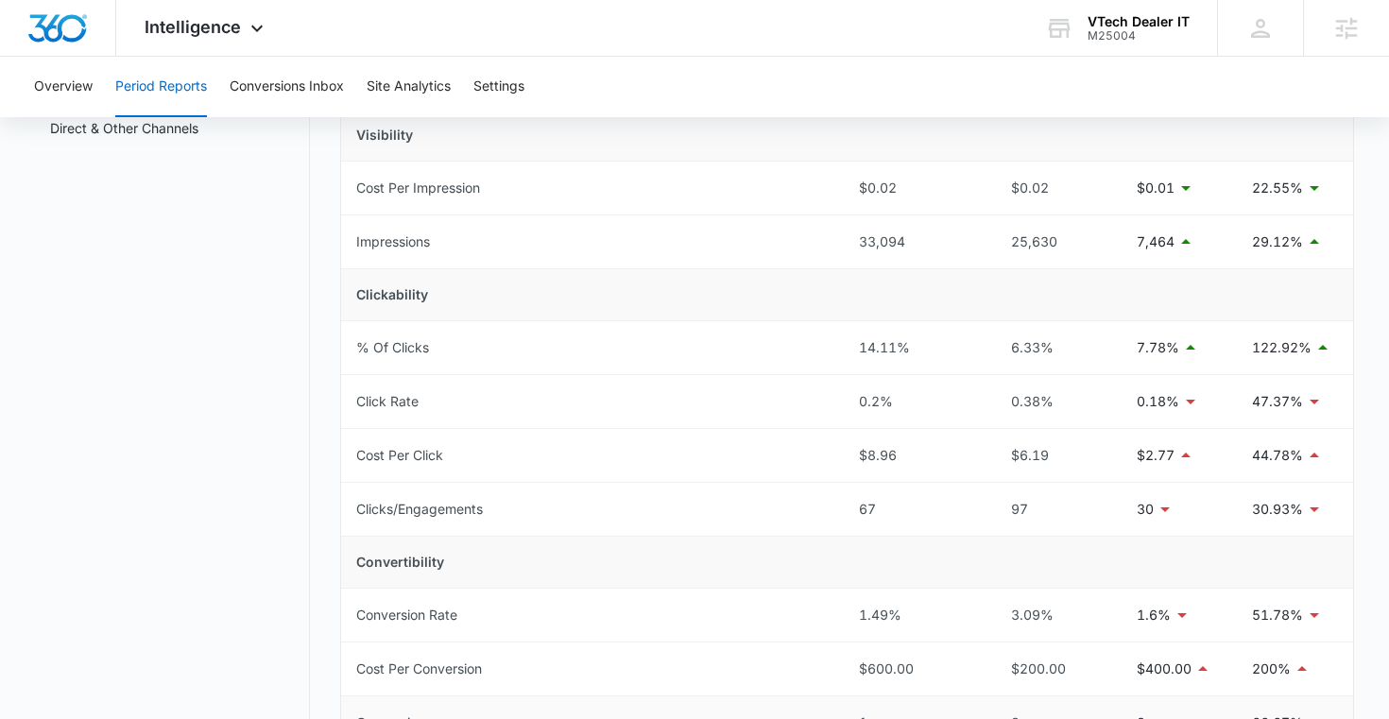
scroll to position [275, 0]
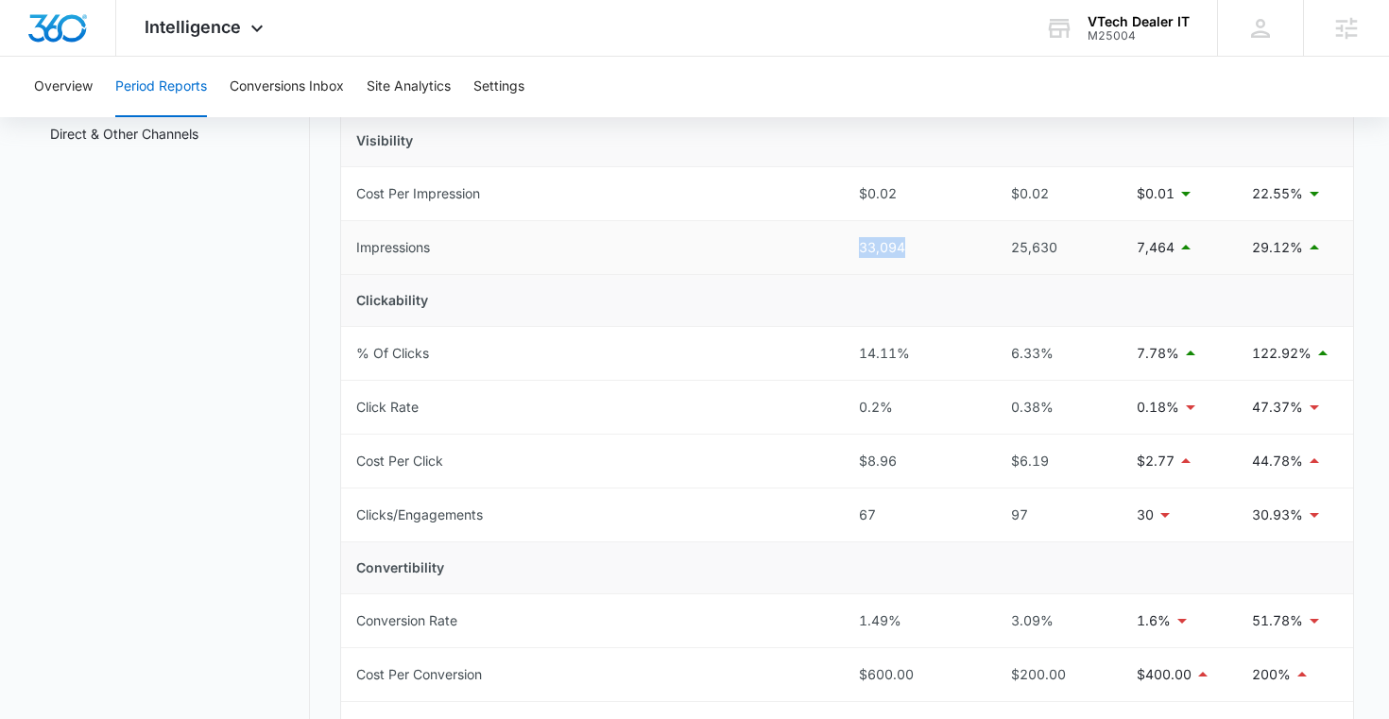
drag, startPoint x: 852, startPoint y: 249, endPoint x: 933, endPoint y: 250, distance: 80.3
click at [933, 249] on td "33,094" at bounding box center [913, 248] width 139 height 54
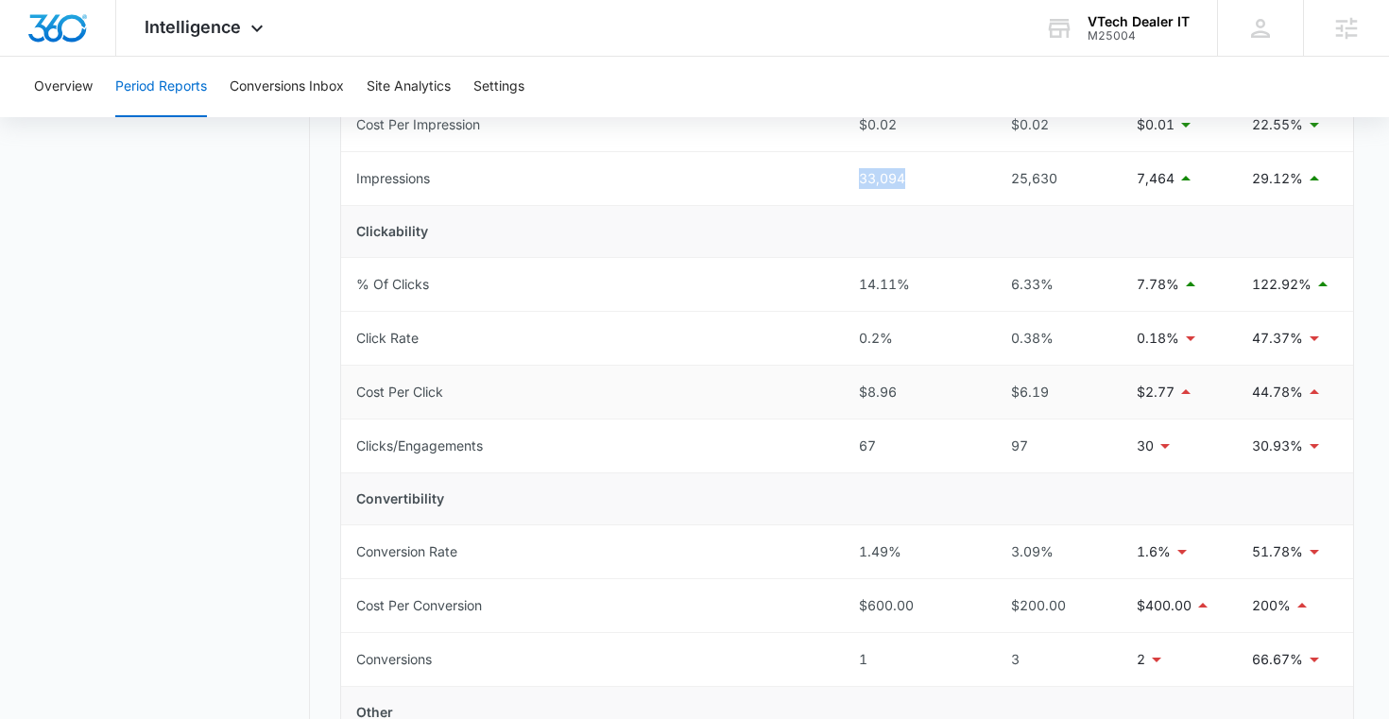
scroll to position [348, 0]
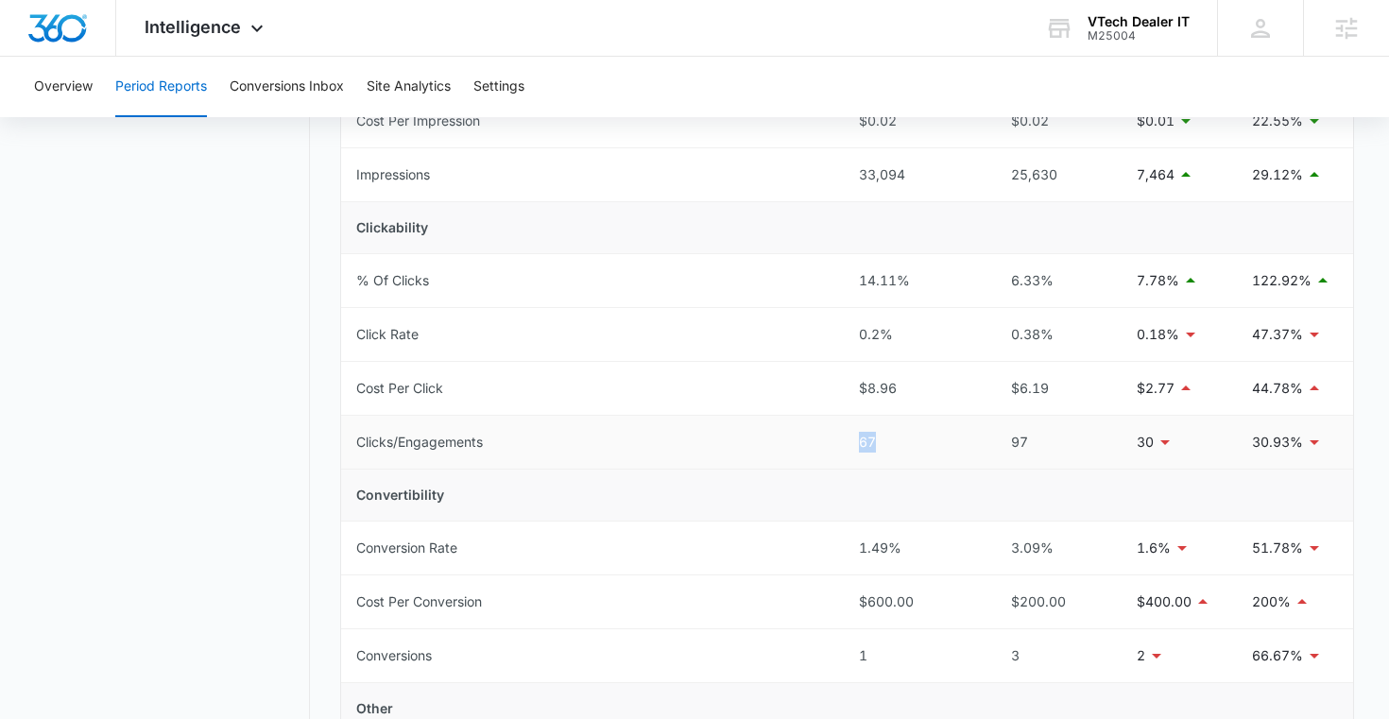
drag, startPoint x: 856, startPoint y: 441, endPoint x: 888, endPoint y: 441, distance: 32.1
click at [888, 441] on td "67" at bounding box center [913, 443] width 139 height 54
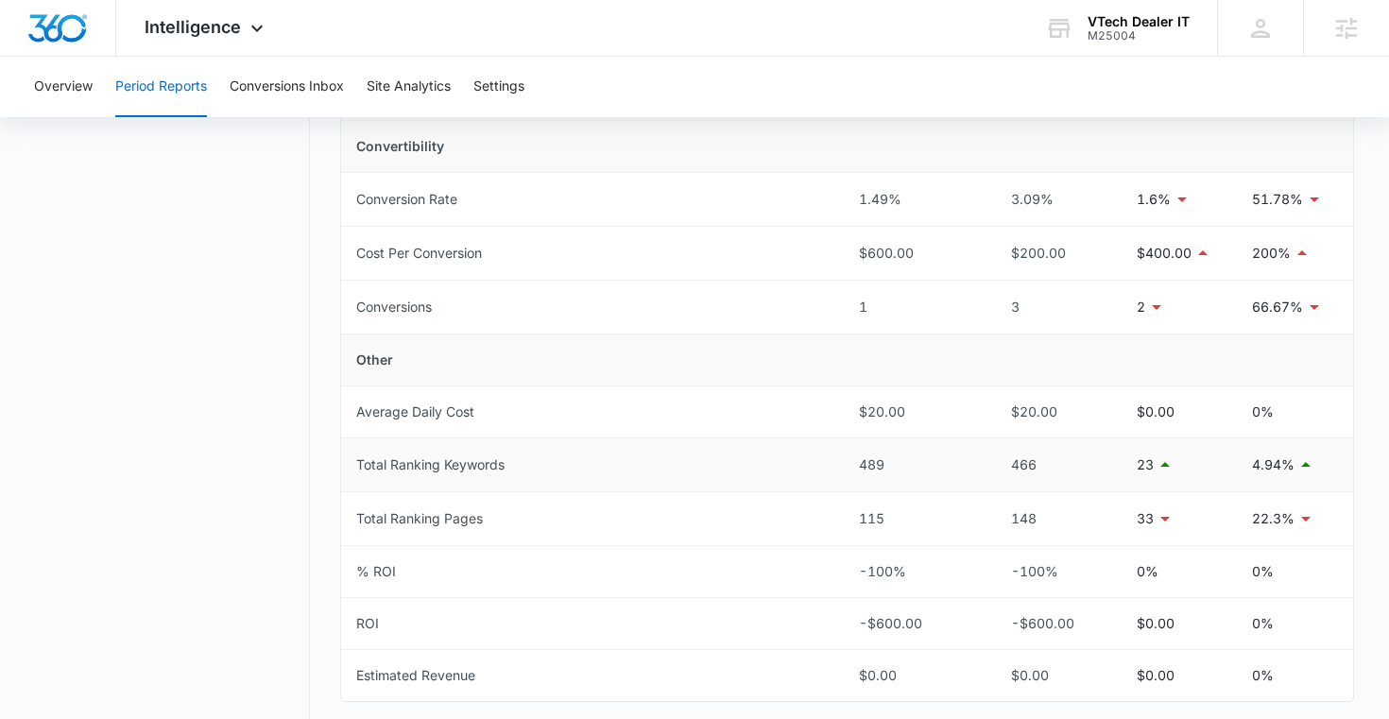
scroll to position [709, 0]
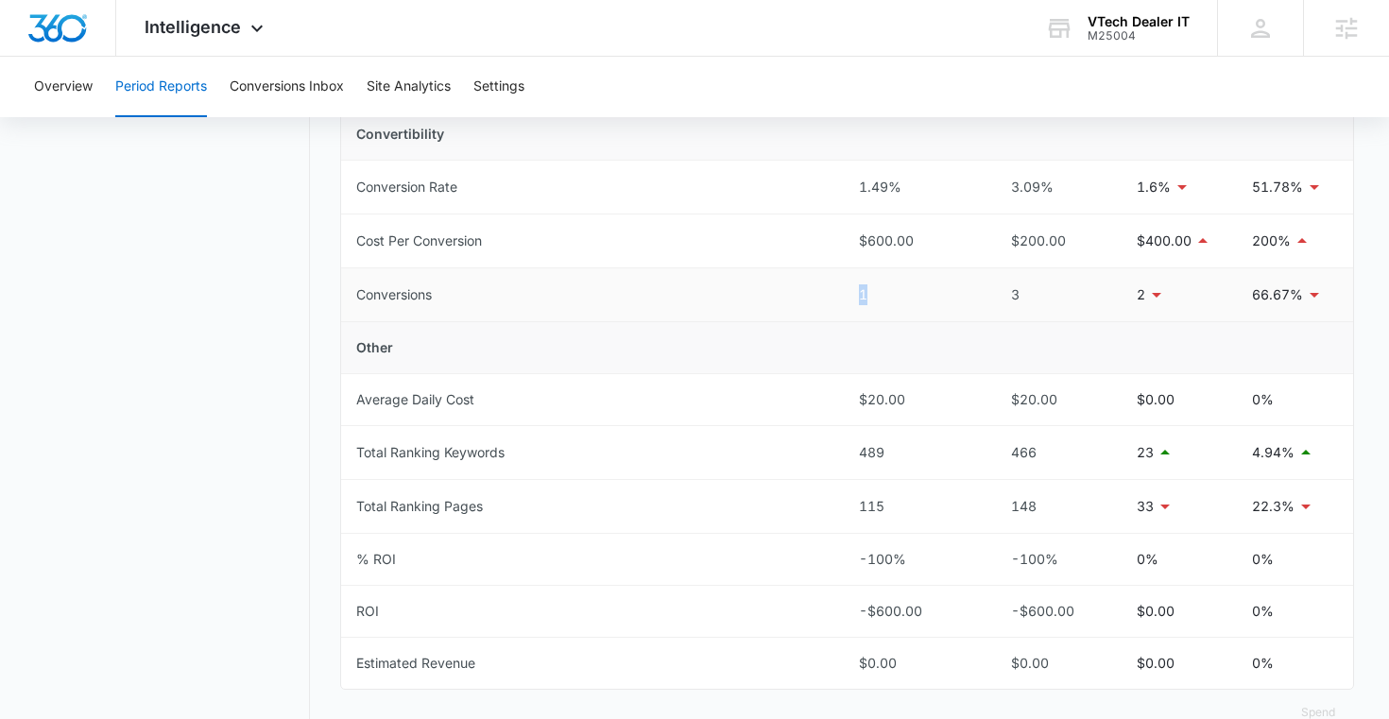
drag, startPoint x: 853, startPoint y: 297, endPoint x: 888, endPoint y: 297, distance: 35.0
click at [888, 297] on td "1" at bounding box center [913, 295] width 139 height 54
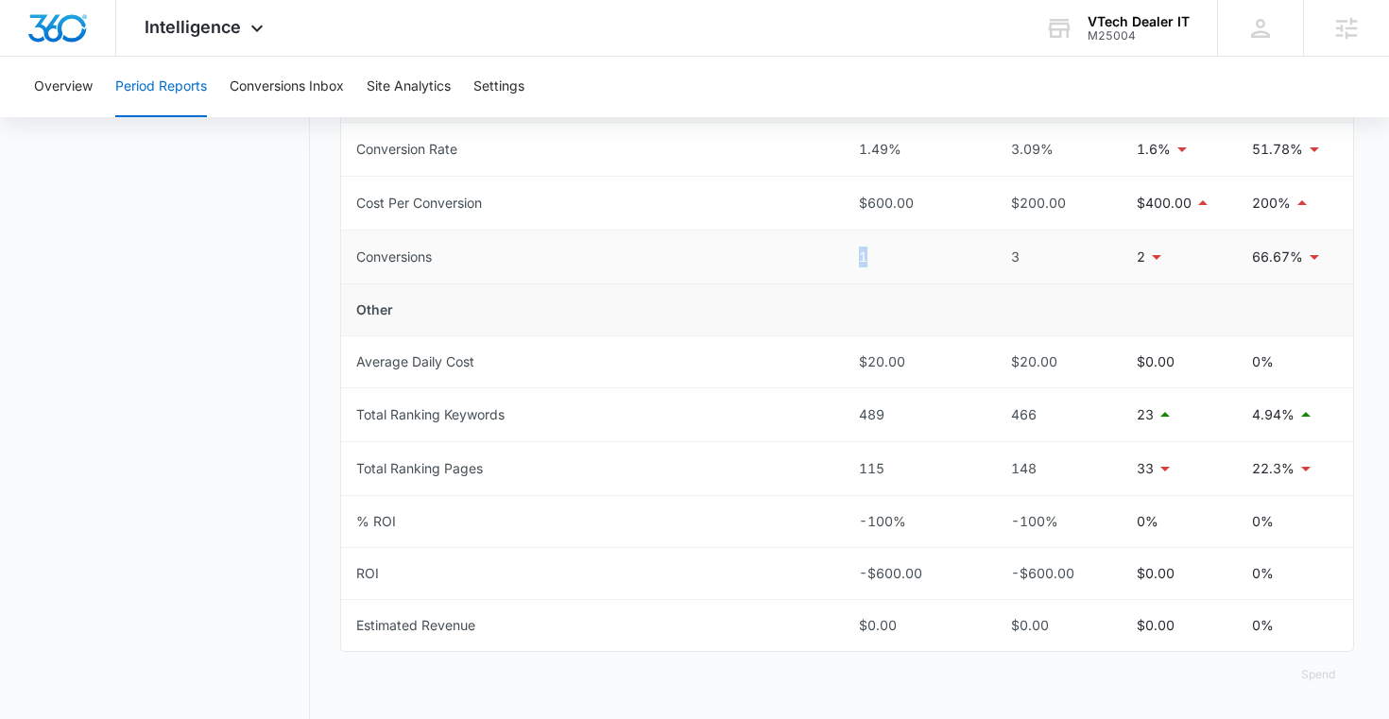
scroll to position [753, 0]
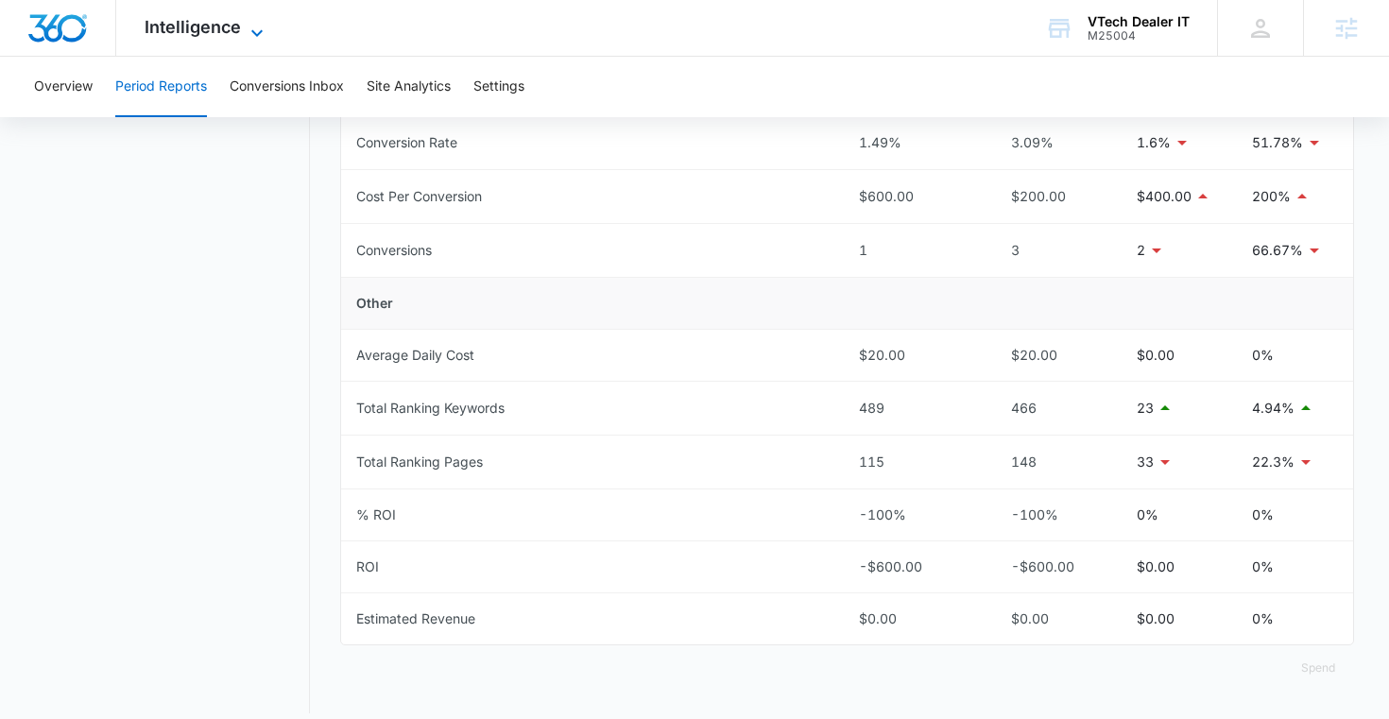
click at [223, 28] on span "Intelligence" at bounding box center [193, 27] width 96 height 20
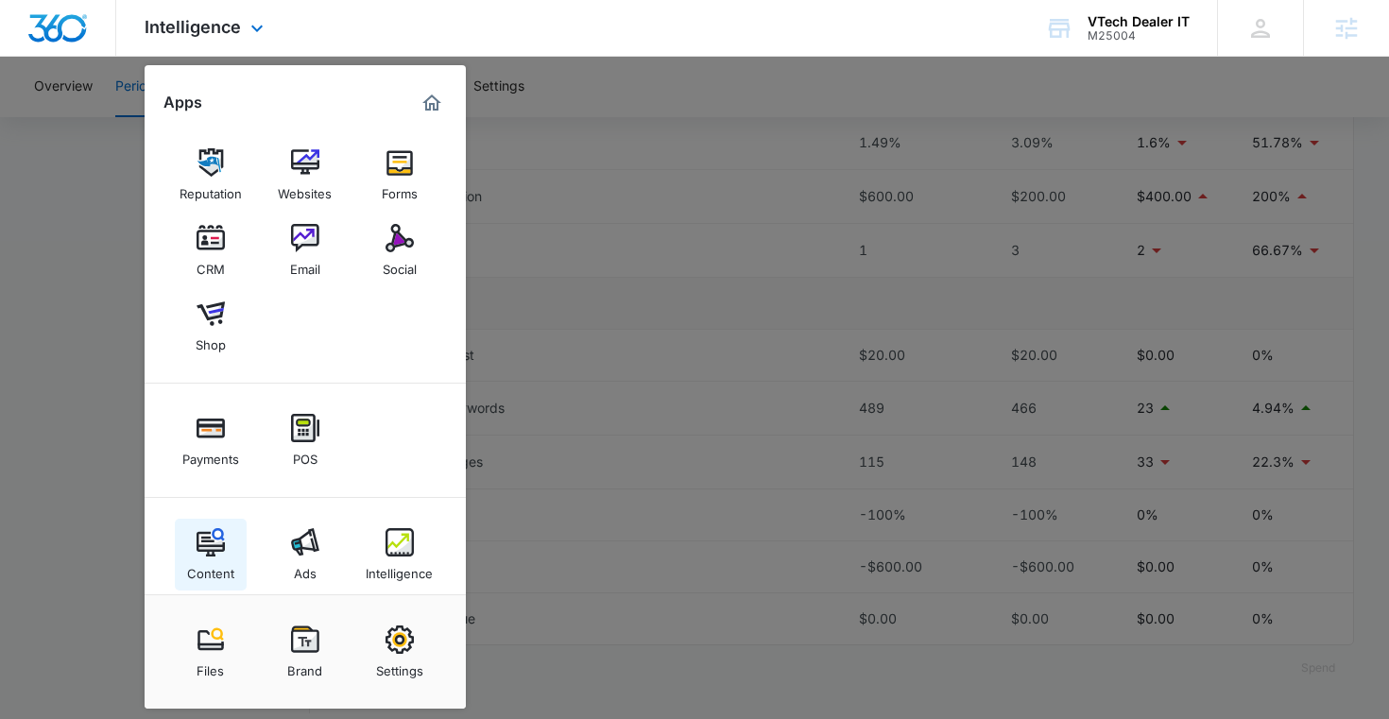
click at [210, 556] on div "Content" at bounding box center [210, 568] width 47 height 25
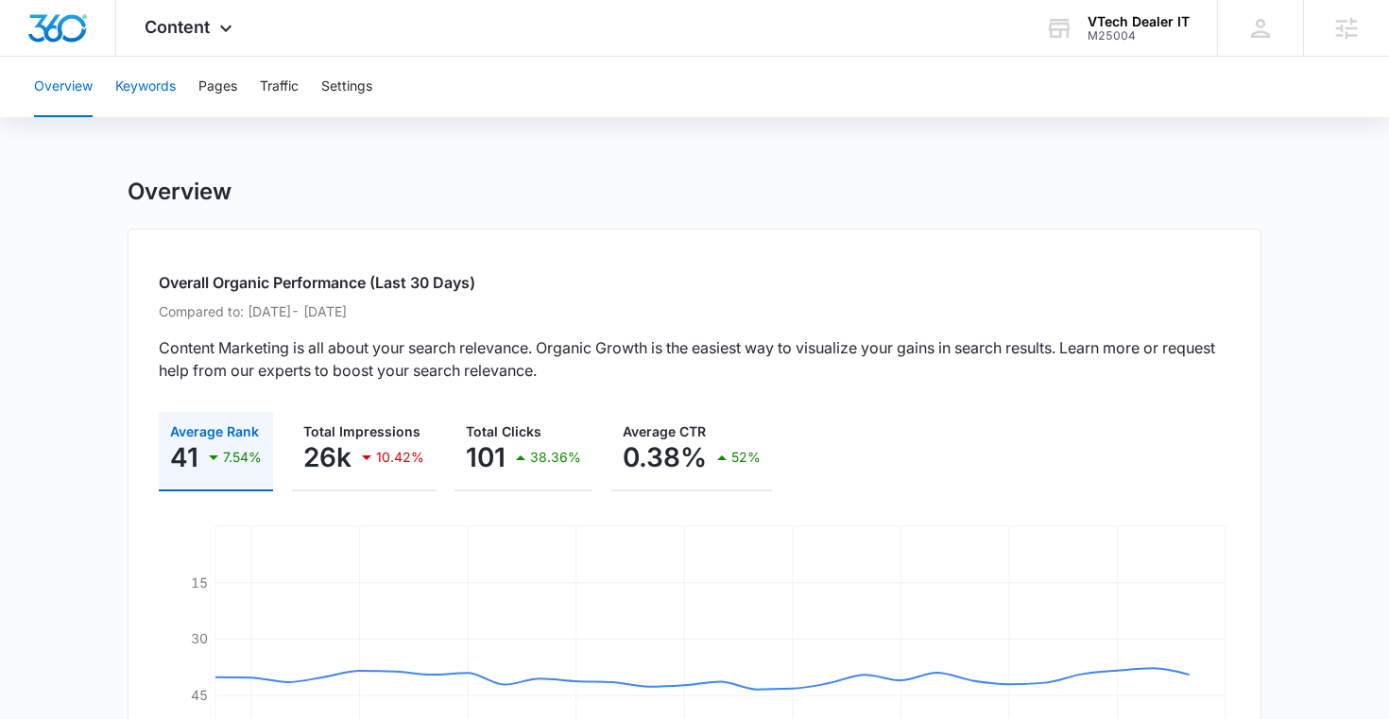
click at [162, 84] on button "Keywords" at bounding box center [145, 87] width 60 height 60
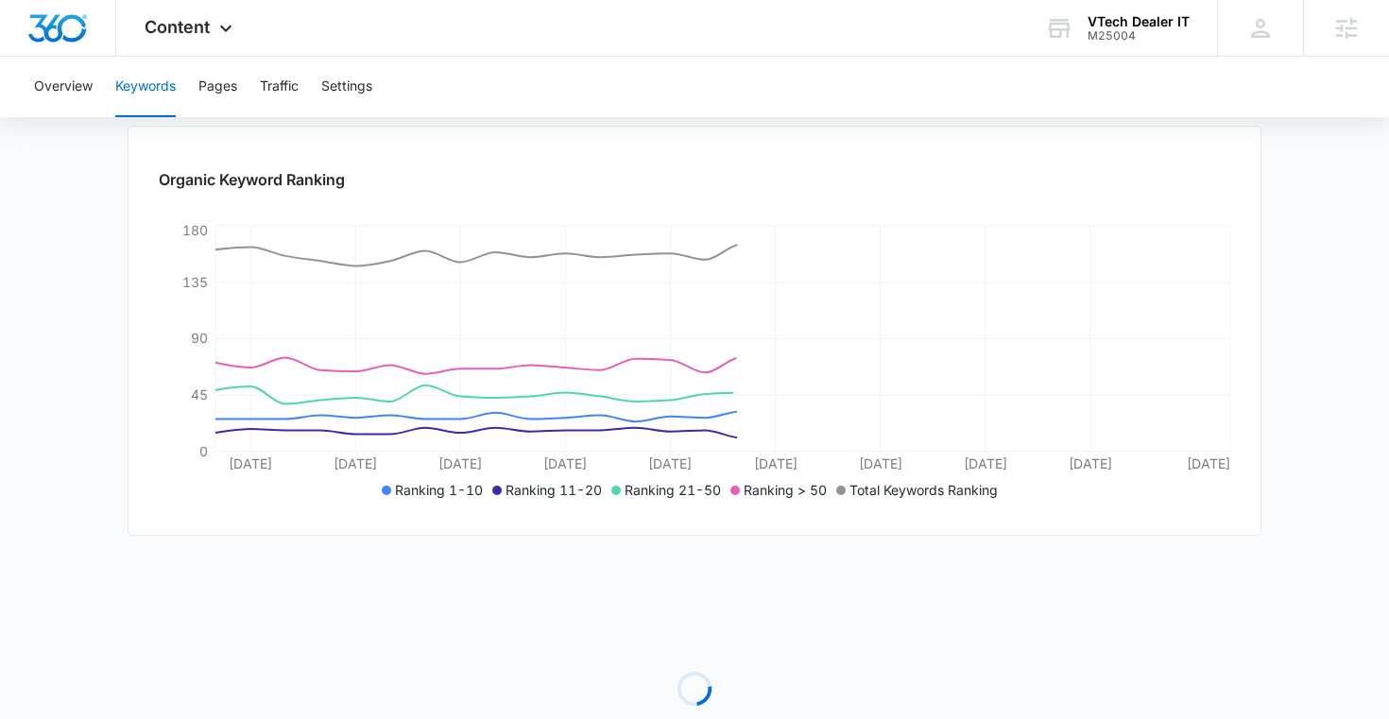
scroll to position [238, 0]
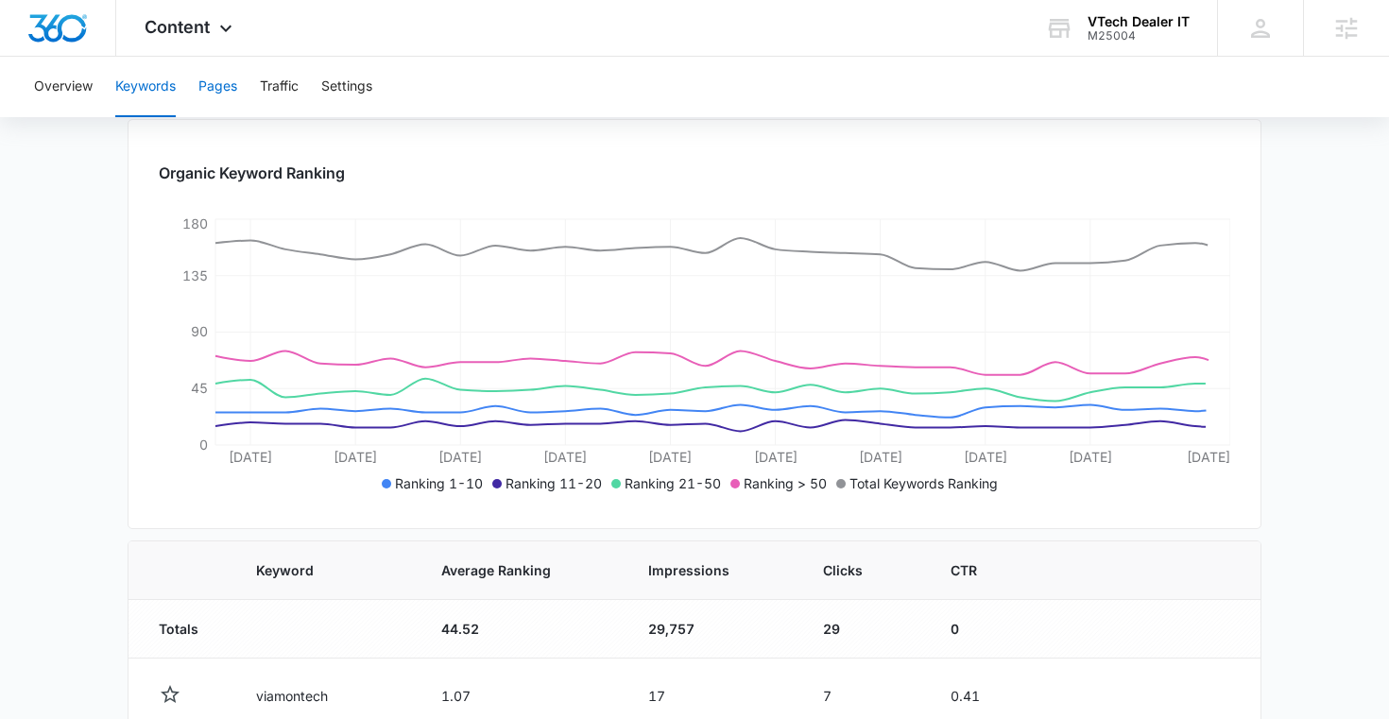
click at [231, 78] on button "Pages" at bounding box center [217, 87] width 39 height 60
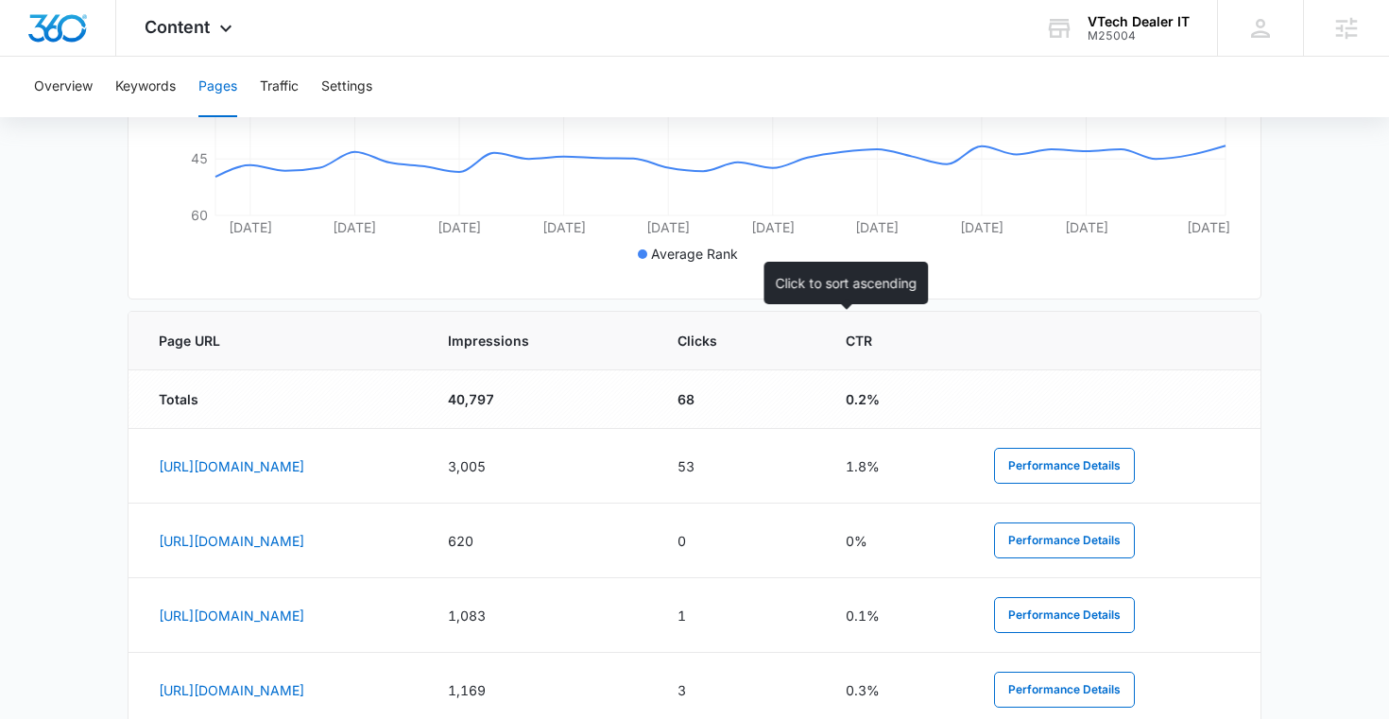
click at [773, 343] on span "Clicks" at bounding box center [724, 341] width 95 height 20
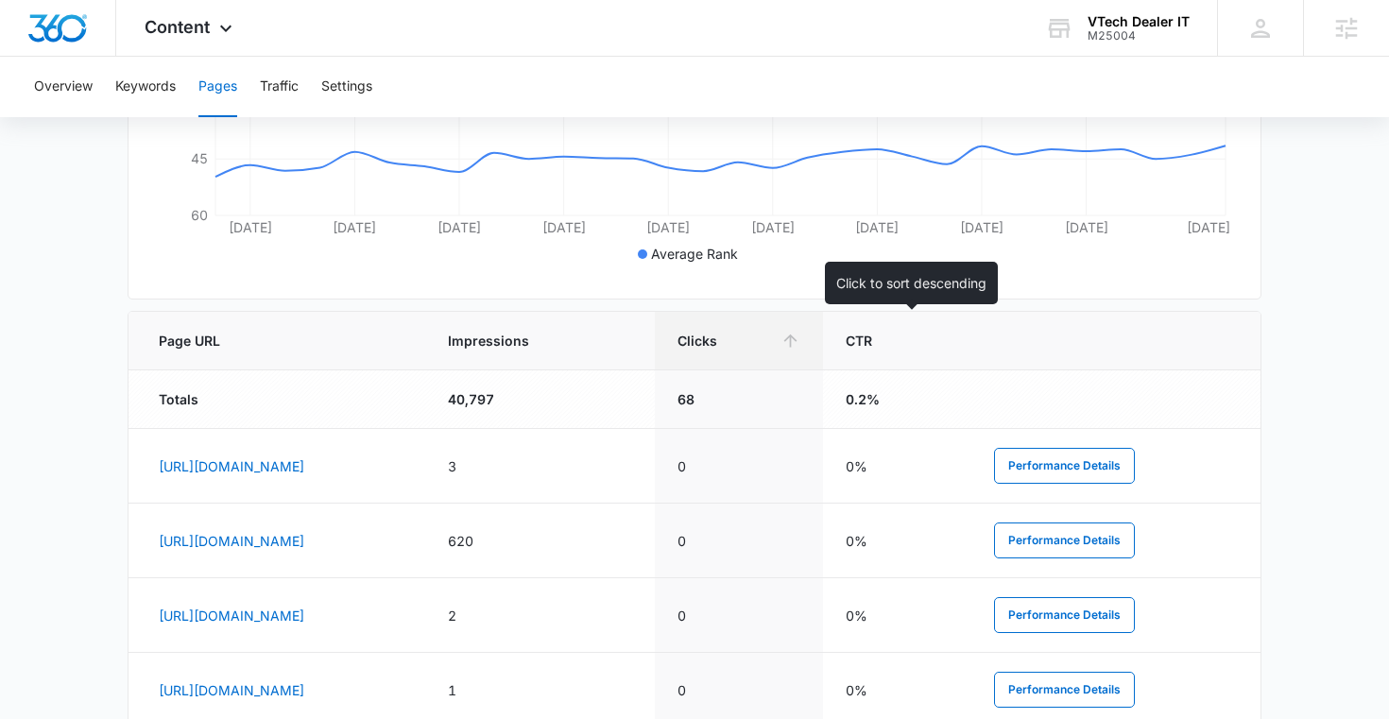
click at [823, 352] on th "Clicks" at bounding box center [739, 341] width 168 height 59
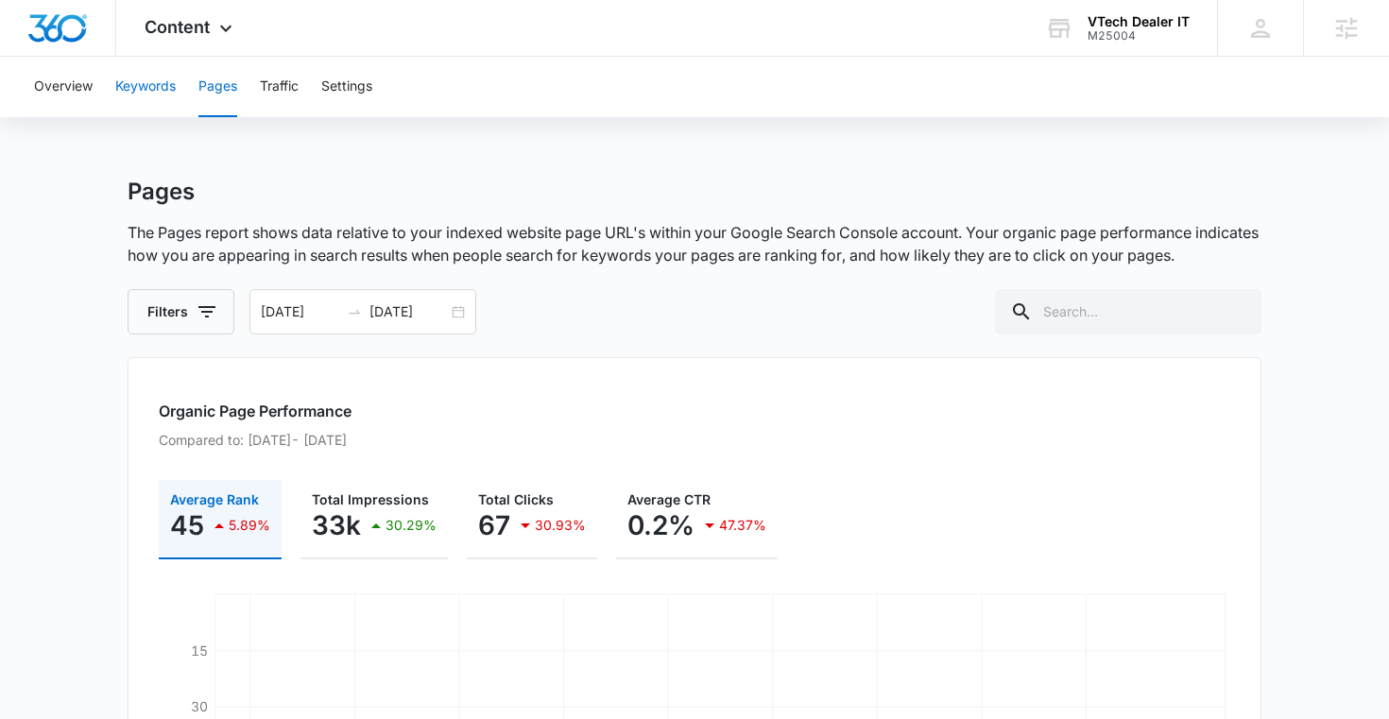
click at [142, 79] on button "Keywords" at bounding box center [145, 87] width 60 height 60
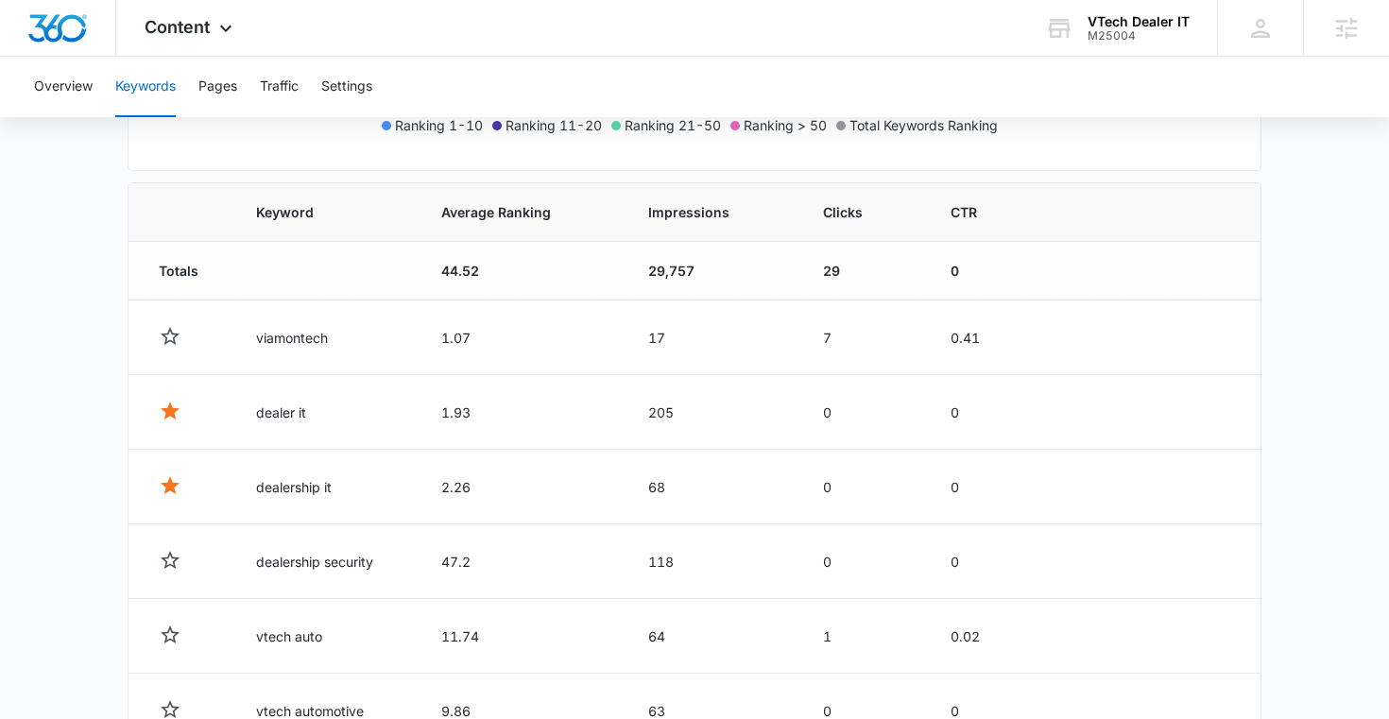
scroll to position [597, 0]
click at [693, 207] on span "Impressions" at bounding box center [699, 211] width 102 height 20
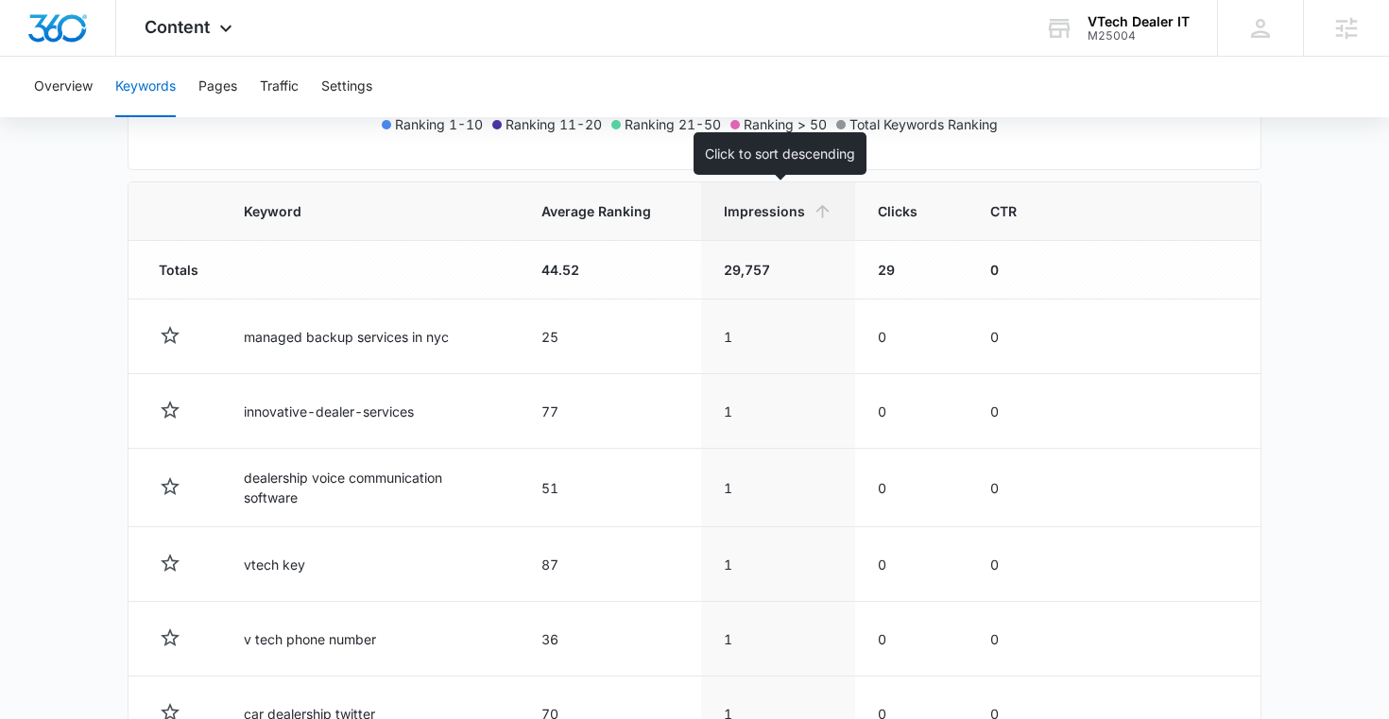
click at [787, 227] on th "Impressions" at bounding box center [778, 211] width 154 height 59
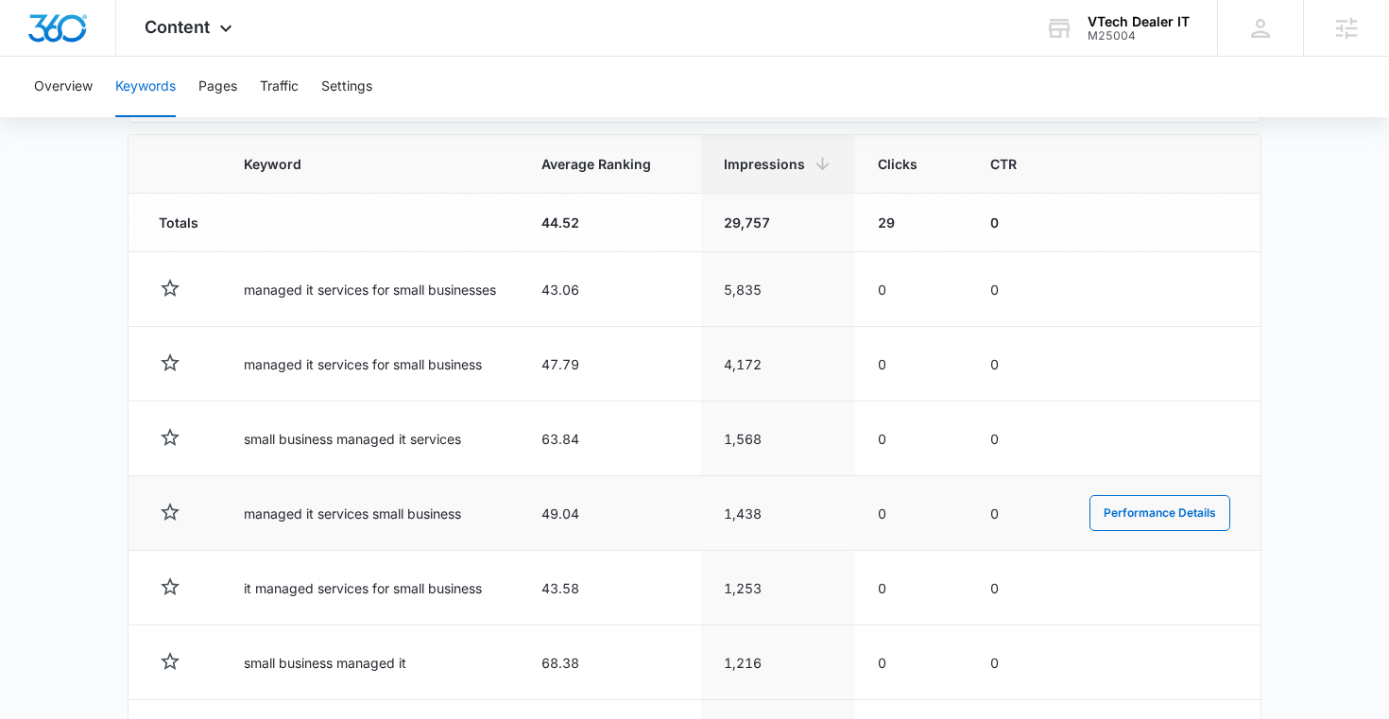
scroll to position [633, 0]
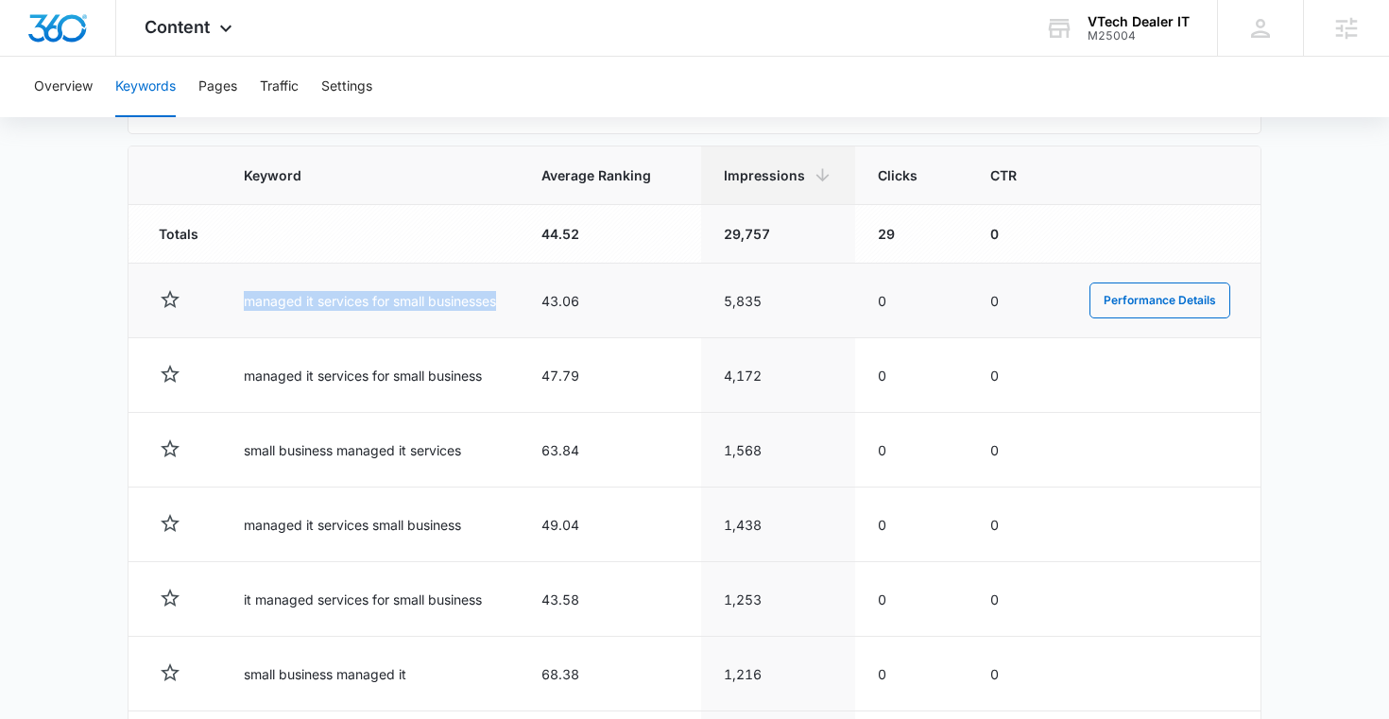
drag, startPoint x: 507, startPoint y: 313, endPoint x: 206, endPoint y: 309, distance: 301.4
click at [206, 309] on tr "managed it services for small businesses 43.06 5,835 0 0 Performance Details" at bounding box center [694, 301] width 1132 height 75
drag, startPoint x: 911, startPoint y: 300, endPoint x: 845, endPoint y: 301, distance: 66.2
click at [845, 301] on tr "managed it services for small businesses 43.06 5,835 0 0 Performance Details" at bounding box center [694, 301] width 1132 height 75
drag, startPoint x: 538, startPoint y: 300, endPoint x: 647, endPoint y: 300, distance: 109.6
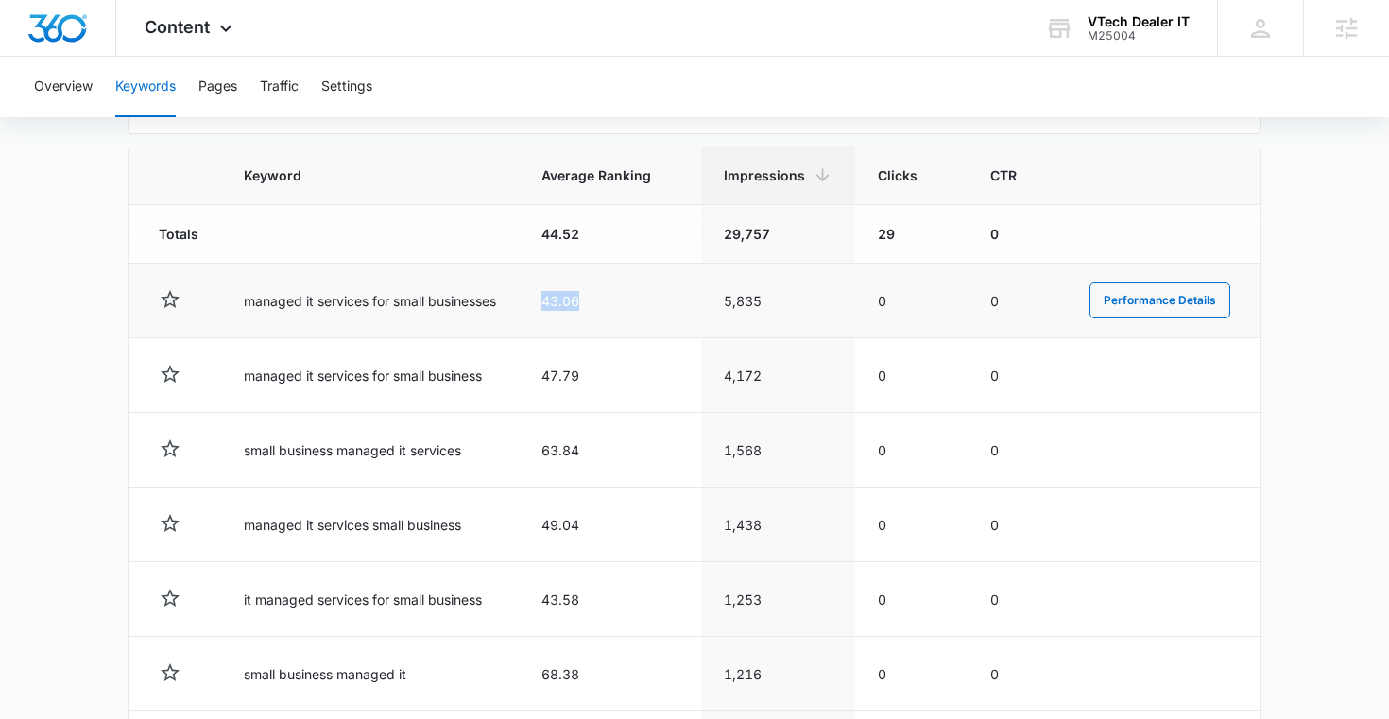
click at [647, 300] on td "43.06" at bounding box center [610, 301] width 182 height 75
drag, startPoint x: 504, startPoint y: 302, endPoint x: 237, endPoint y: 301, distance: 266.4
click at [237, 301] on td "managed it services for small businesses" at bounding box center [370, 301] width 298 height 75
click at [202, 36] on div "Content Apps Reputation Websites Forms CRM Email Social Shop Payments POS Conte…" at bounding box center [190, 28] width 149 height 56
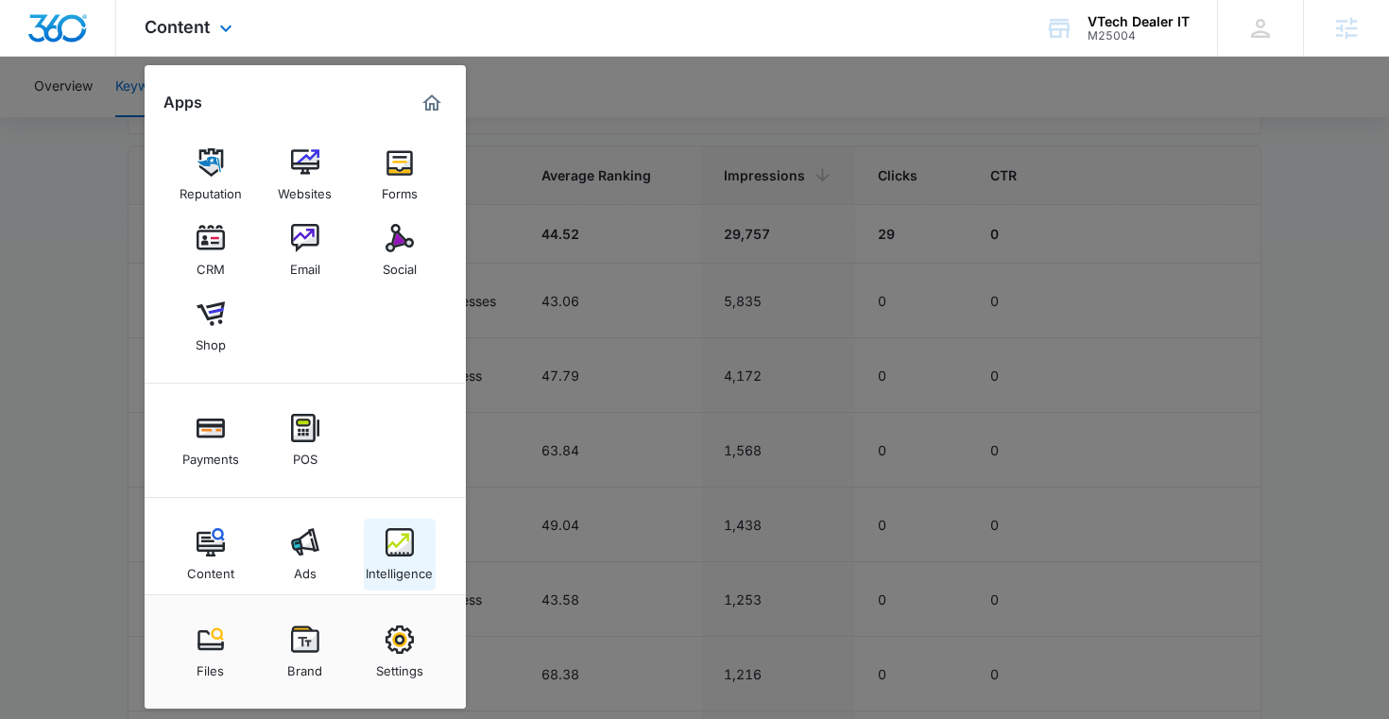
click at [378, 562] on div "Intelligence" at bounding box center [399, 568] width 67 height 25
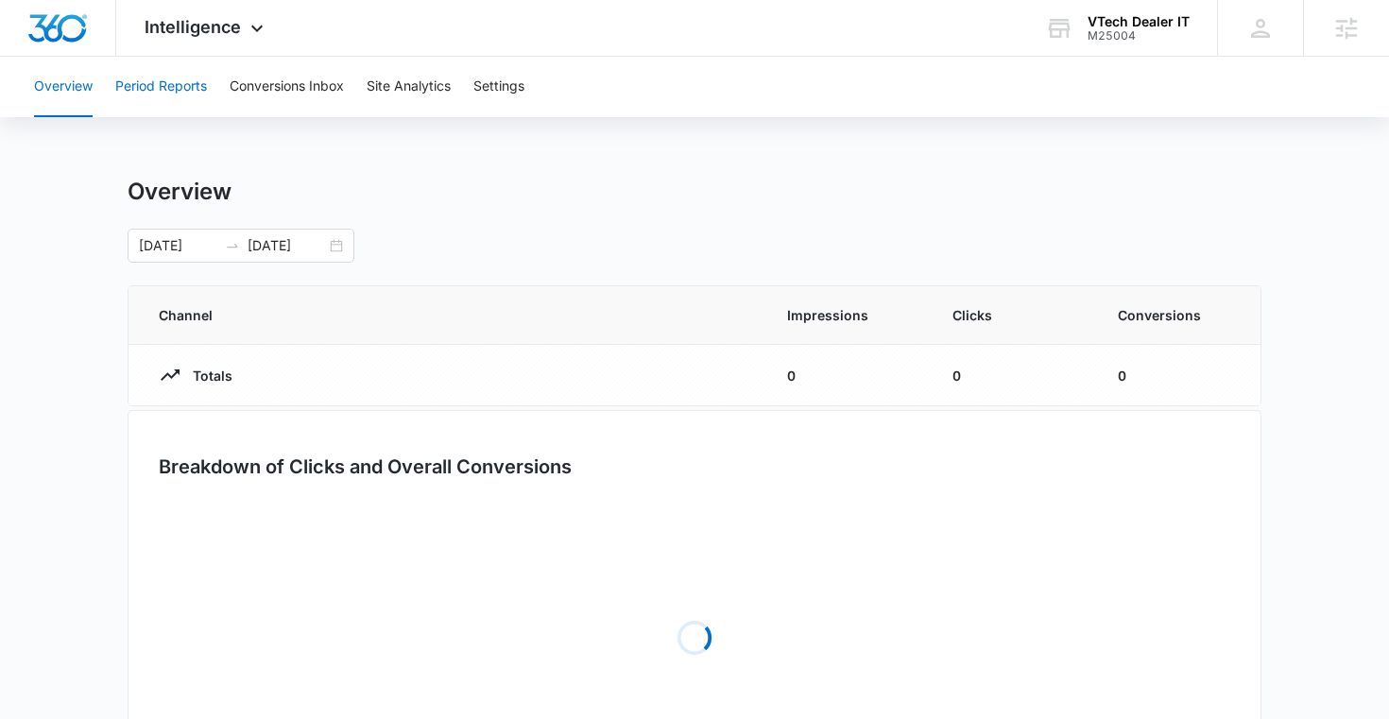
click at [192, 85] on button "Period Reports" at bounding box center [161, 87] width 92 height 60
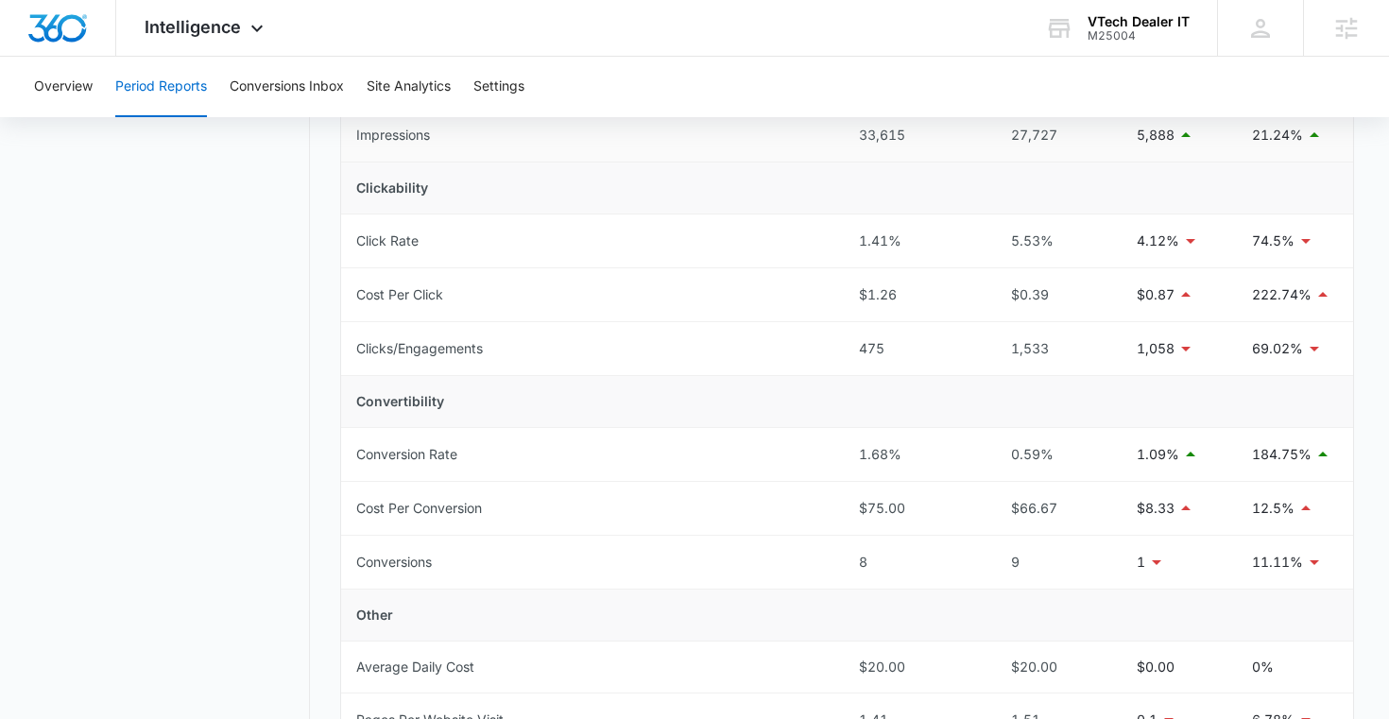
scroll to position [398, 0]
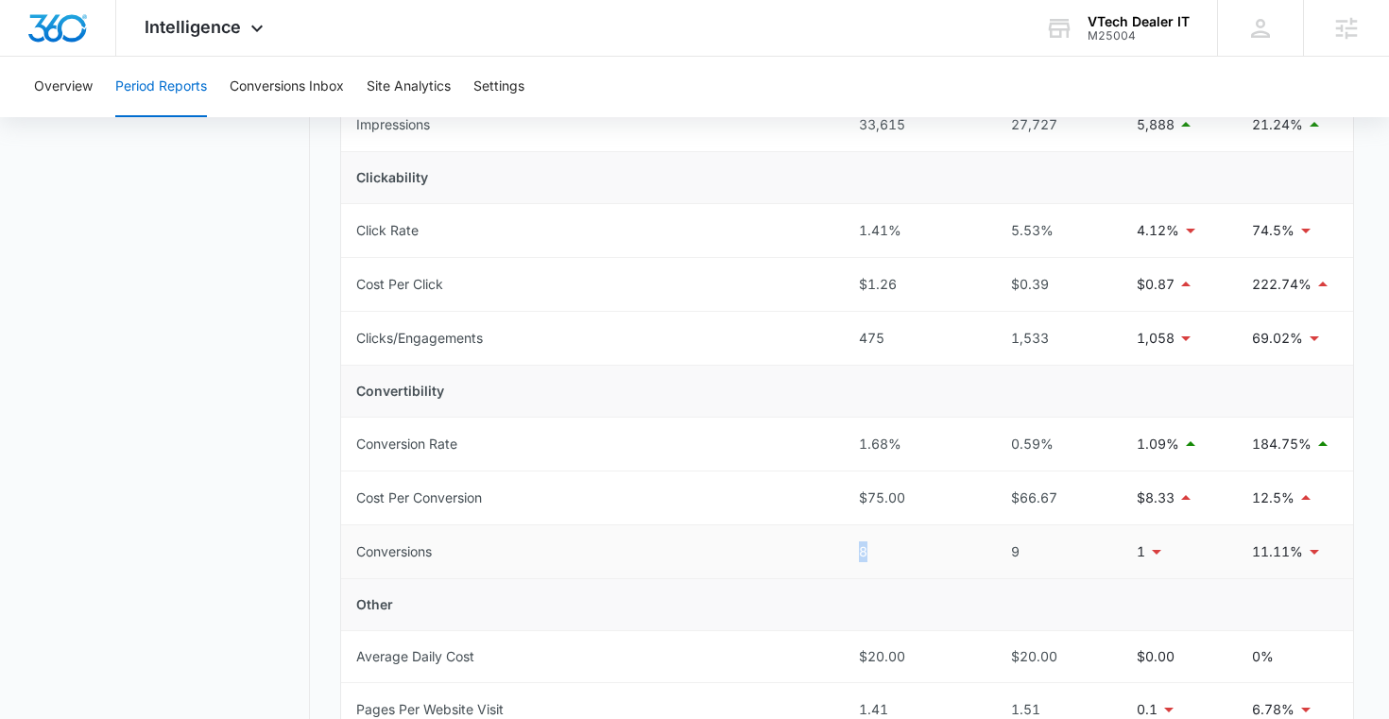
drag, startPoint x: 909, startPoint y: 544, endPoint x: 824, endPoint y: 544, distance: 85.0
click at [824, 544] on tr "Conversions 8 9 1 11.11%" at bounding box center [847, 552] width 1013 height 54
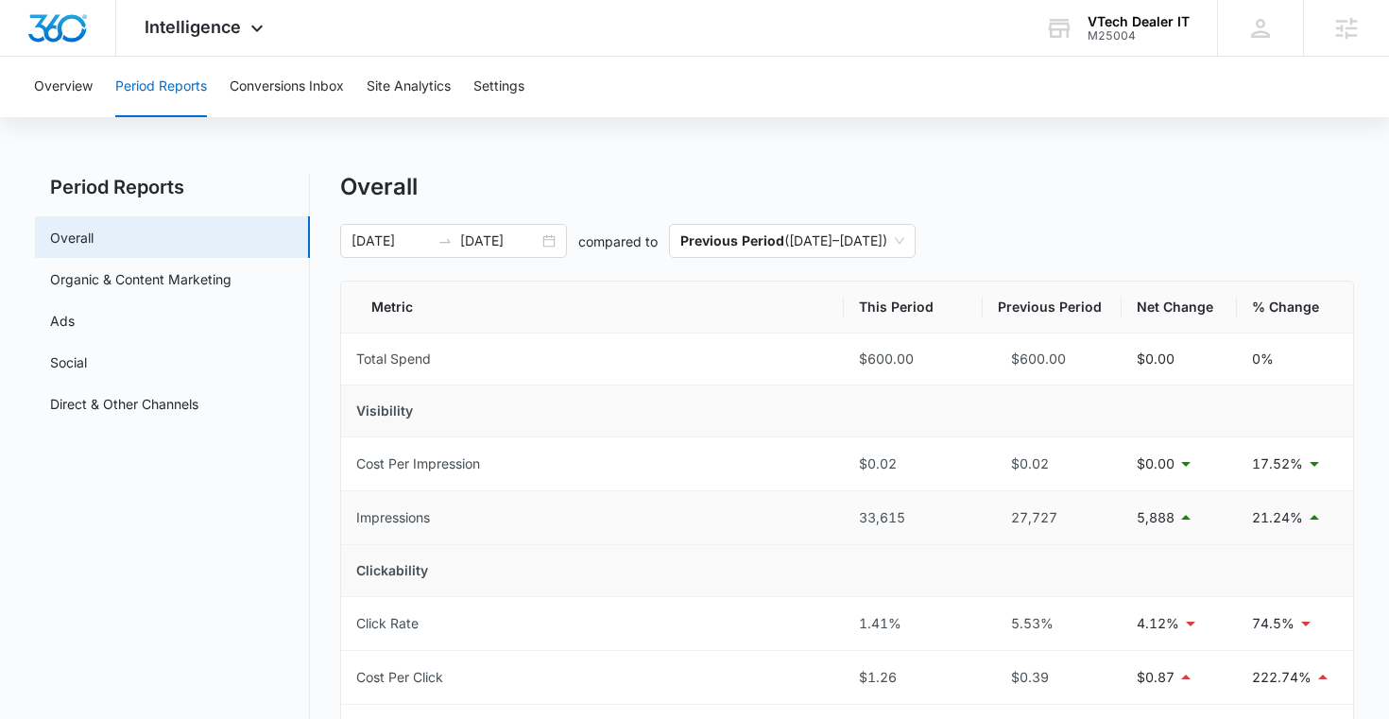
scroll to position [0, 0]
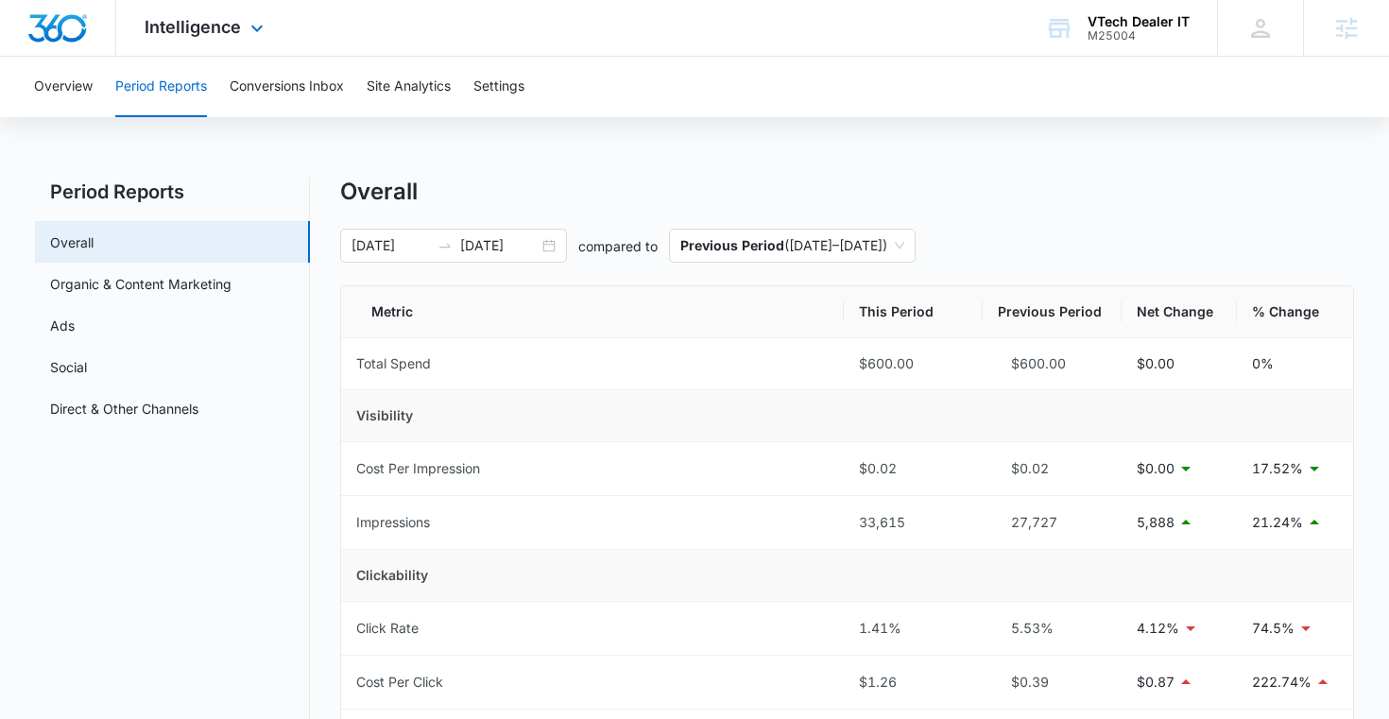
click at [227, 39] on div "Intelligence Apps Reputation Websites Forms CRM Email Social Shop Payments POS …" at bounding box center [206, 28] width 180 height 56
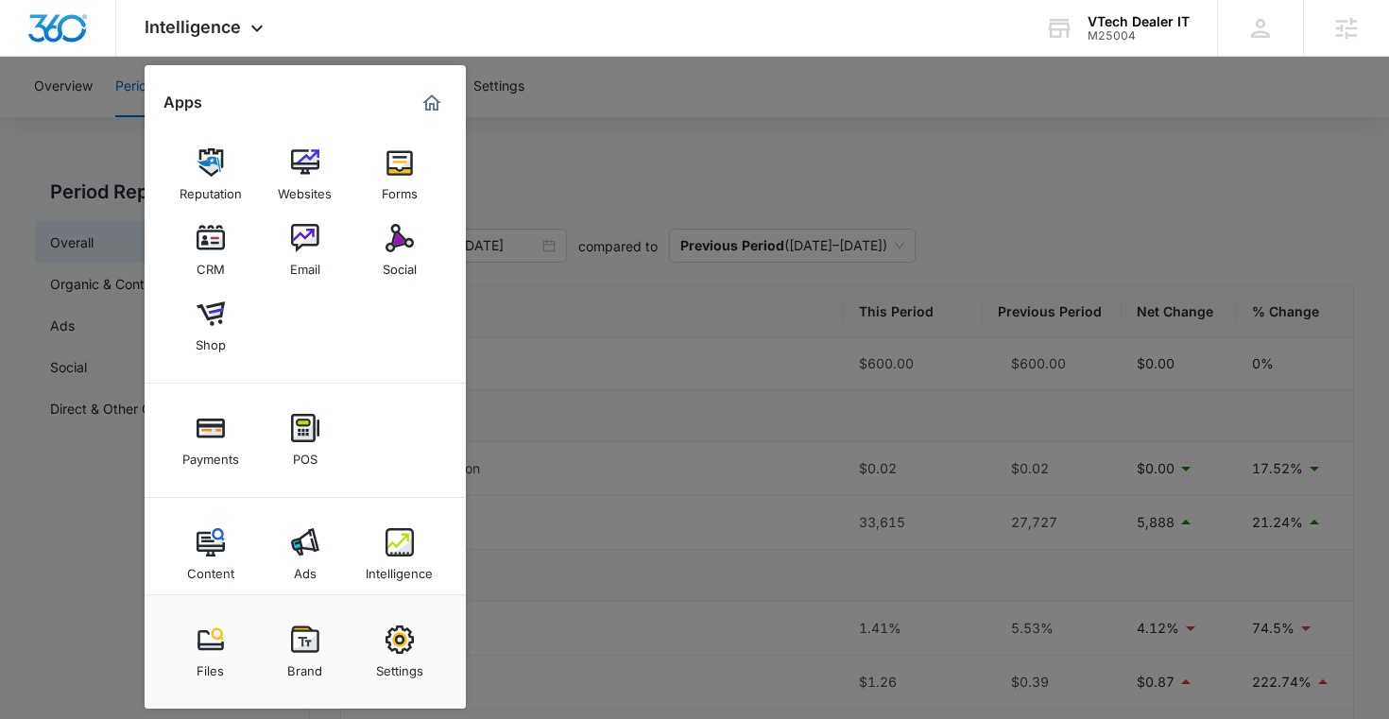
click at [611, 140] on div at bounding box center [694, 359] width 1389 height 719
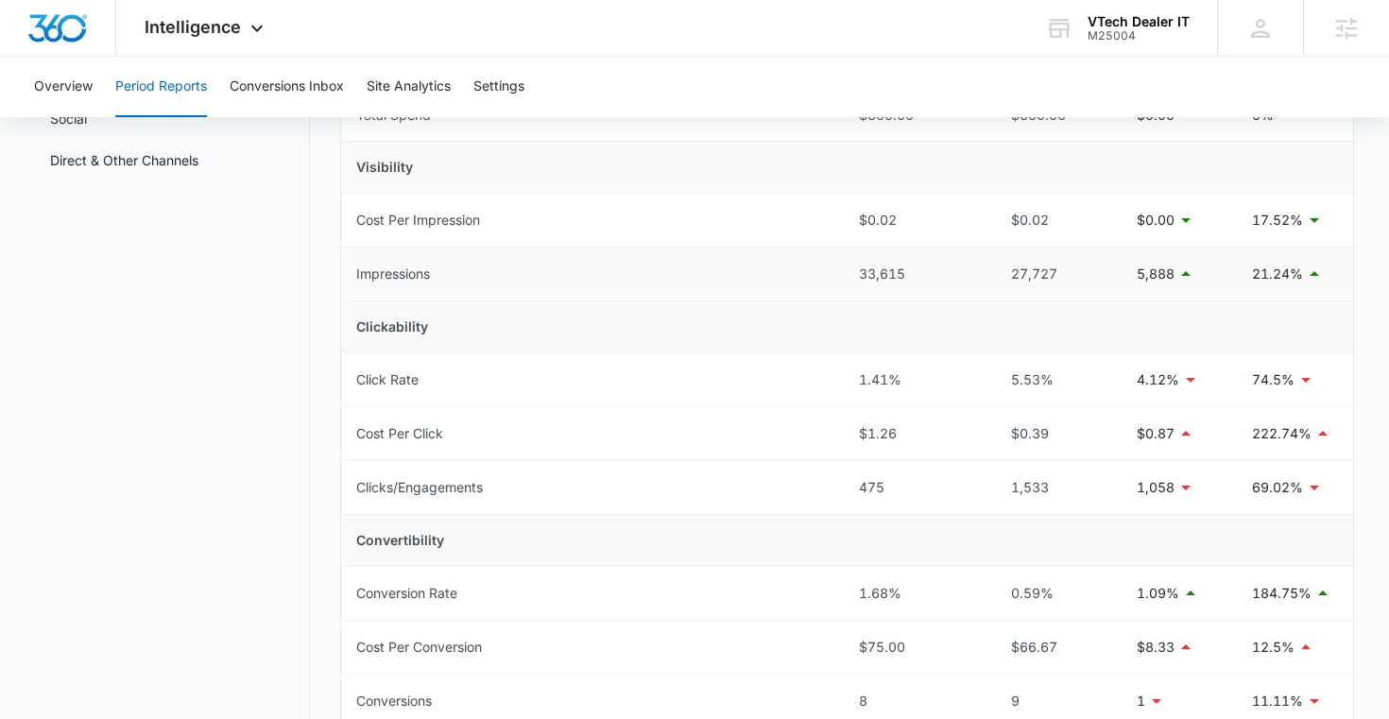
scroll to position [277, 0]
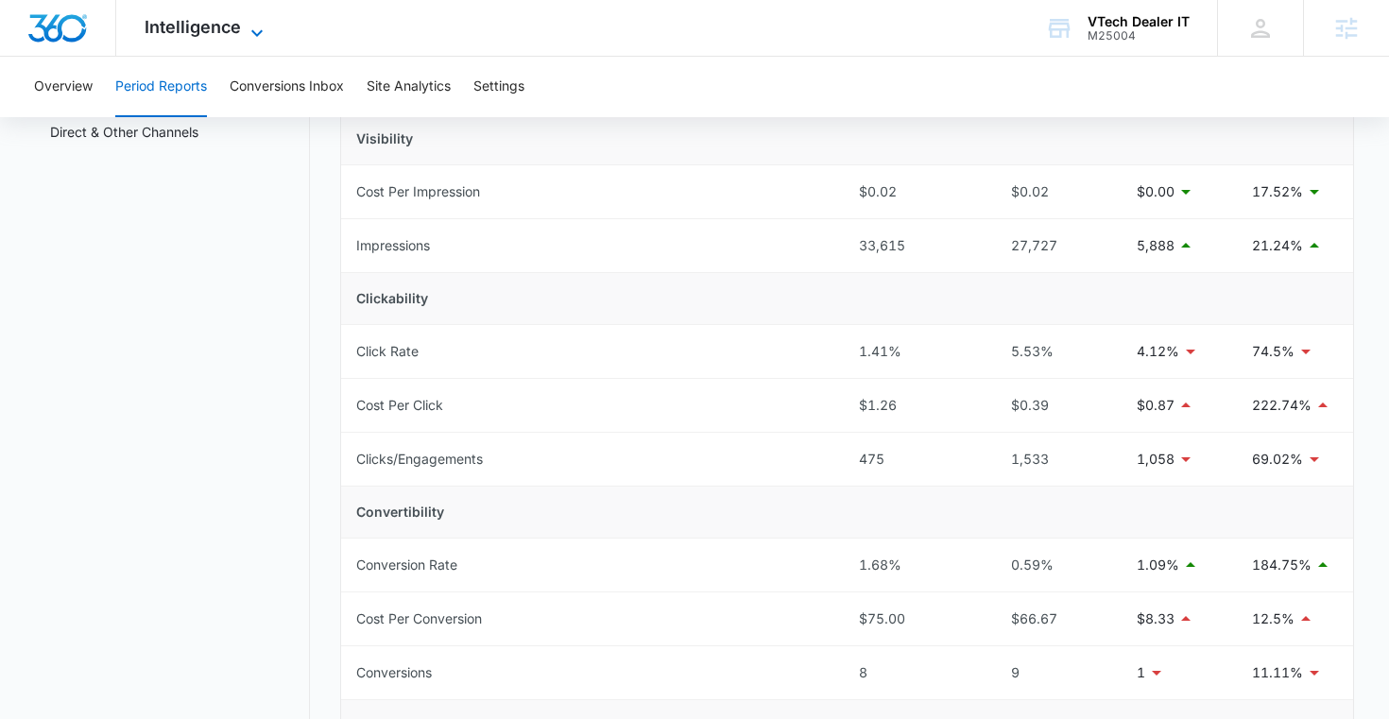
click at [217, 26] on span "Intelligence" at bounding box center [193, 27] width 96 height 20
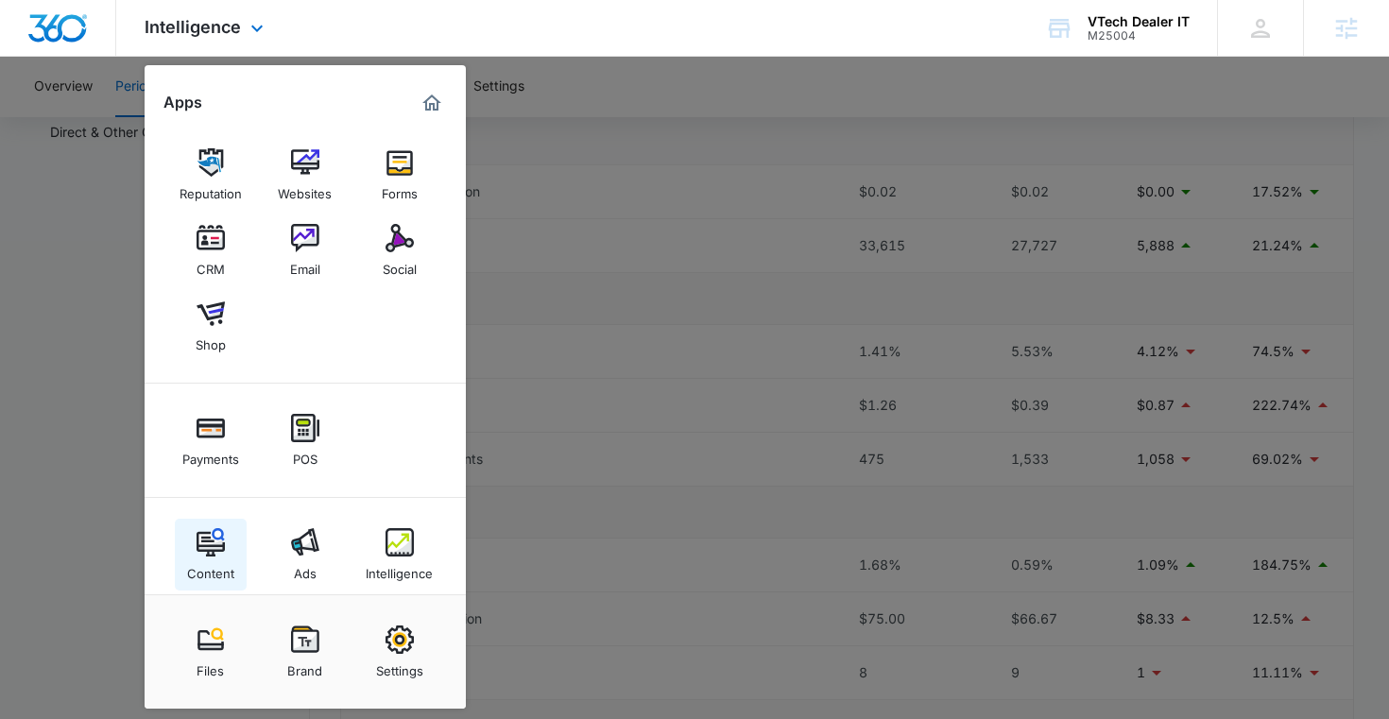
click at [224, 580] on div "Content" at bounding box center [210, 568] width 47 height 25
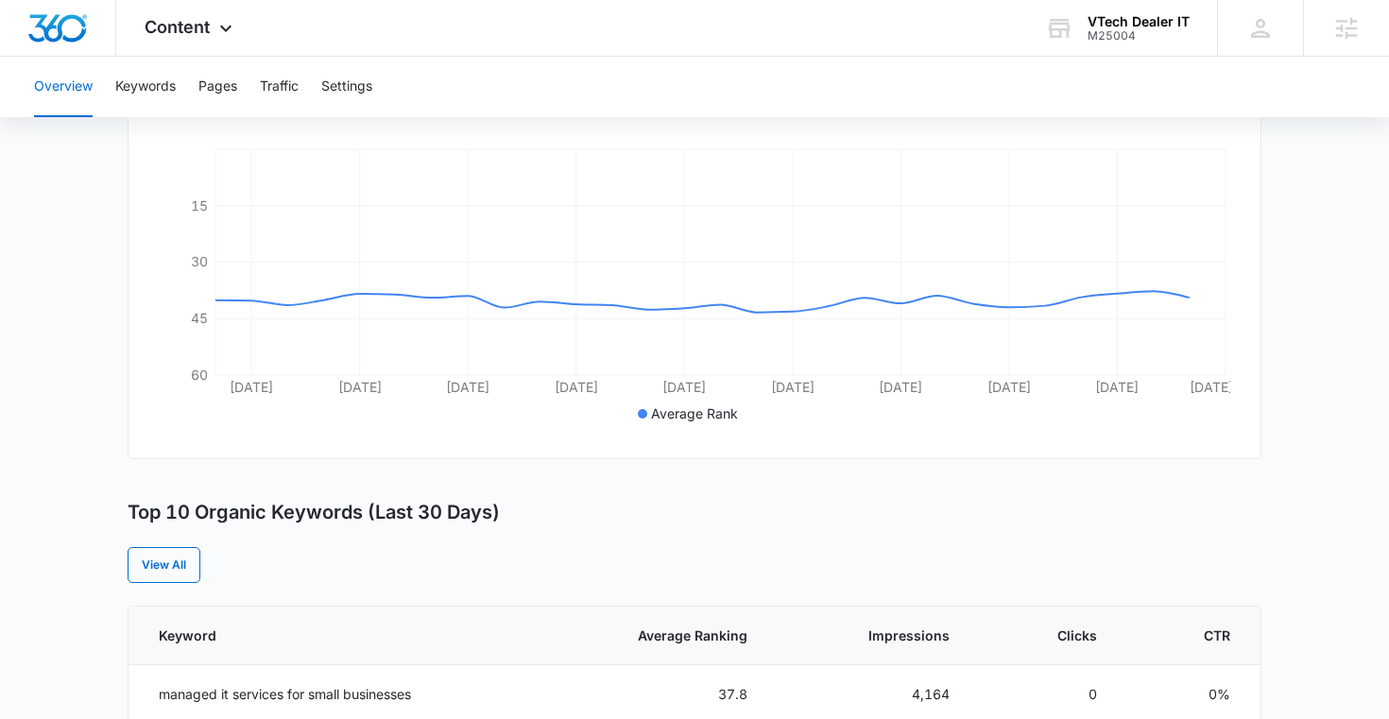
scroll to position [267, 0]
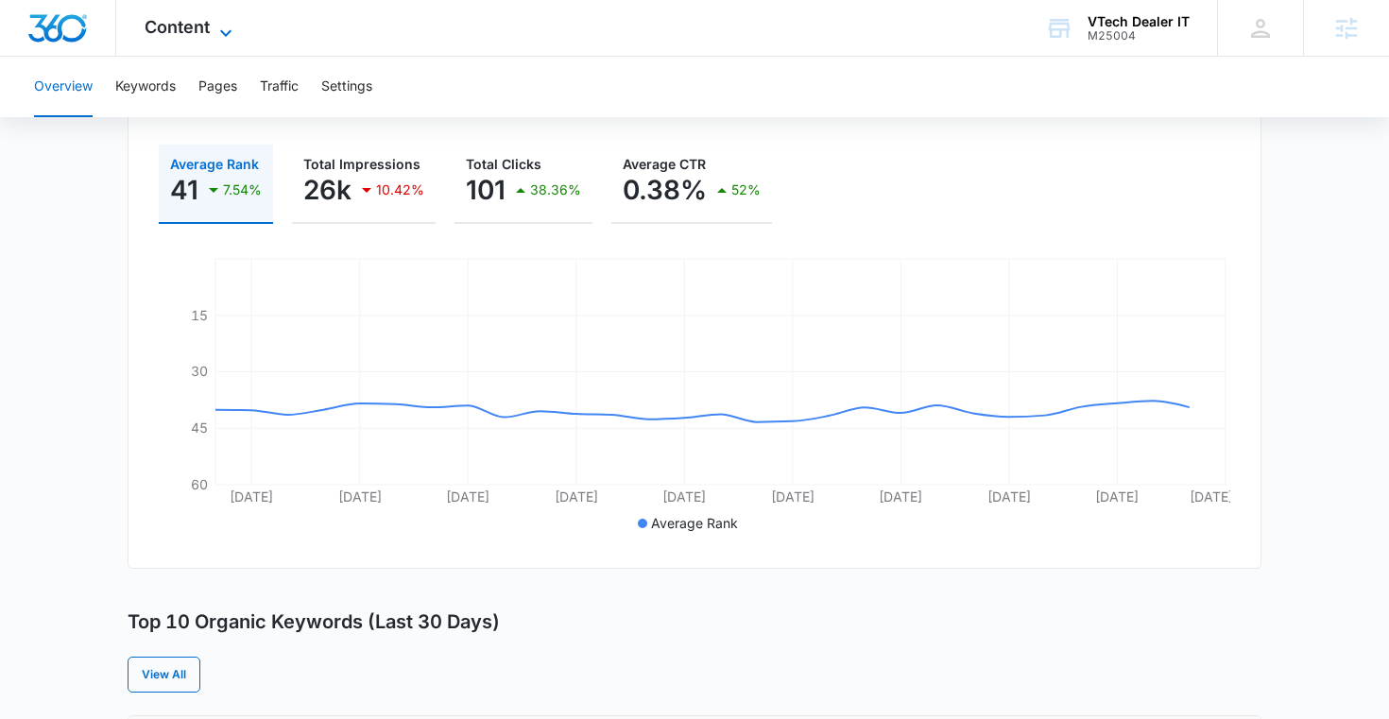
click at [208, 27] on span "Content" at bounding box center [177, 27] width 65 height 20
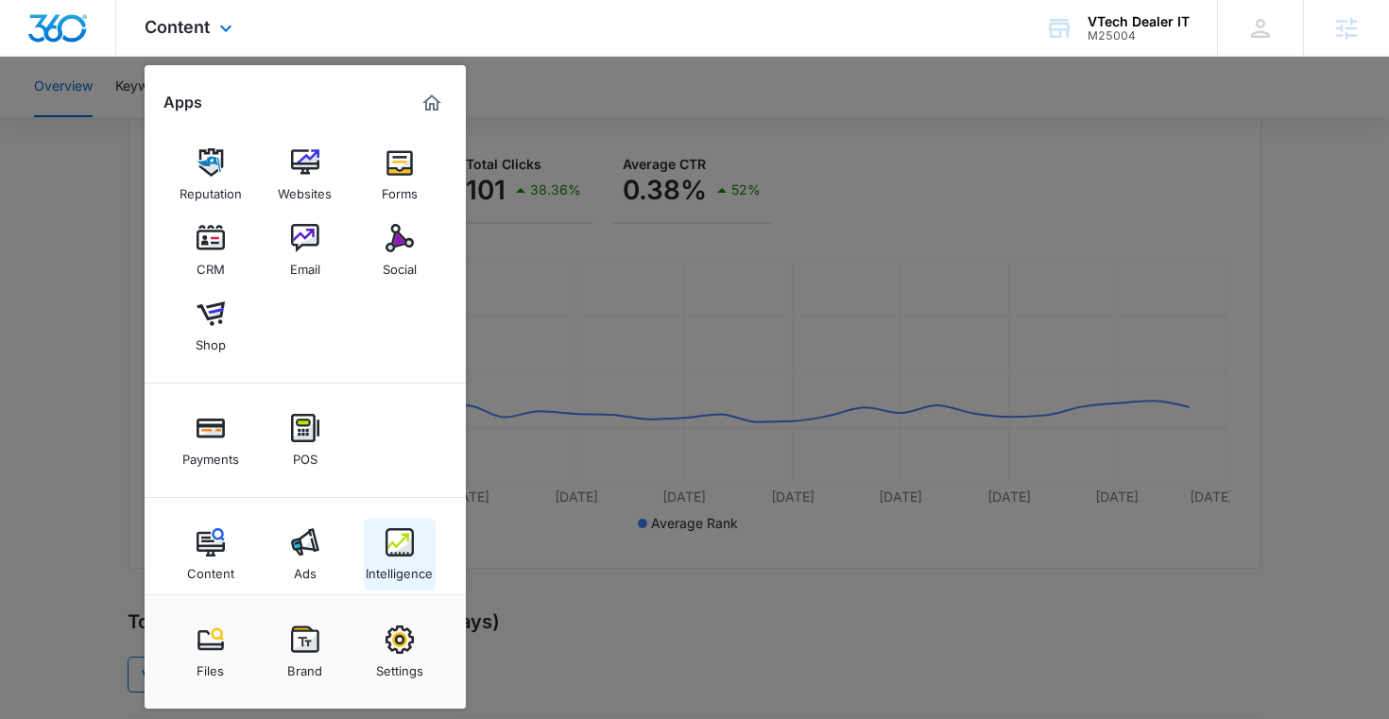
click at [392, 589] on link "Intelligence" at bounding box center [400, 555] width 72 height 72
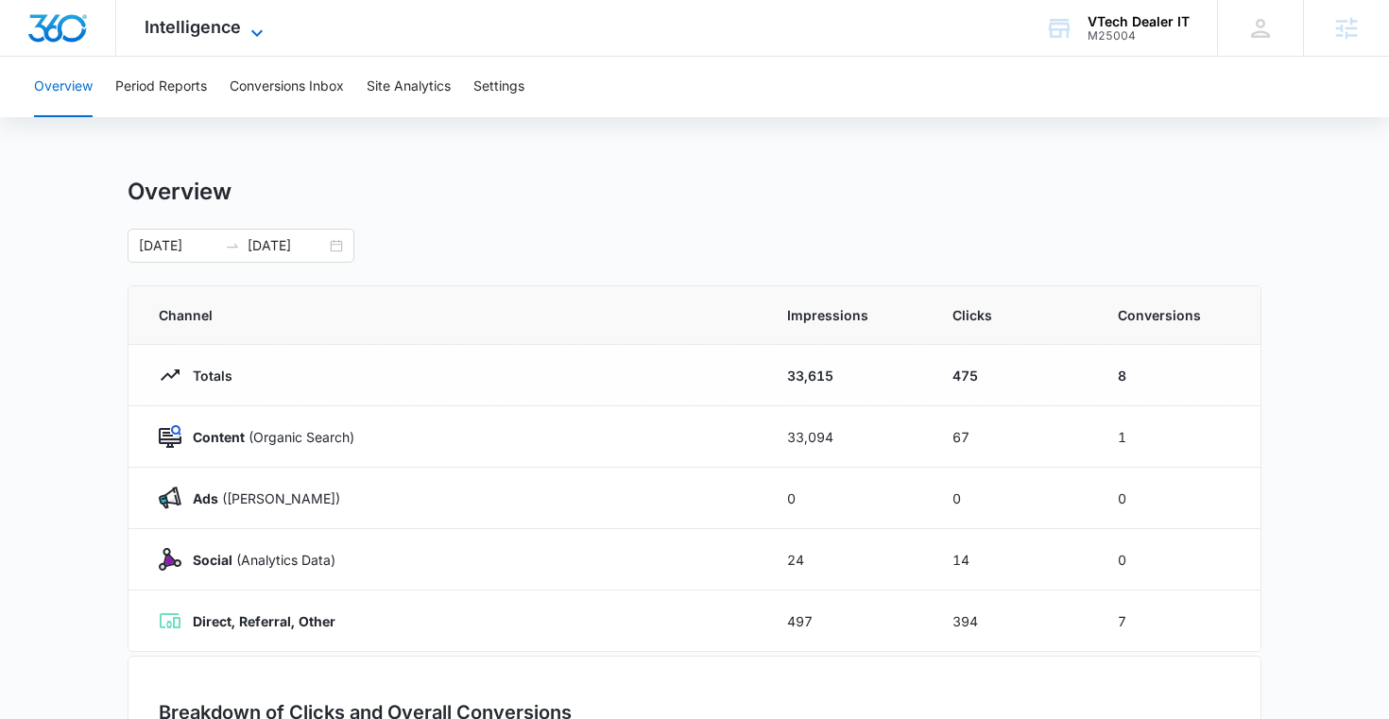
click at [237, 31] on span "Intelligence" at bounding box center [193, 27] width 96 height 20
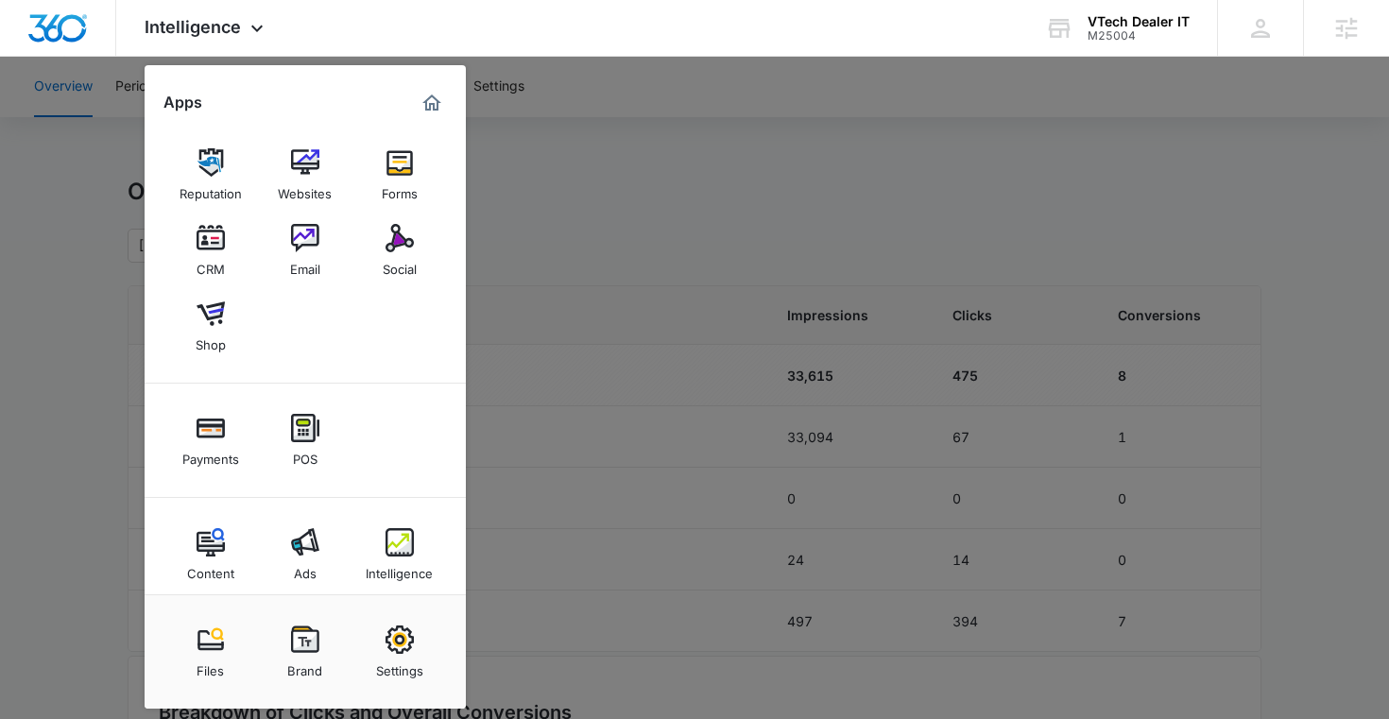
click at [97, 193] on div at bounding box center [694, 359] width 1389 height 719
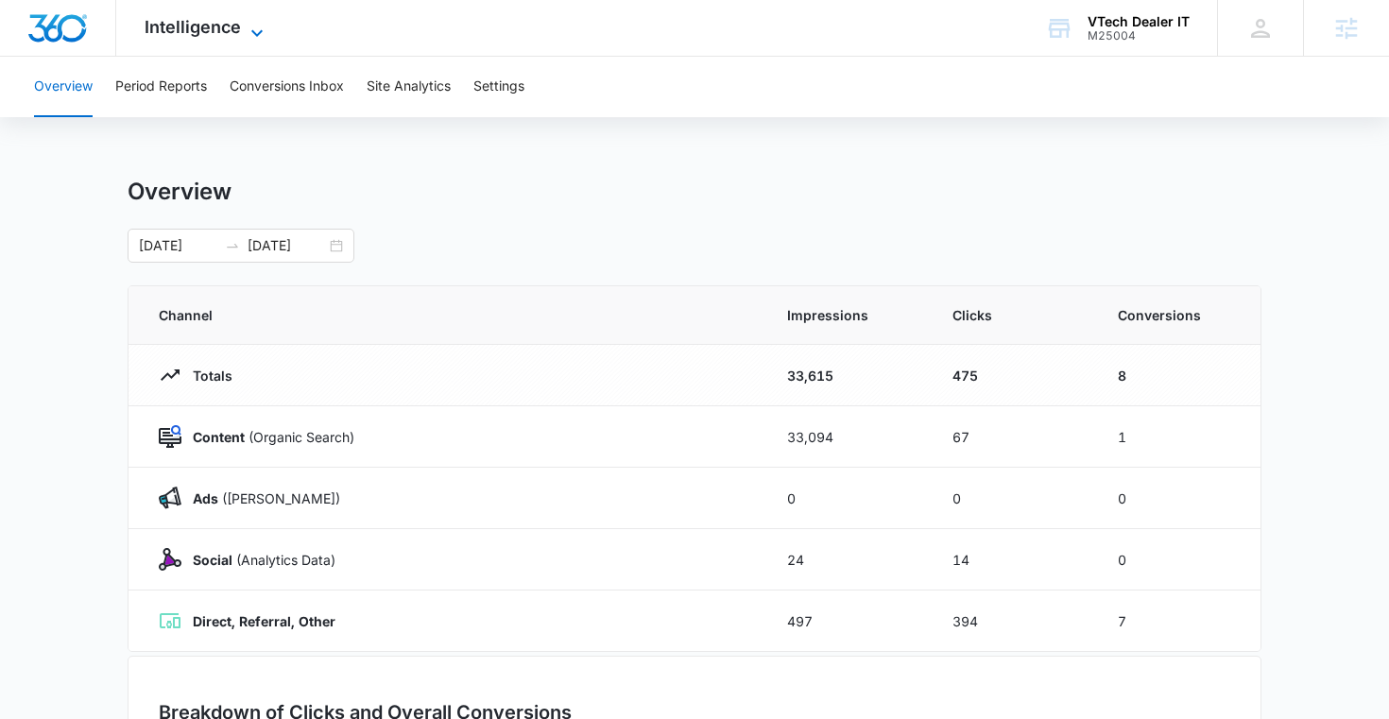
click at [246, 26] on icon at bounding box center [257, 33] width 23 height 23
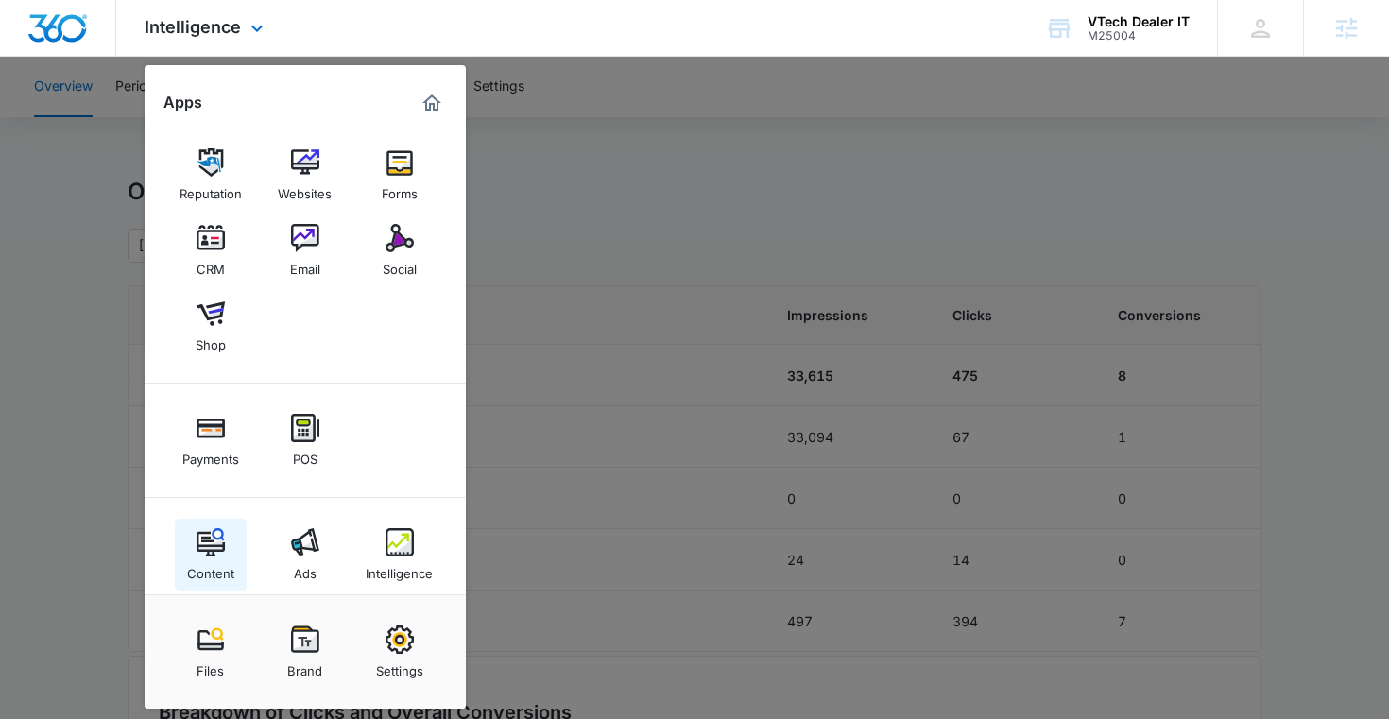
click at [204, 545] on img at bounding box center [211, 542] width 28 height 28
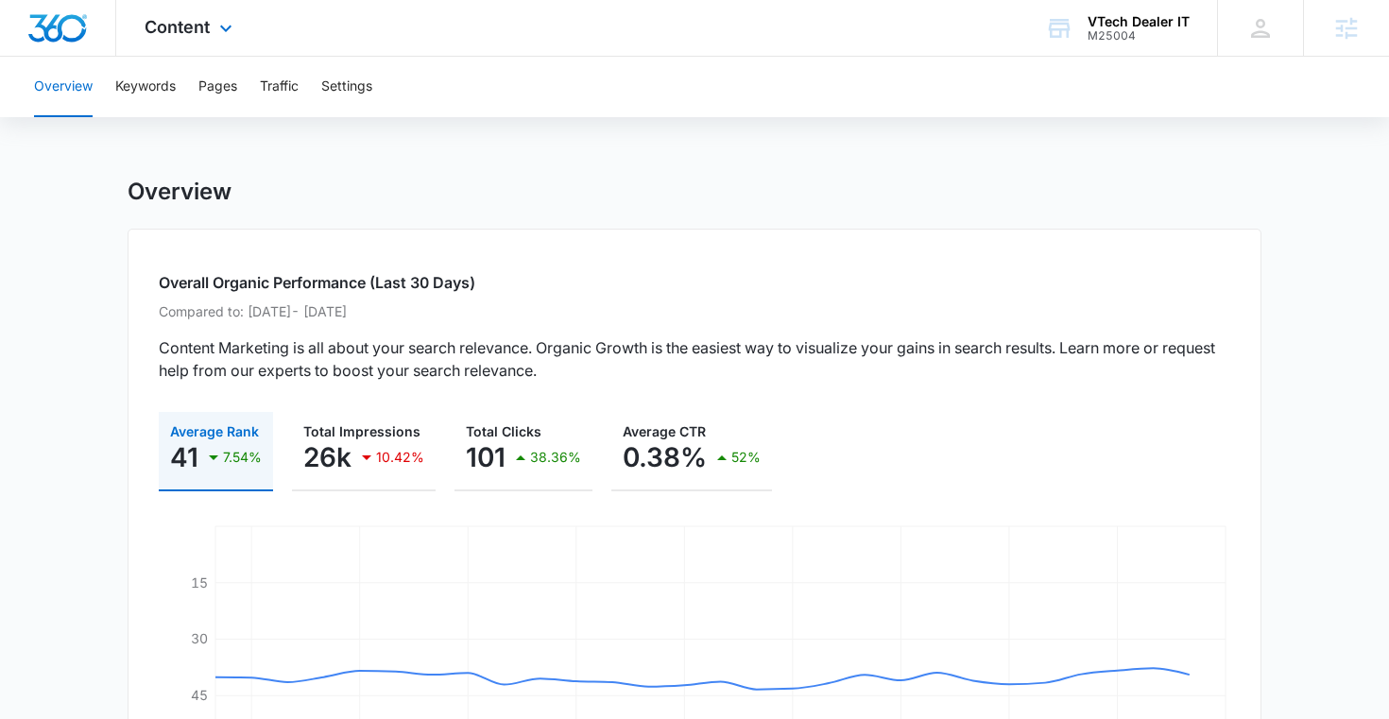
click at [195, 9] on div "Content Apps Reputation Websites Forms CRM Email Social Shop Payments POS Conte…" at bounding box center [190, 28] width 149 height 56
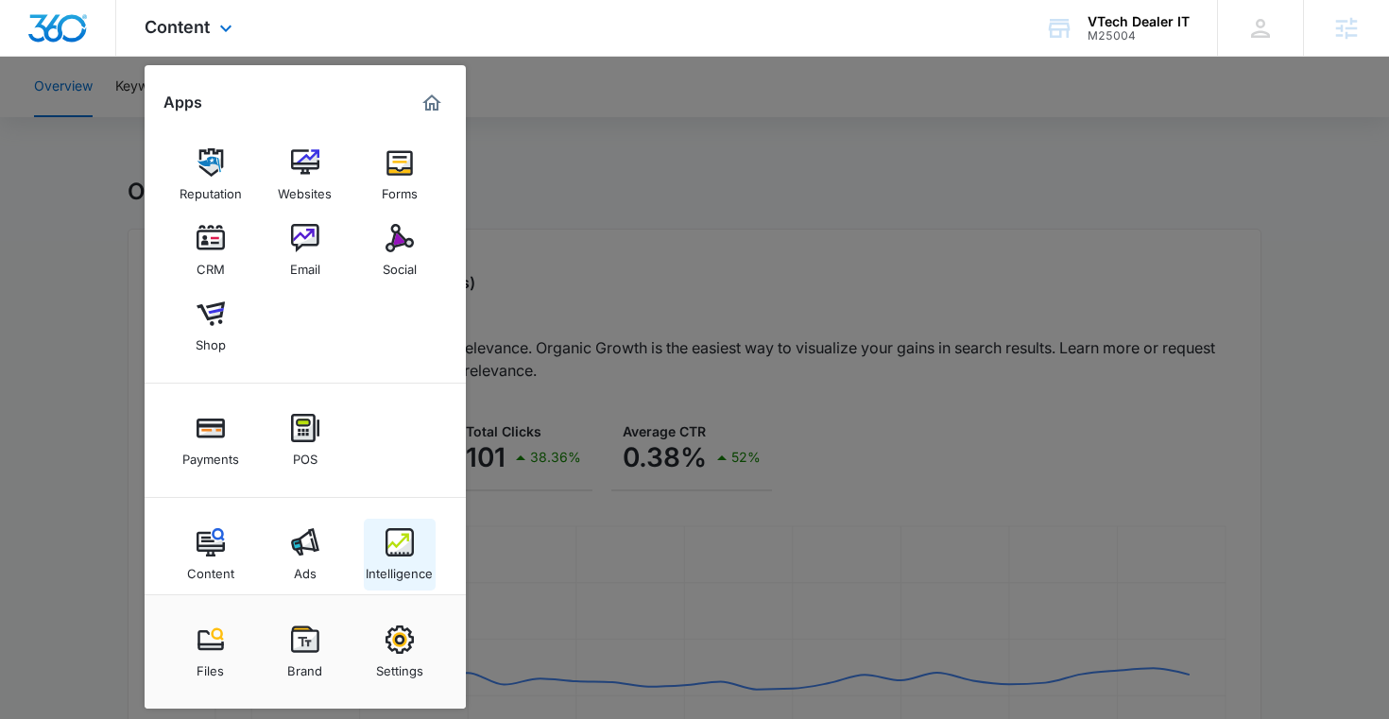
click at [418, 562] on div "Intelligence" at bounding box center [399, 568] width 67 height 25
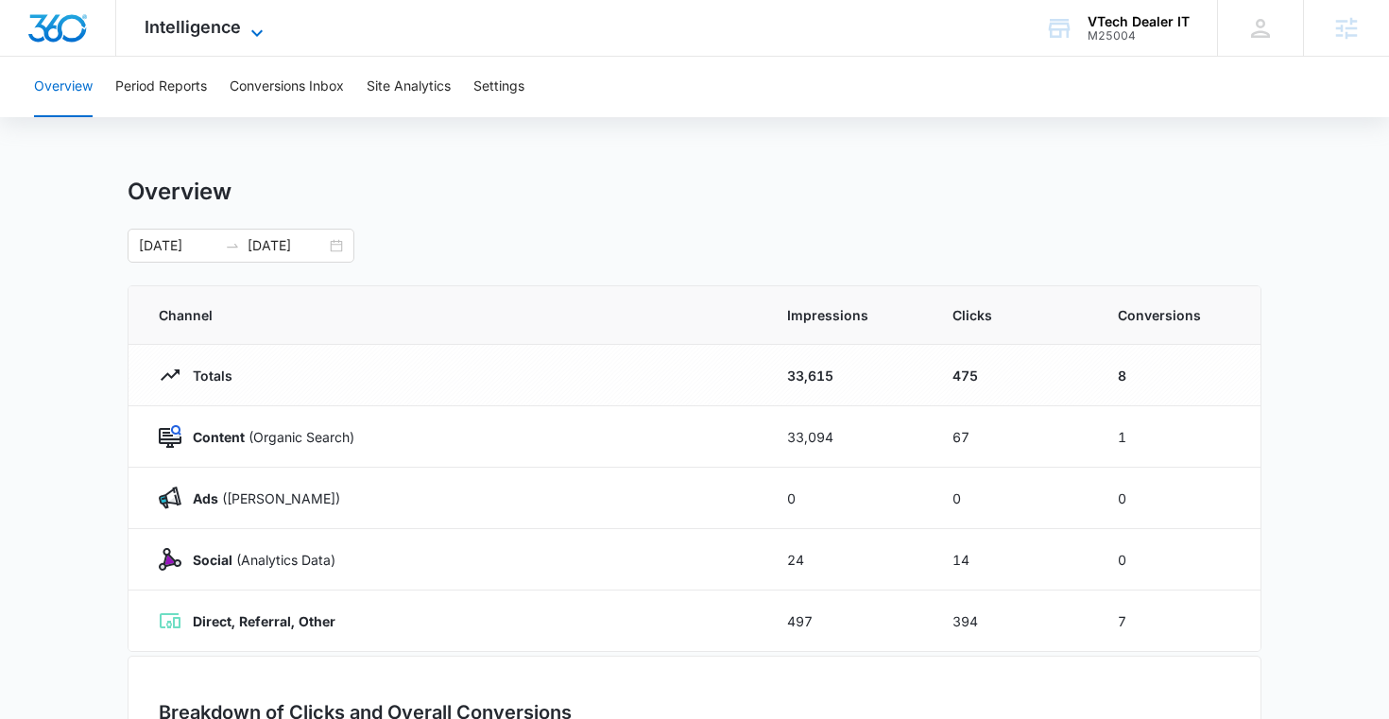
click at [246, 37] on icon at bounding box center [257, 33] width 23 height 23
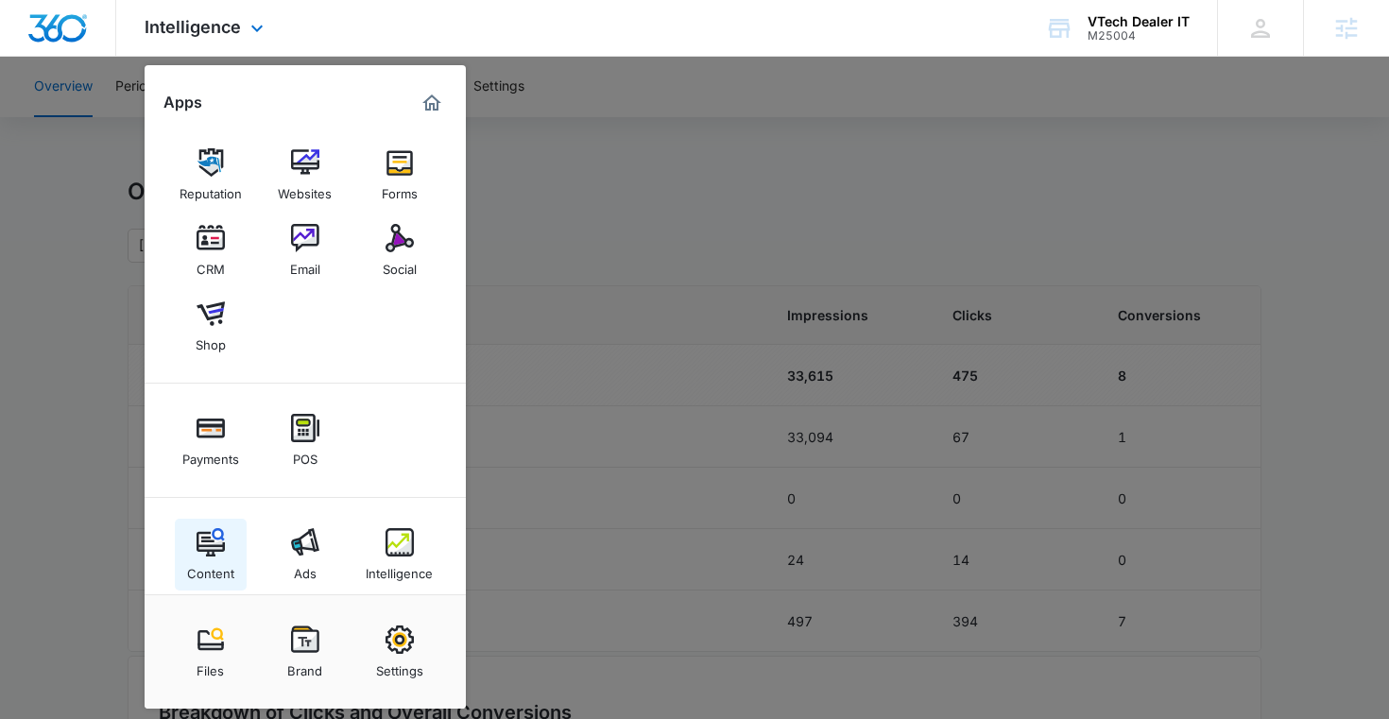
click at [216, 581] on link "Content" at bounding box center [211, 555] width 72 height 72
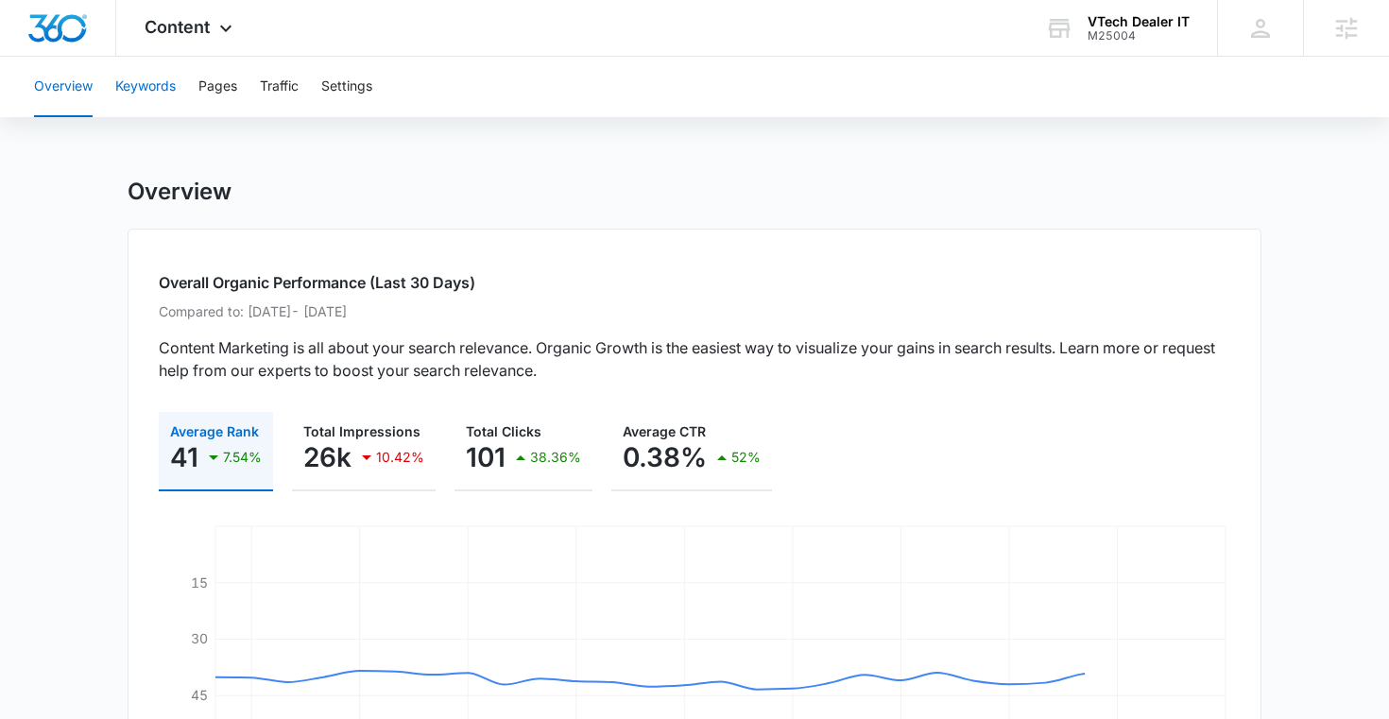
click at [153, 83] on button "Keywords" at bounding box center [145, 87] width 60 height 60
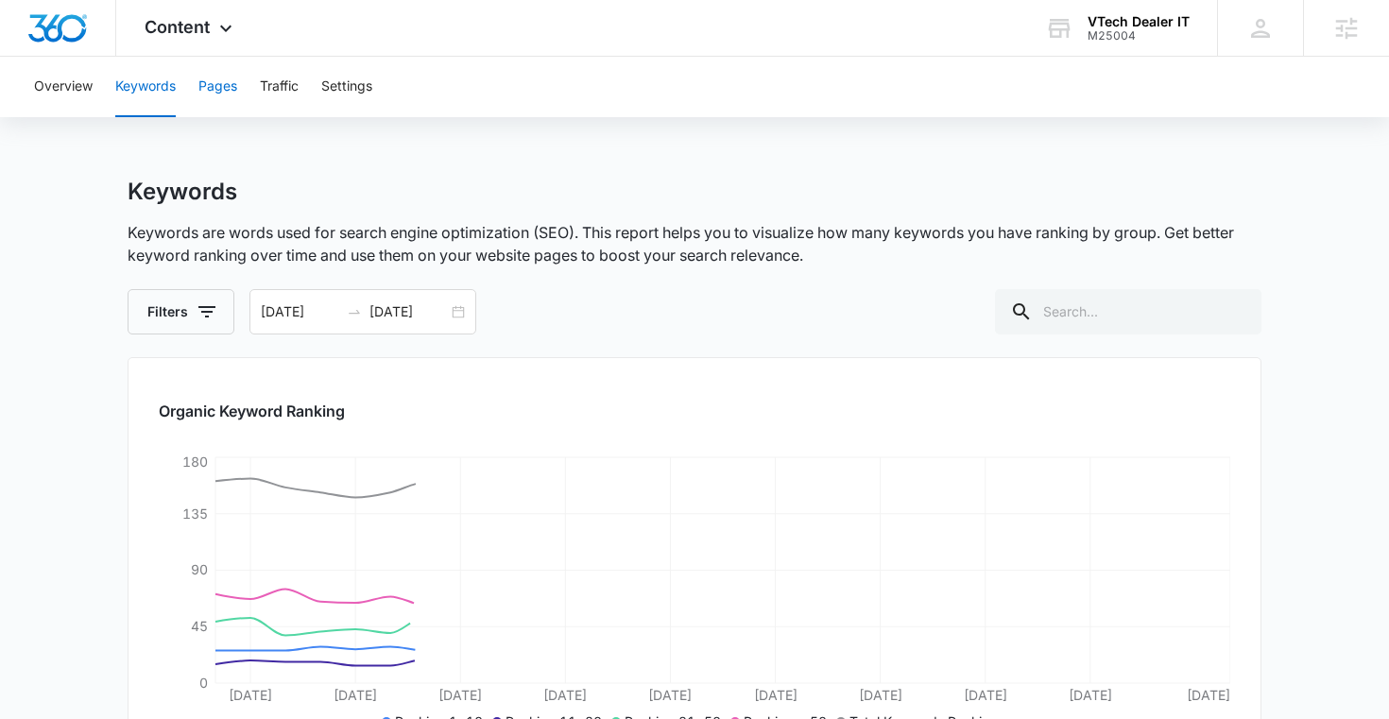
click at [218, 92] on button "Pages" at bounding box center [217, 87] width 39 height 60
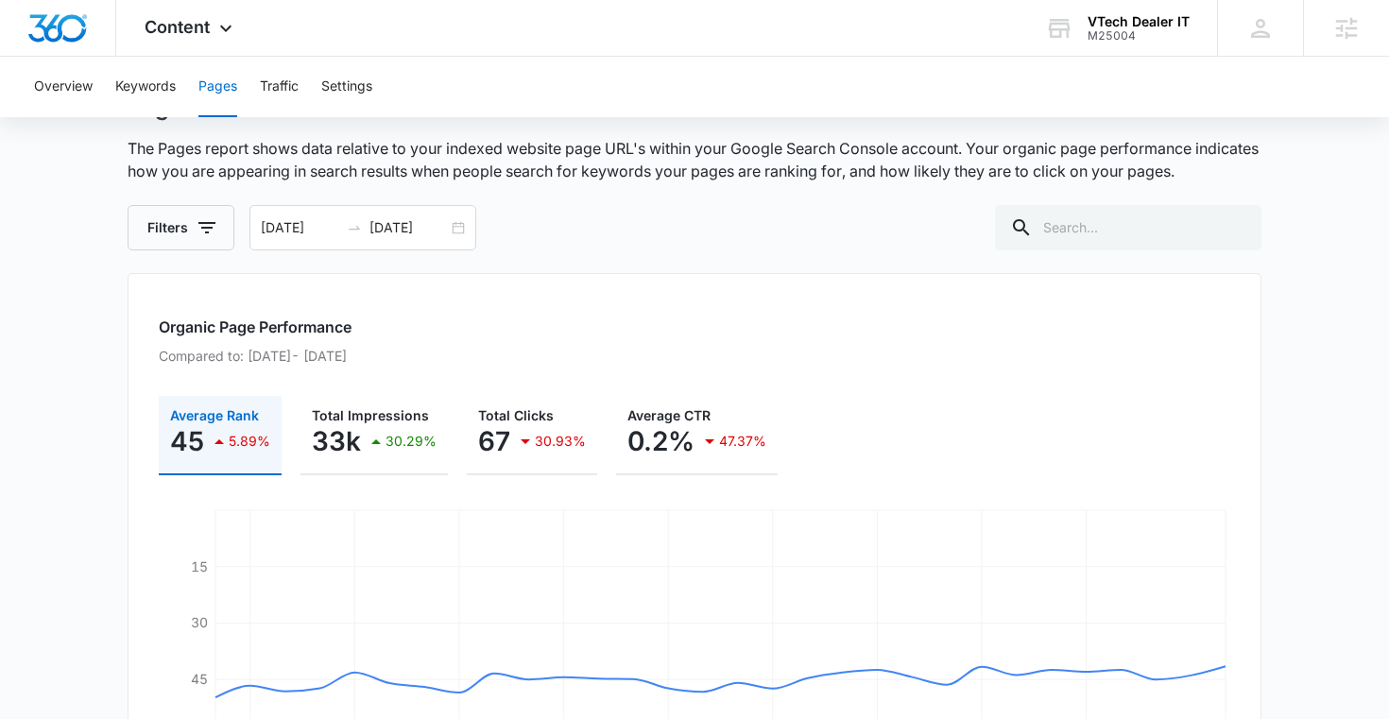
scroll to position [86, 0]
click at [198, 225] on icon "button" at bounding box center [207, 225] width 23 height 23
click at [495, 235] on div "Filters [DATE] [DATE]" at bounding box center [695, 225] width 1134 height 45
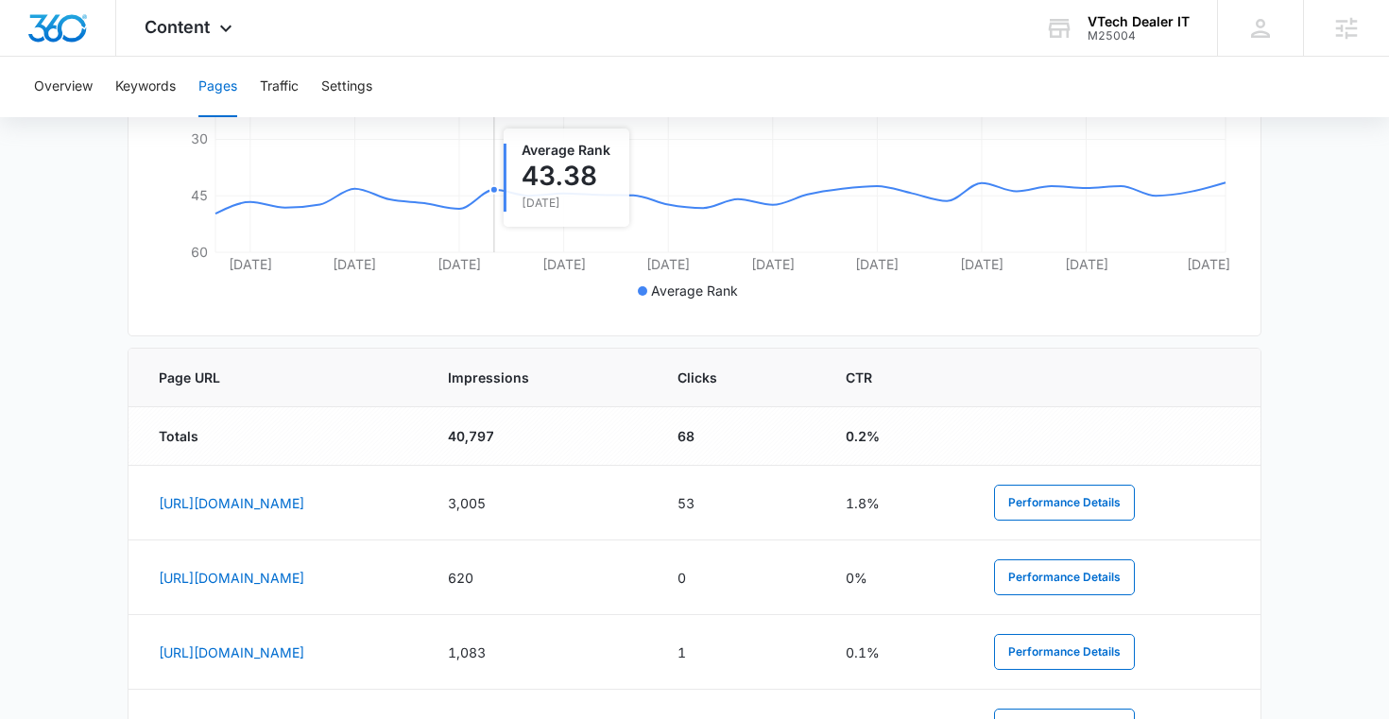
scroll to position [593, 0]
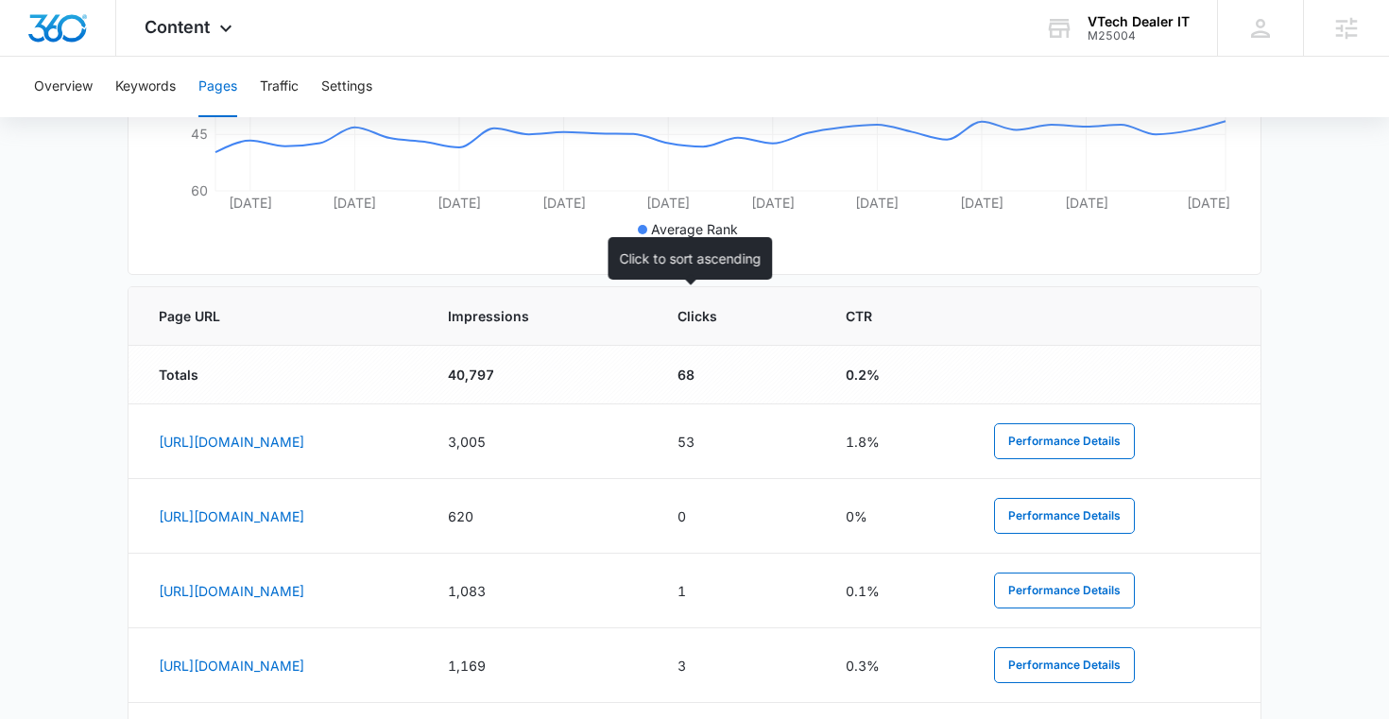
click at [605, 310] on span "Impressions" at bounding box center [526, 316] width 157 height 20
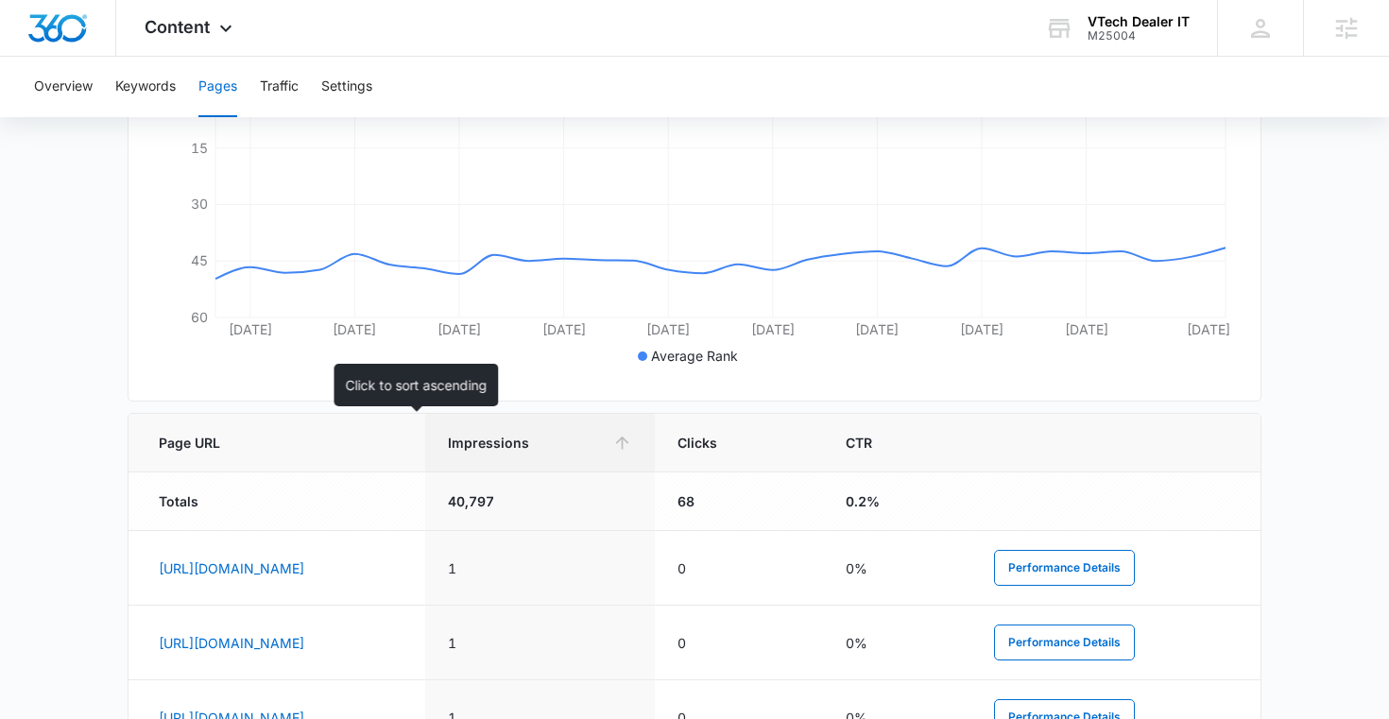
scroll to position [629, 0]
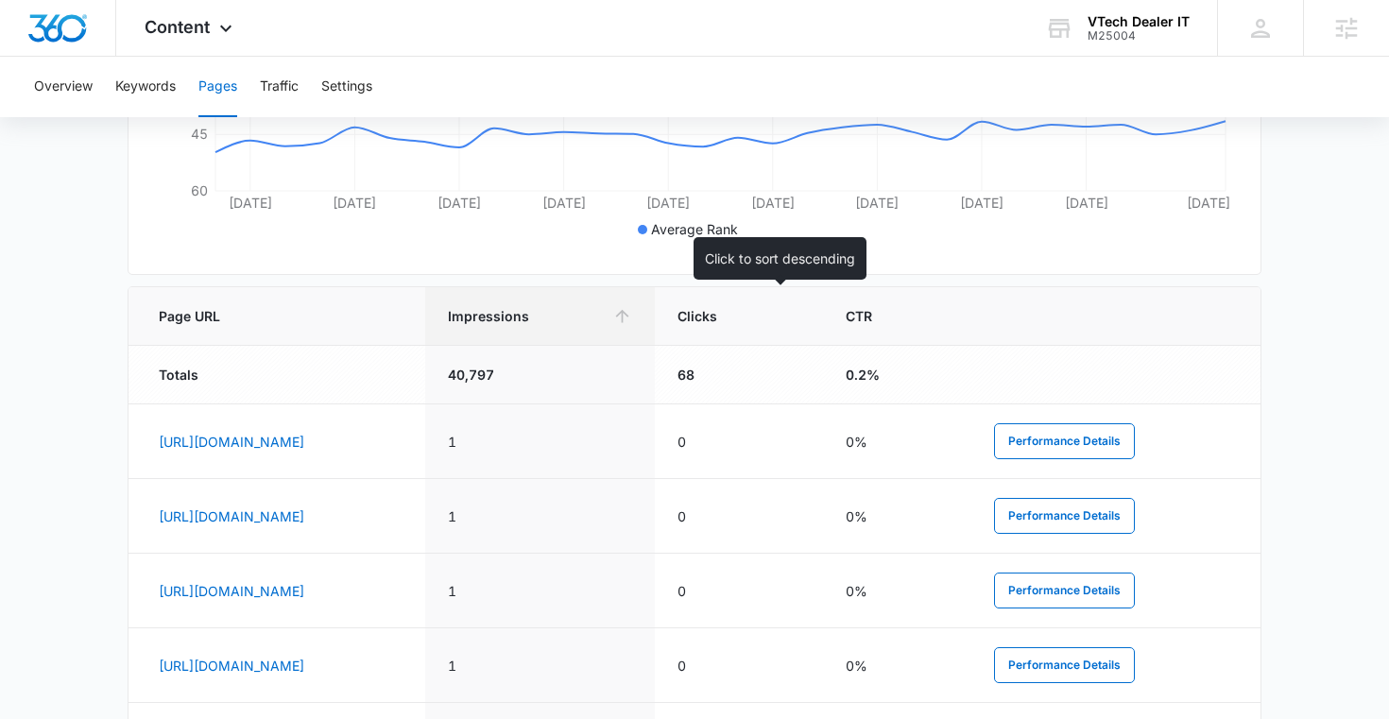
click at [632, 313] on icon at bounding box center [622, 316] width 20 height 20
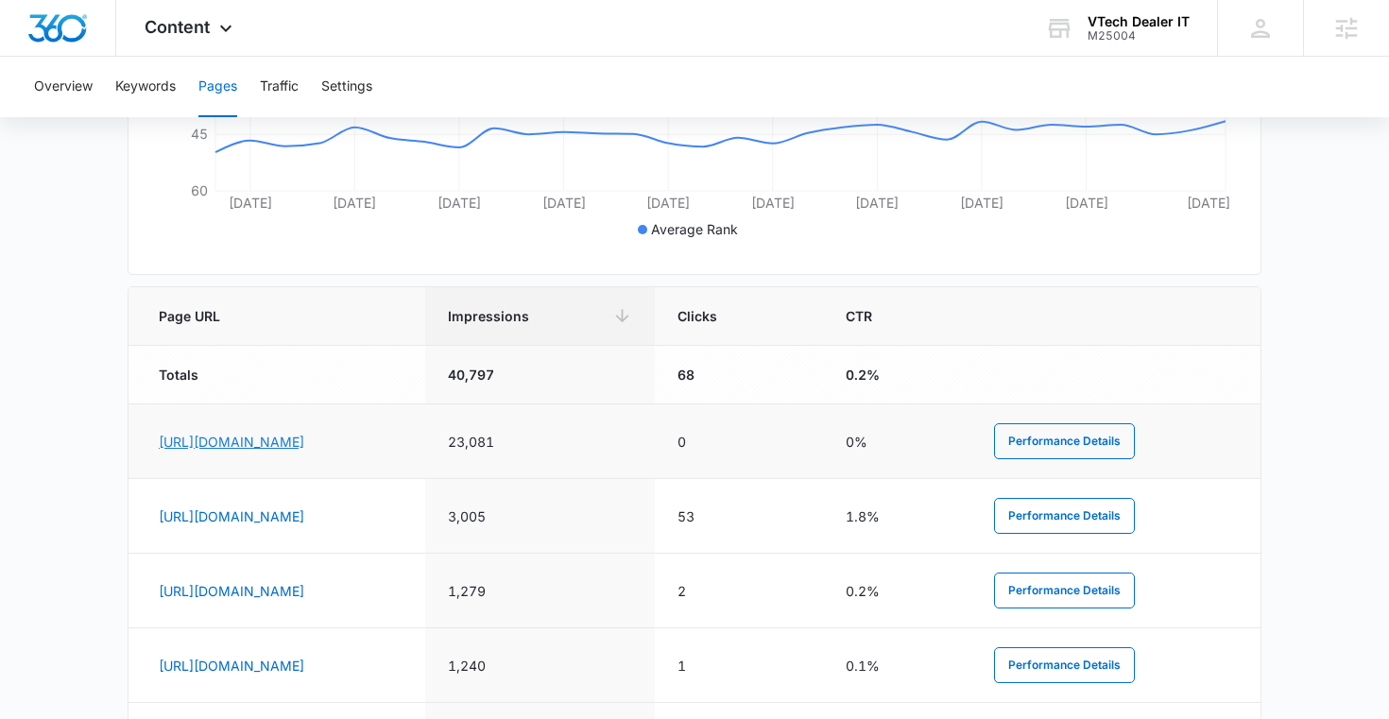
click at [304, 436] on link "[URL][DOMAIN_NAME]" at bounding box center [231, 442] width 145 height 16
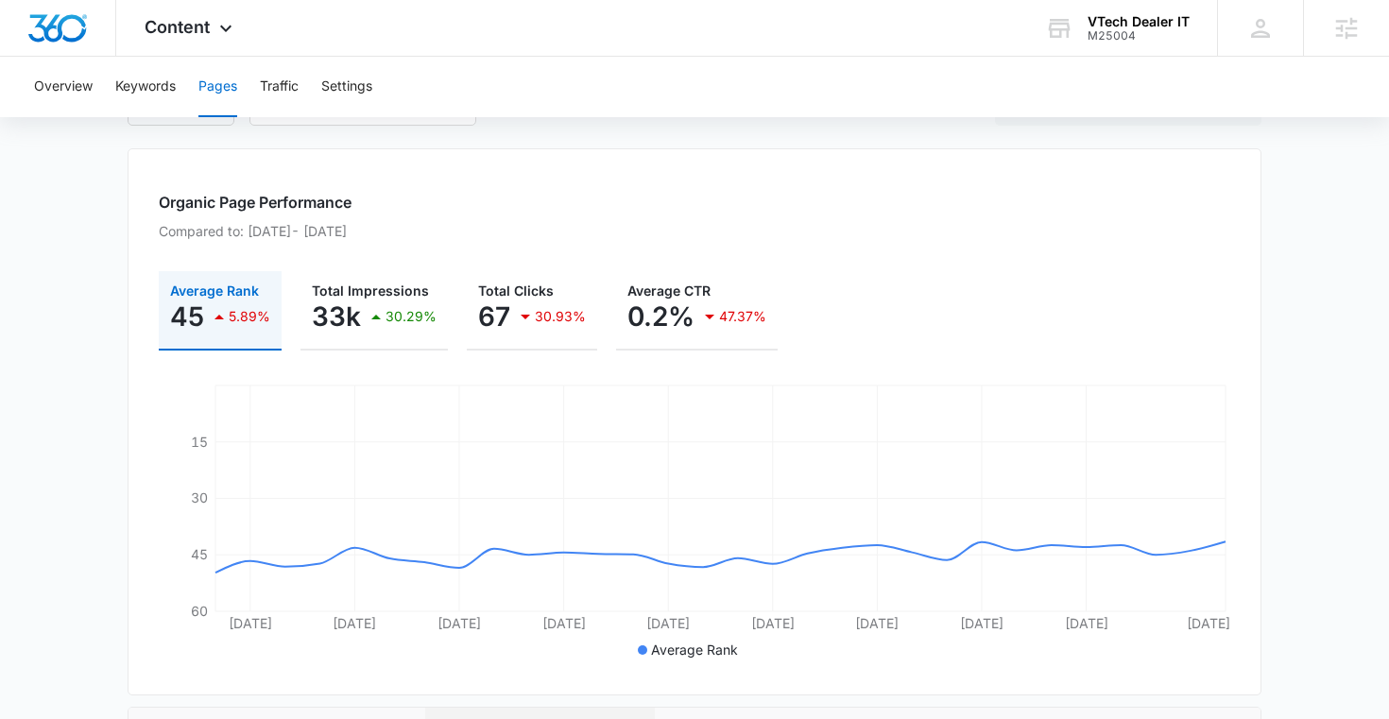
scroll to position [0, 0]
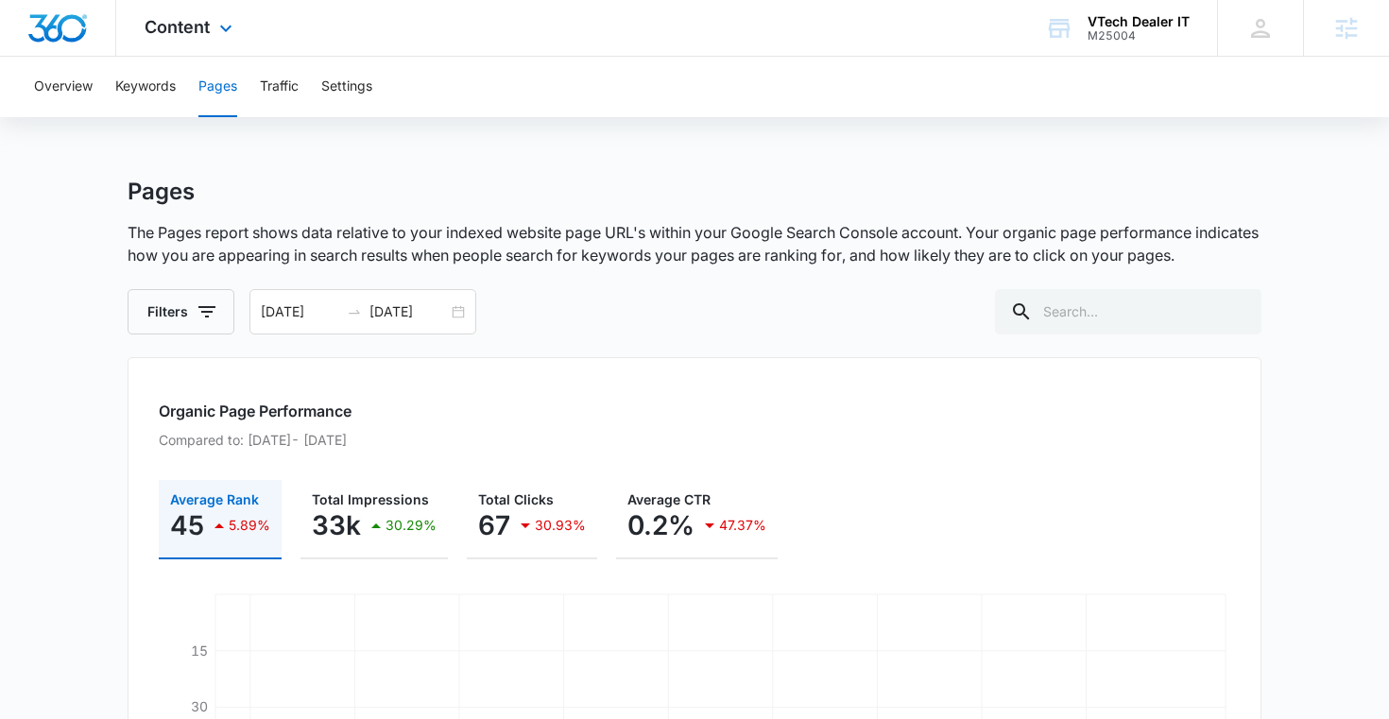
click at [213, 36] on div "Content Apps Reputation Websites Forms CRM Email Social Shop Payments POS Conte…" at bounding box center [190, 28] width 149 height 56
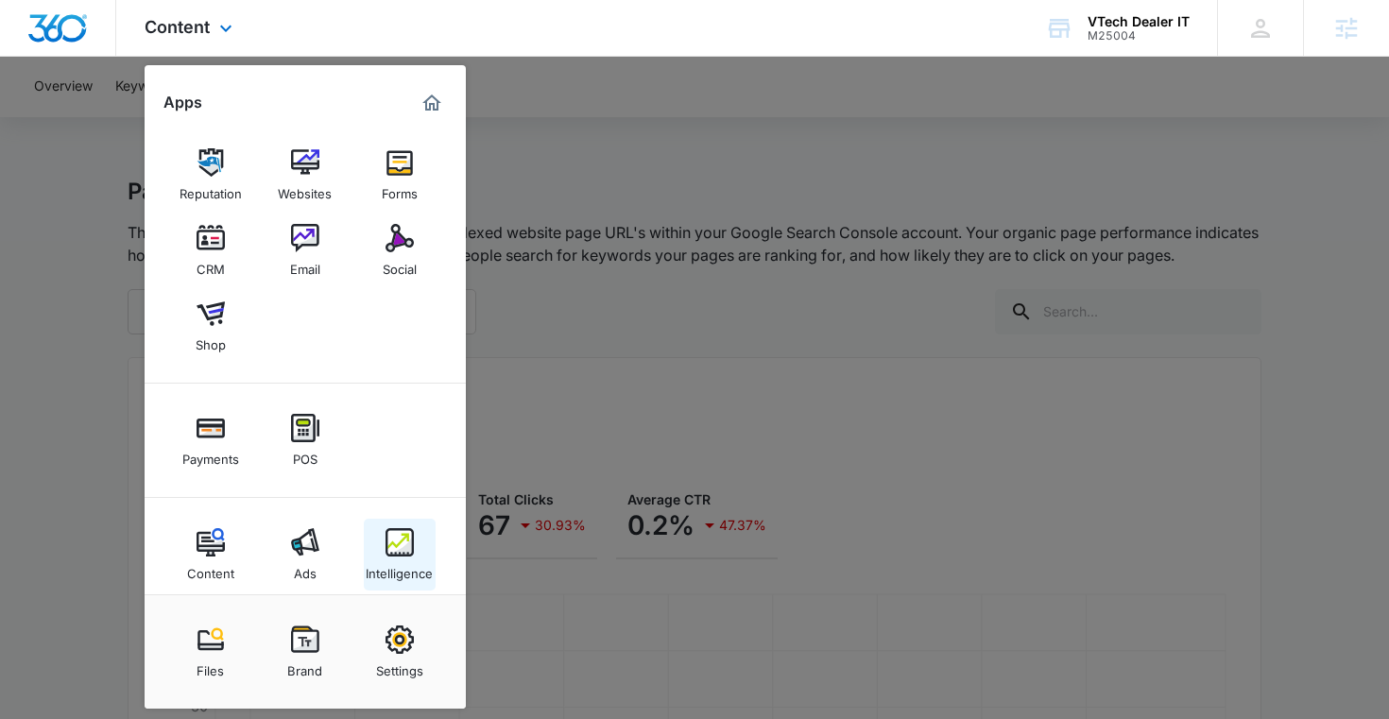
click at [397, 555] on img at bounding box center [399, 542] width 28 height 28
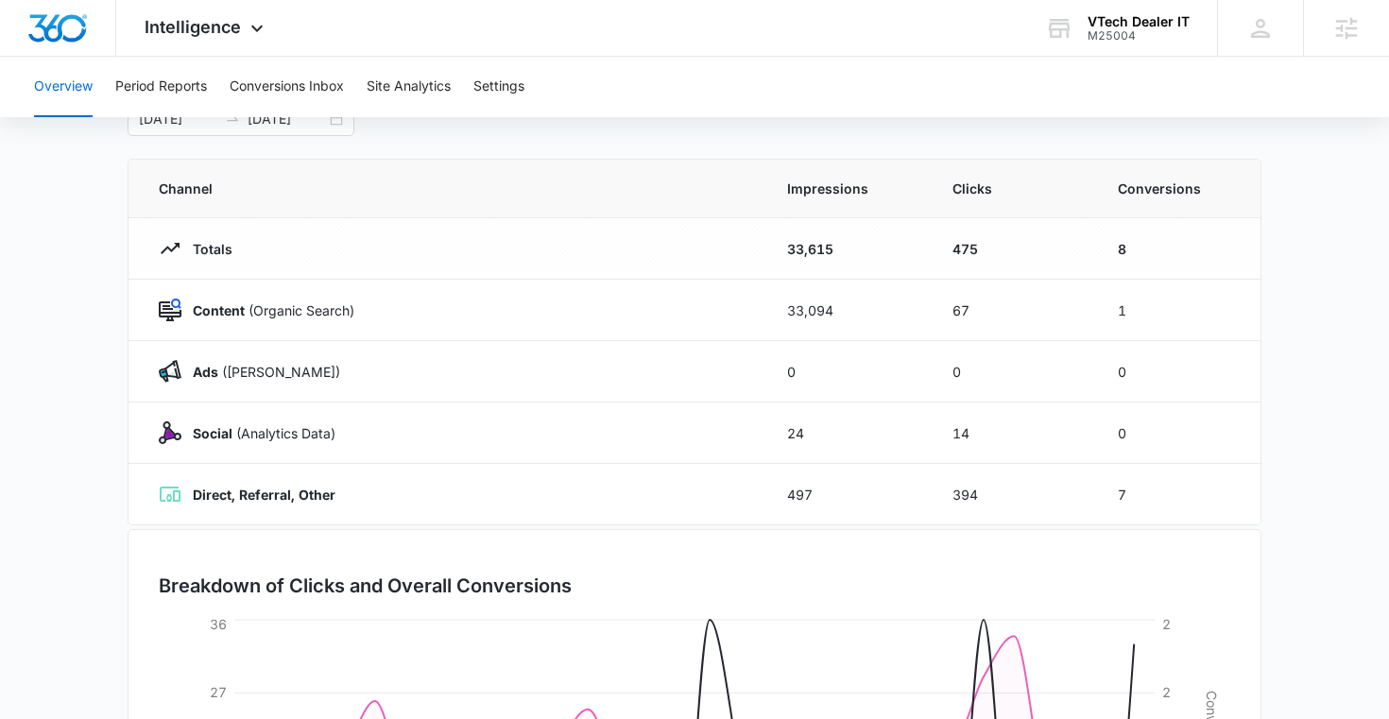
scroll to position [128, 0]
click at [59, 299] on main "Overview [DATE] [DATE] Channel Impressions Clicks Conversions Totals 33,615 475…" at bounding box center [694, 546] width 1389 height 992
click at [1120, 27] on div "VTech Dealer IT" at bounding box center [1138, 21] width 102 height 15
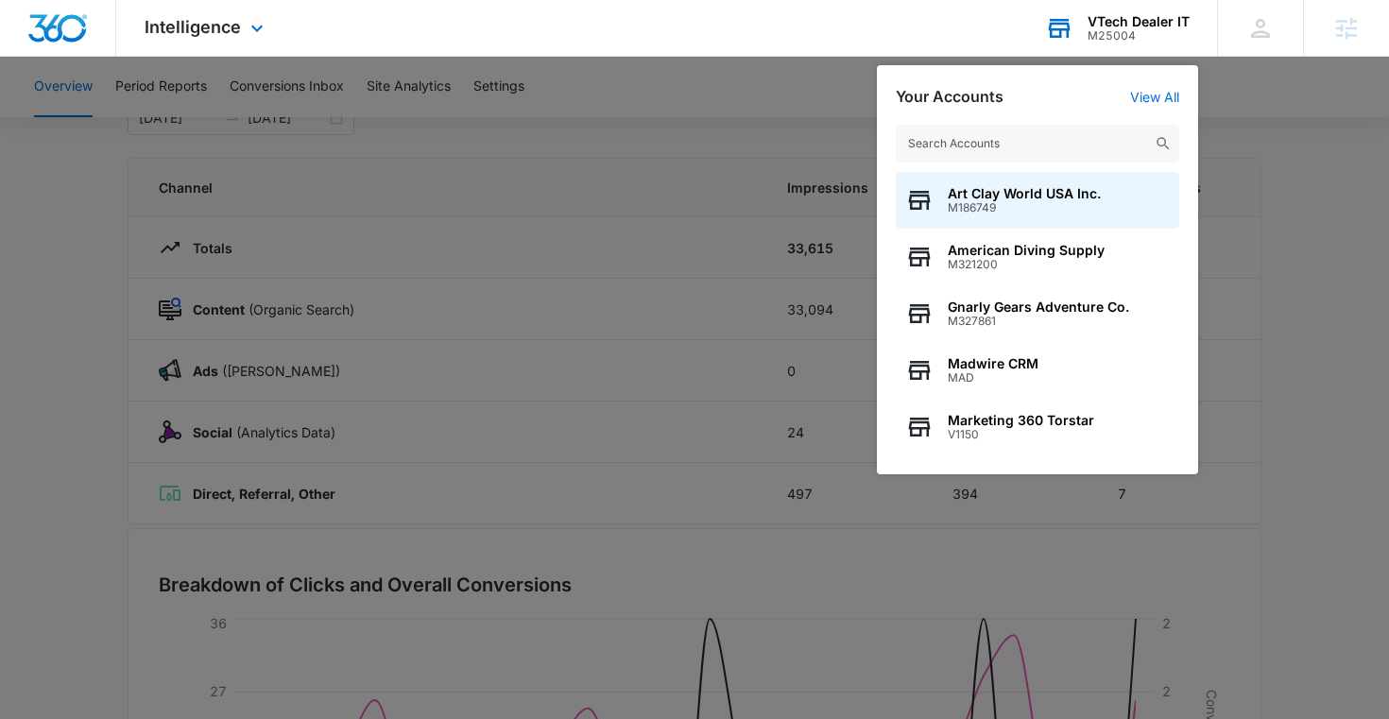
click at [1040, 139] on input "text" at bounding box center [1037, 144] width 283 height 38
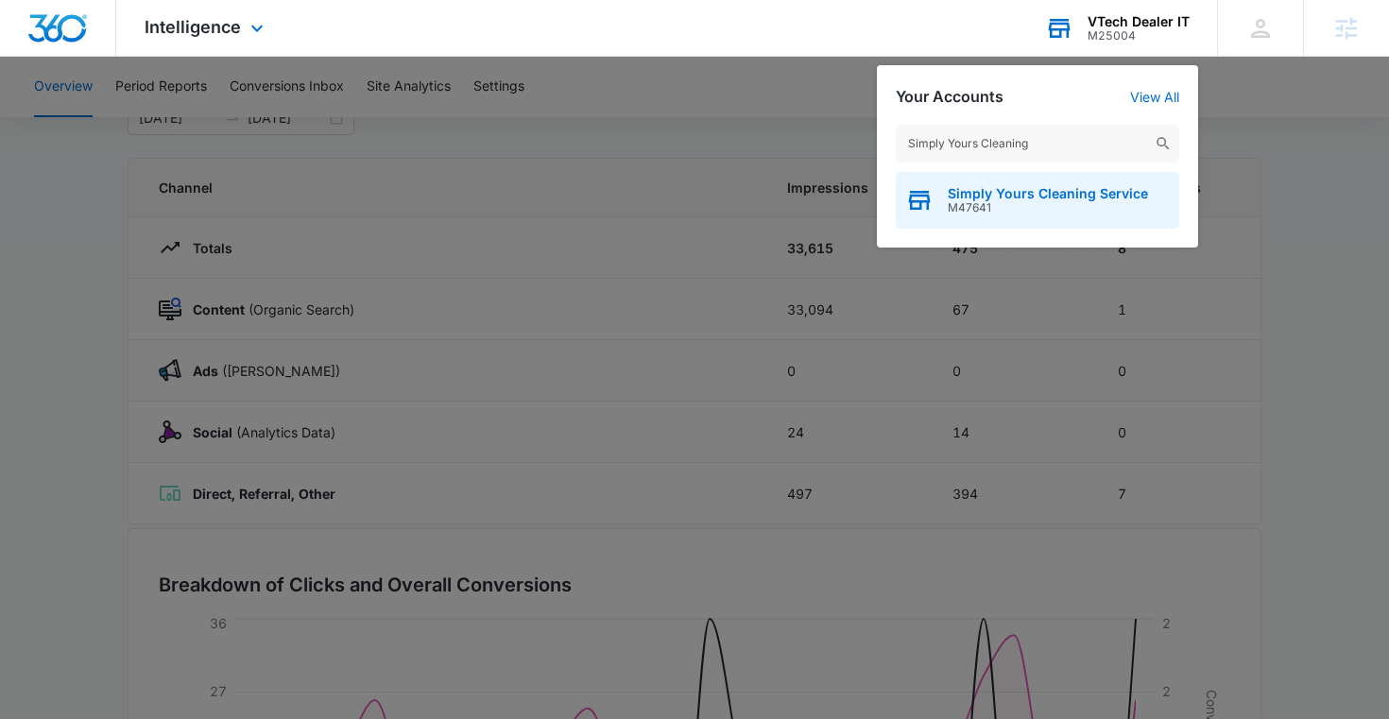
type input "Simply Yours Cleaning"
click at [1014, 196] on span "Simply Yours Cleaning Service" at bounding box center [1048, 193] width 200 height 15
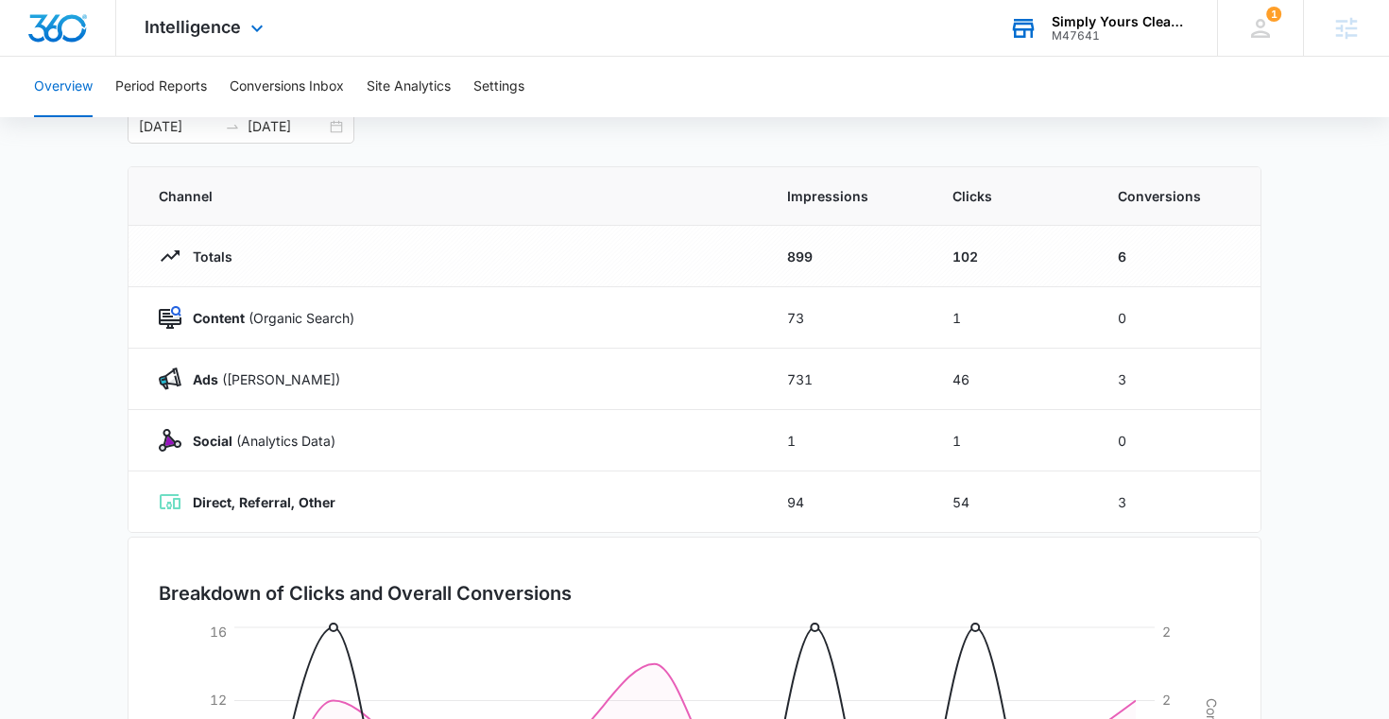
scroll to position [0, 0]
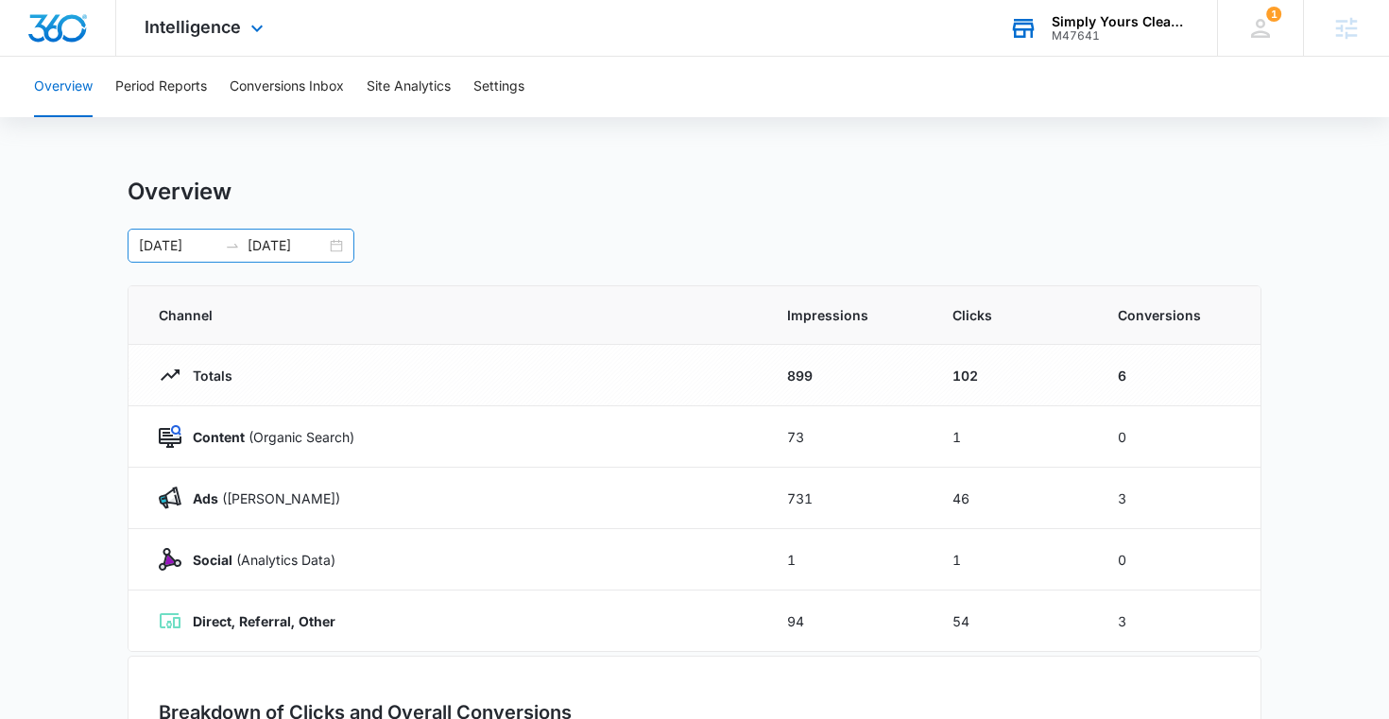
click at [341, 257] on div "[DATE] [DATE]" at bounding box center [241, 246] width 227 height 34
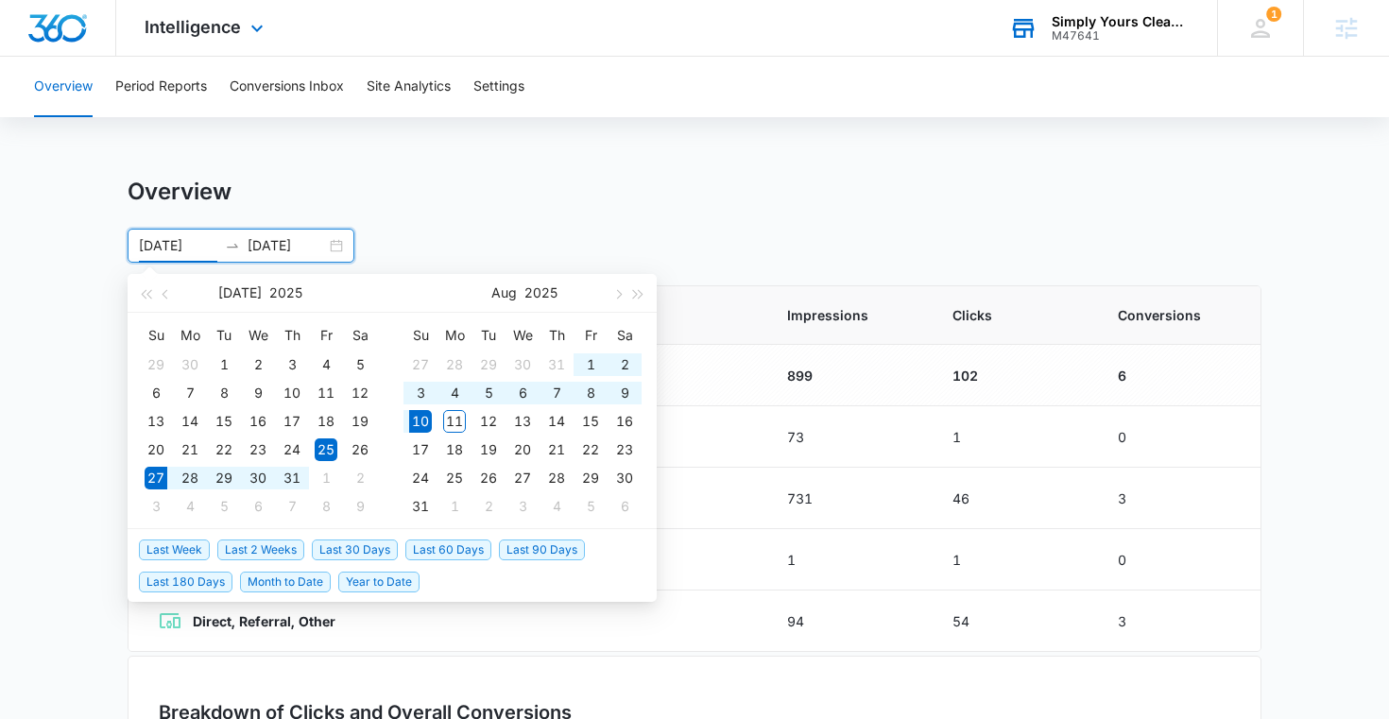
click at [245, 553] on span "Last 2 Weeks" at bounding box center [260, 549] width 87 height 21
type input "[DATE]"
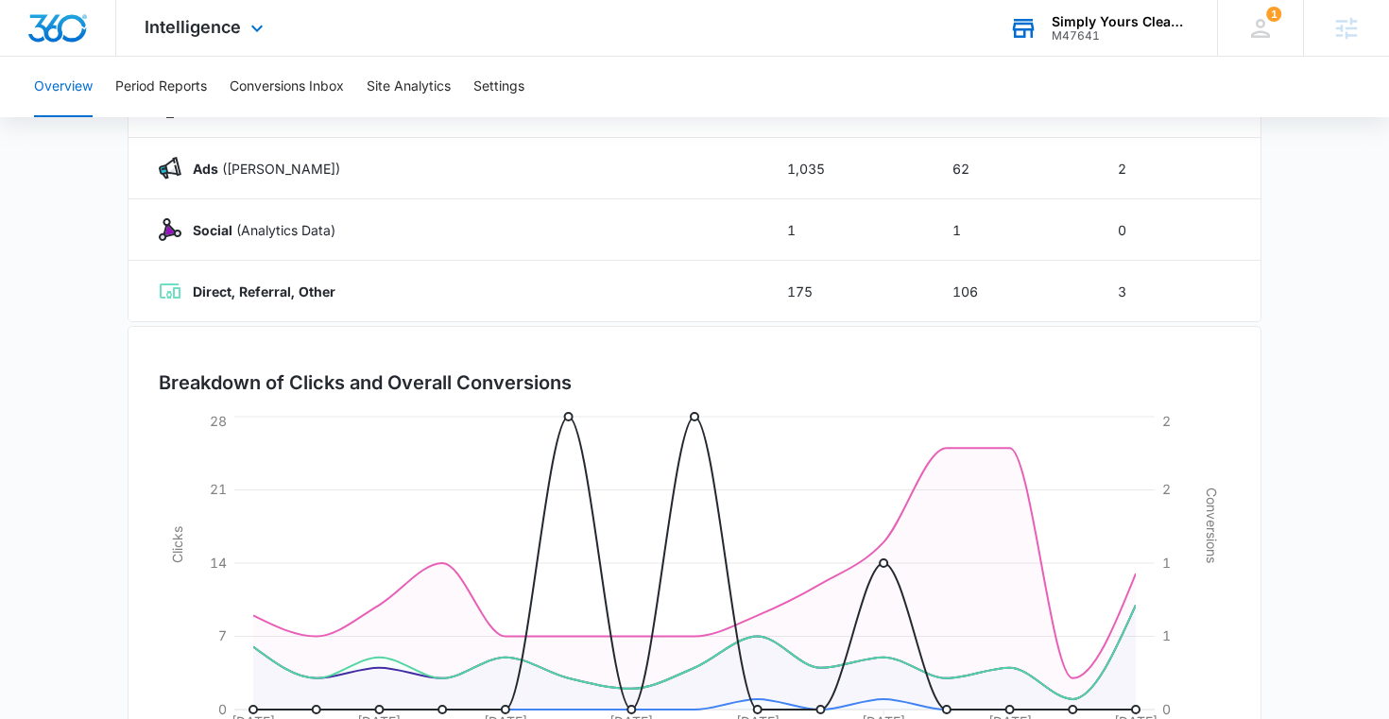
scroll to position [295, 0]
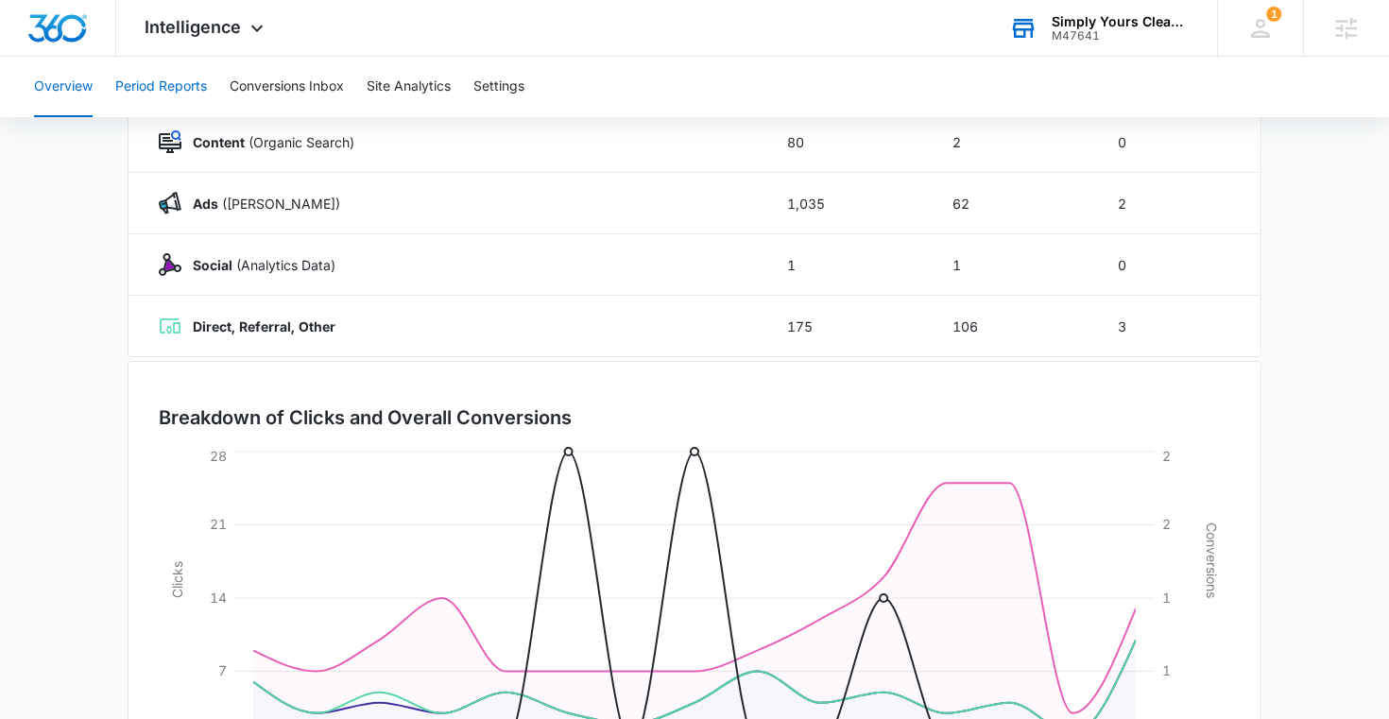
click at [162, 77] on button "Period Reports" at bounding box center [161, 87] width 92 height 60
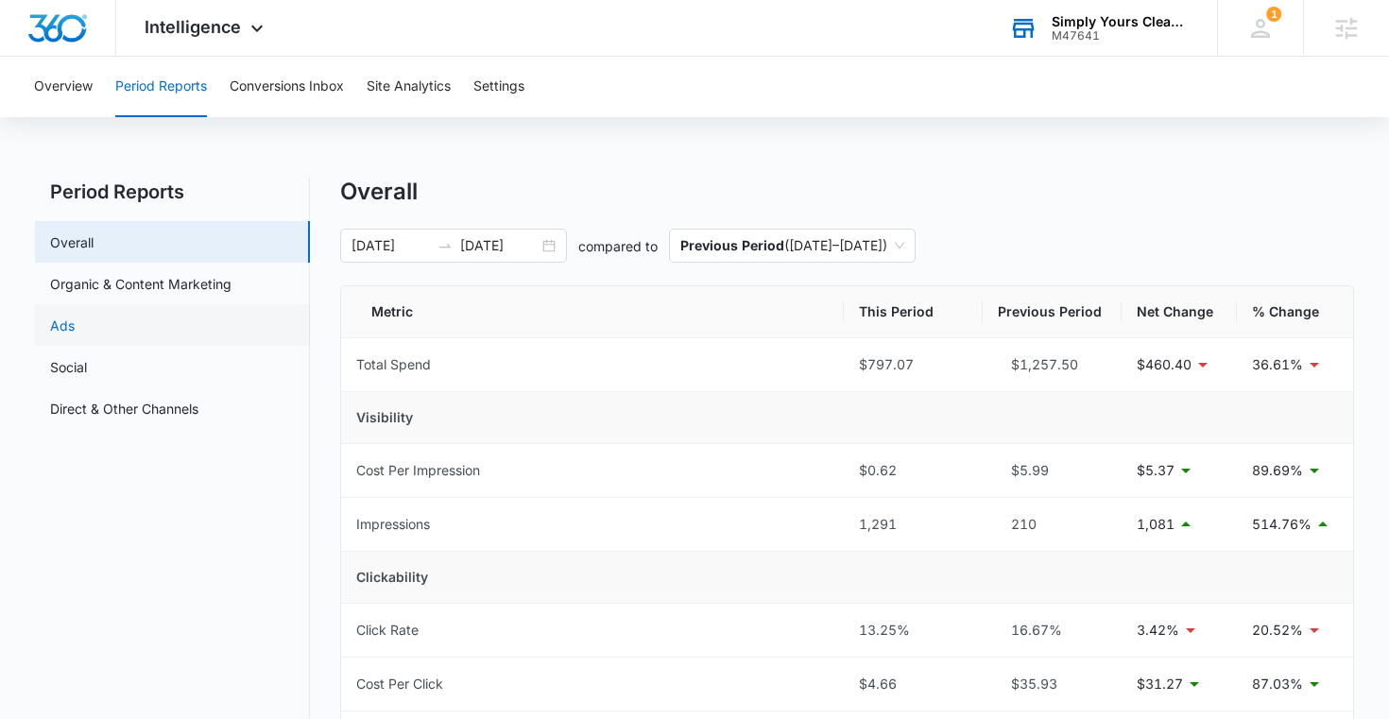
click at [75, 323] on link "Ads" at bounding box center [62, 326] width 25 height 20
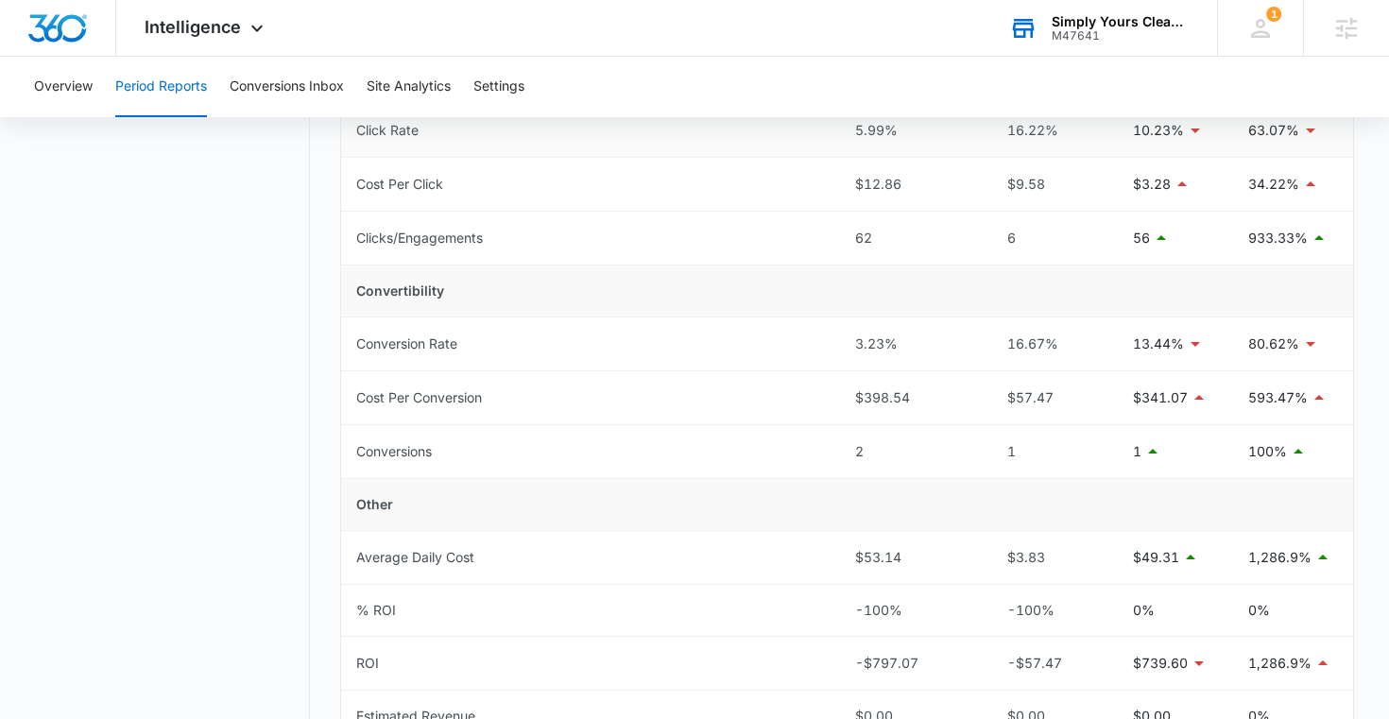
scroll to position [589, 0]
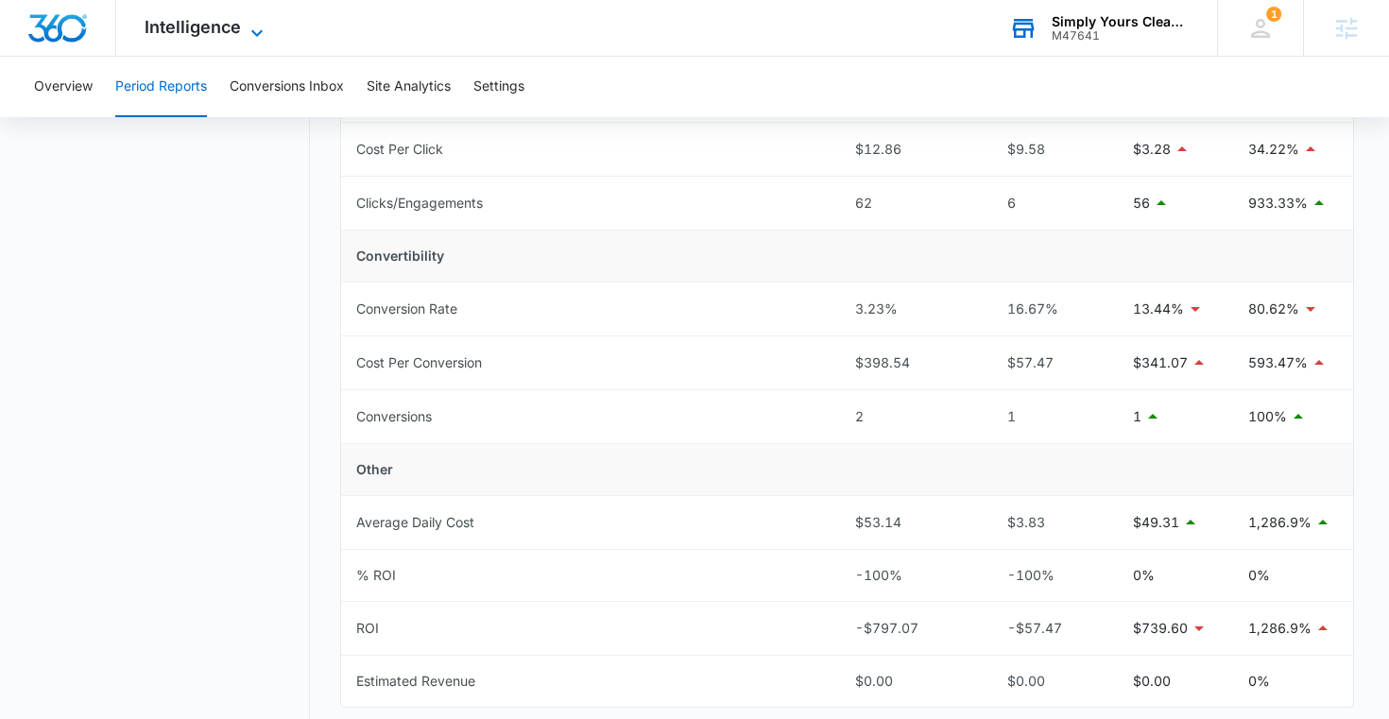
click at [214, 36] on span "Intelligence" at bounding box center [193, 27] width 96 height 20
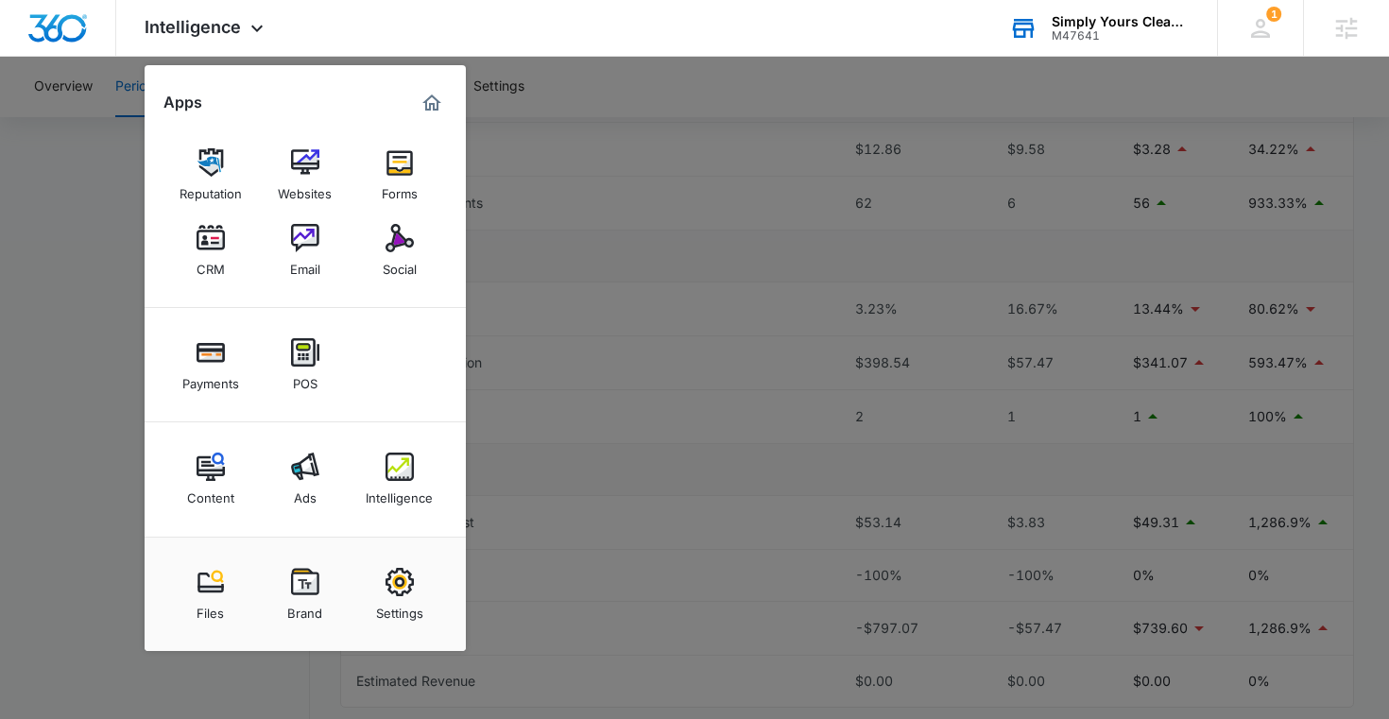
click at [730, 122] on div at bounding box center [694, 359] width 1389 height 719
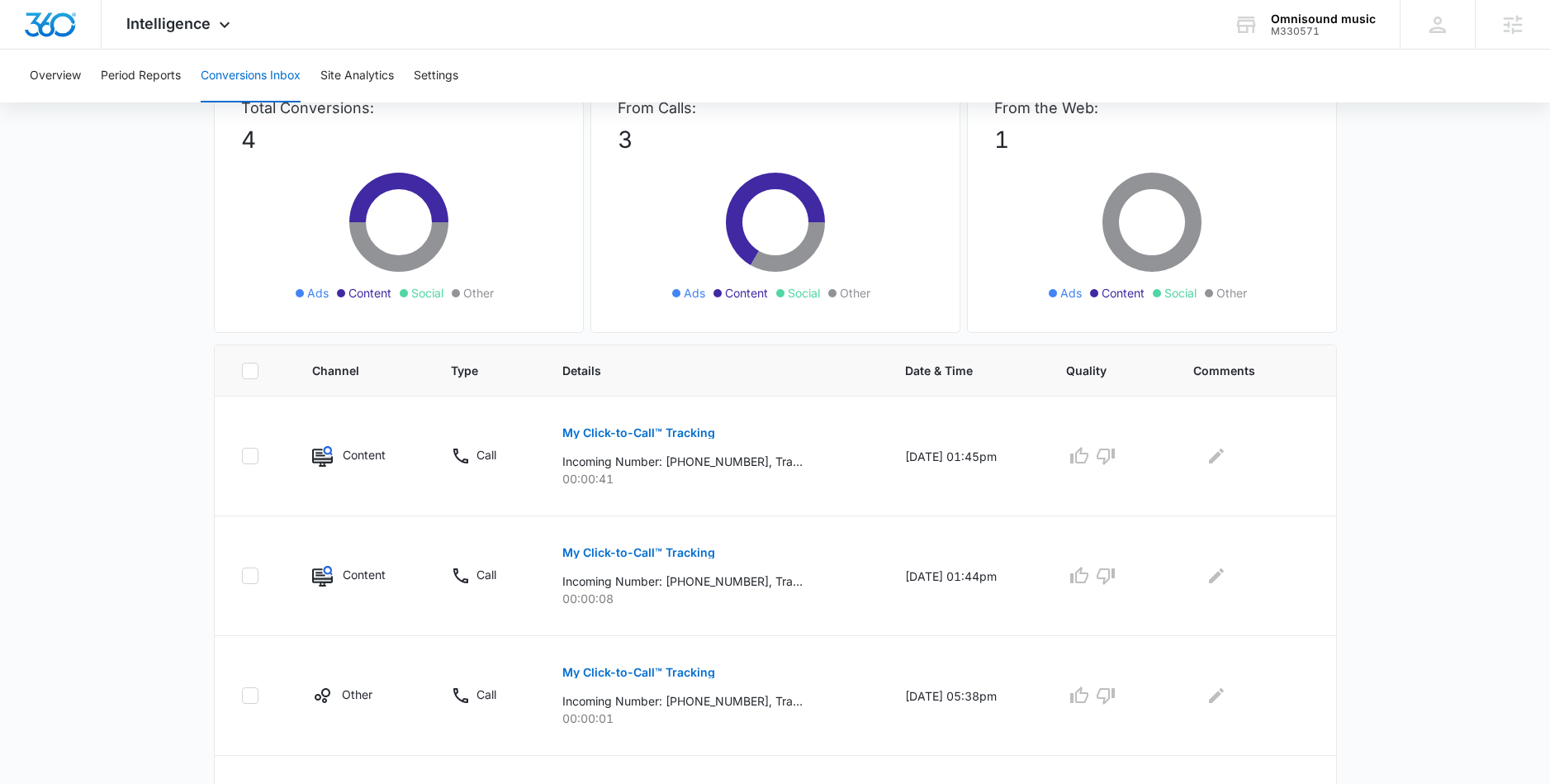
scroll to position [197, 0]
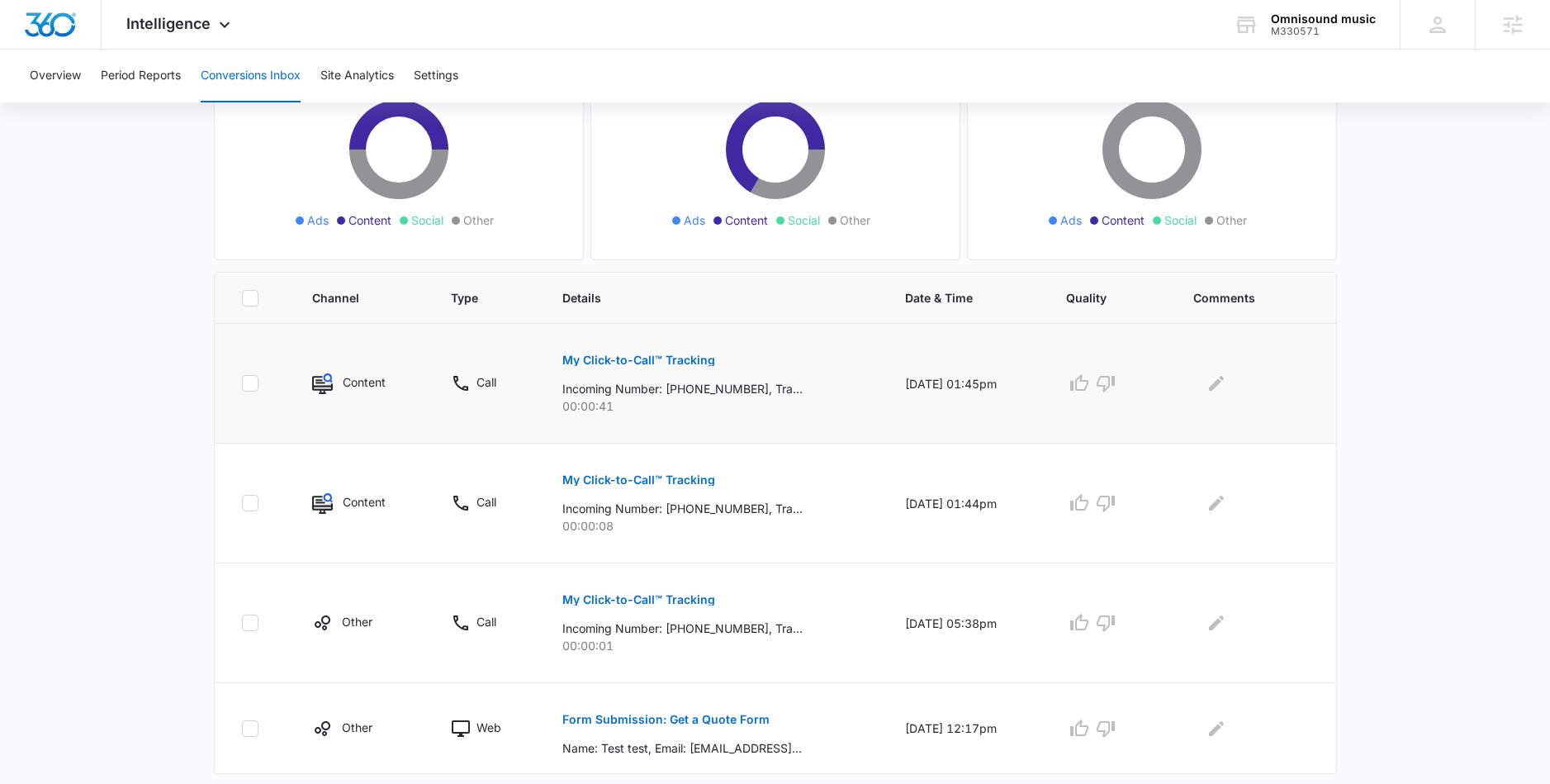
click at [621, 357] on p "My Click-to-Call™ Tracking" at bounding box center [638, 359] width 153 height 11
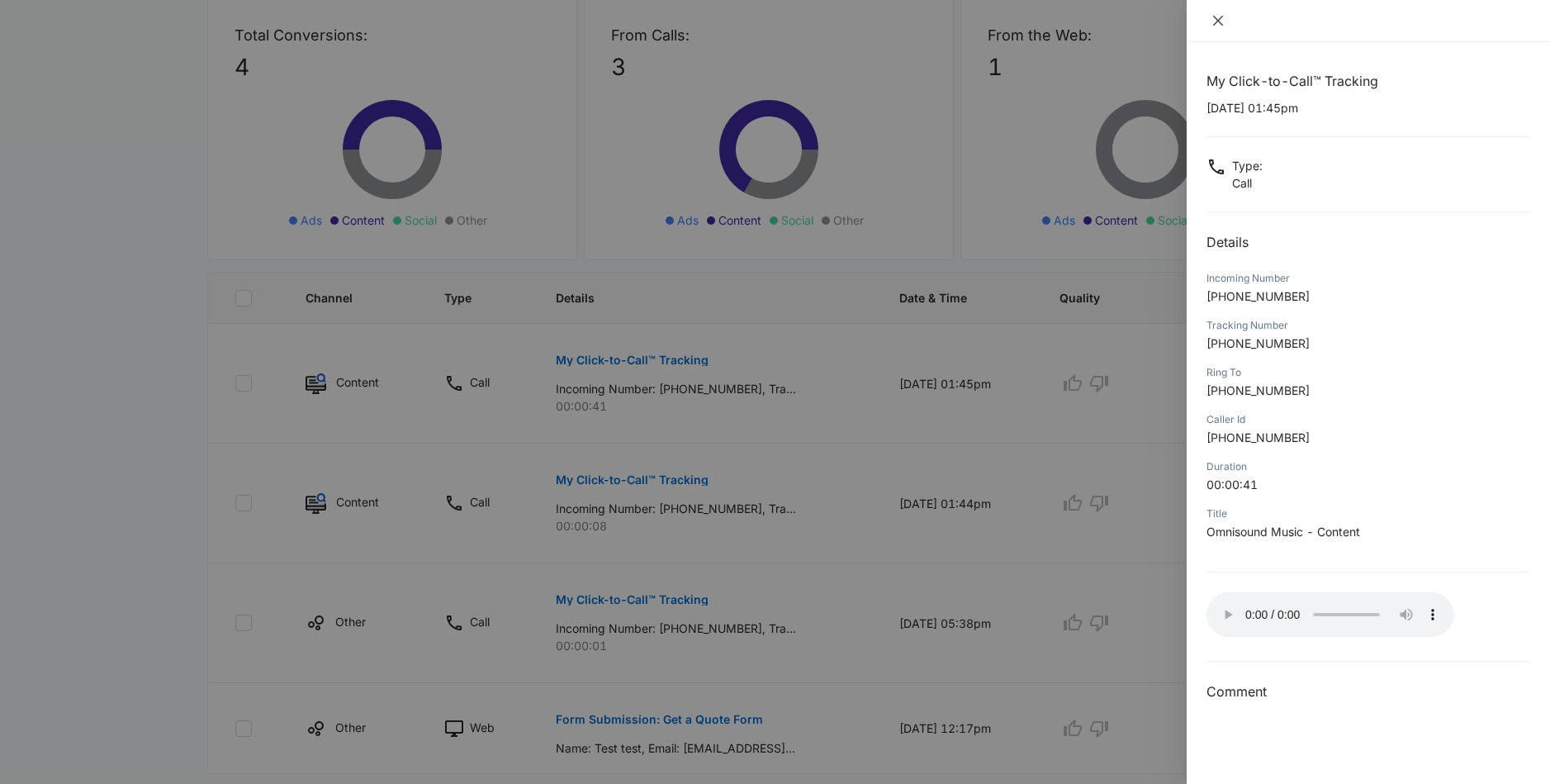
click at [1221, 22] on icon "close" at bounding box center [1218, 20] width 13 height 13
